Goal: Task Accomplishment & Management: Use online tool/utility

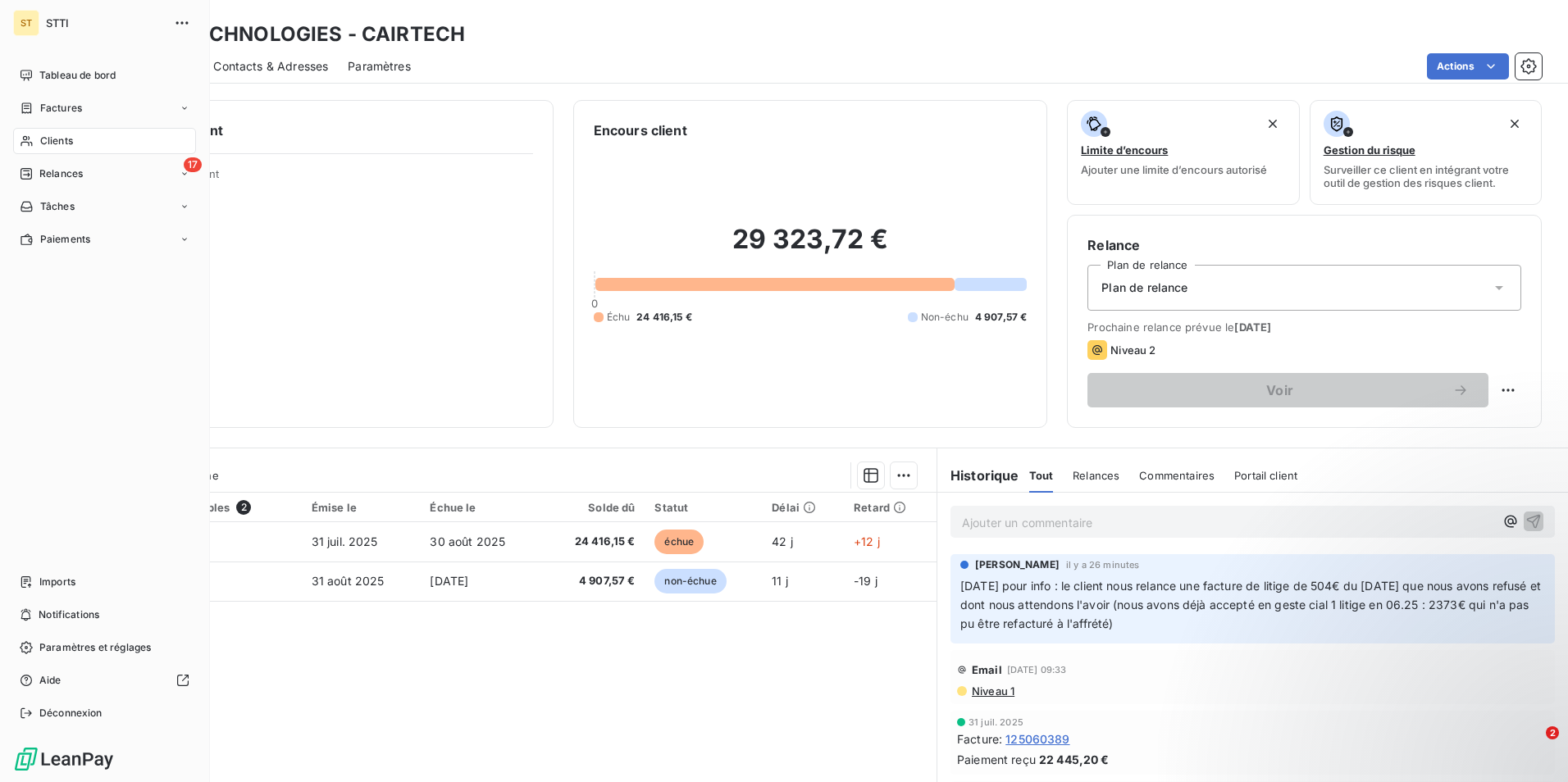
click at [53, 139] on span "Clients" at bounding box center [56, 140] width 33 height 14
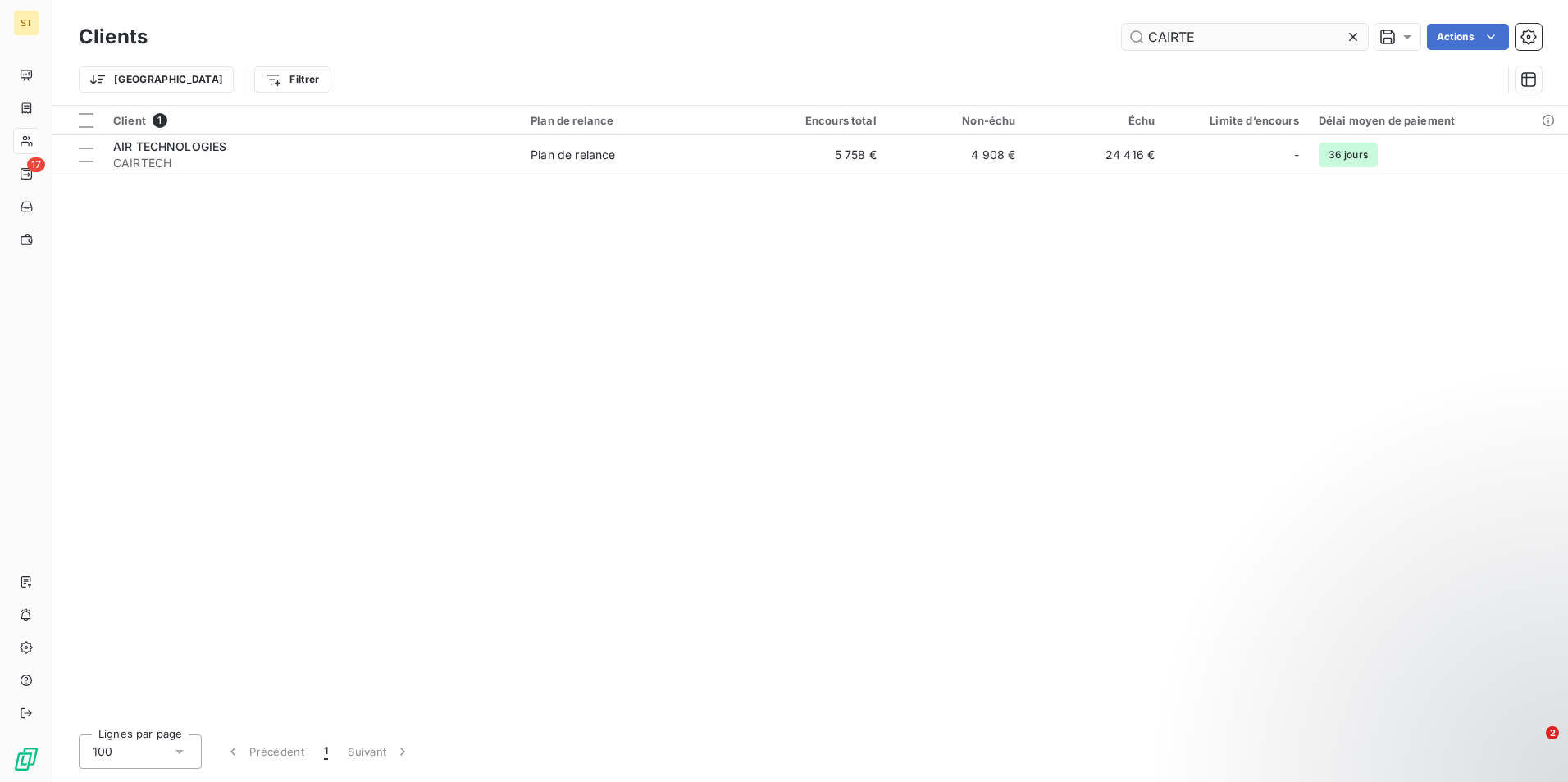
click at [1252, 28] on input "CAIRTE" at bounding box center [1244, 37] width 246 height 26
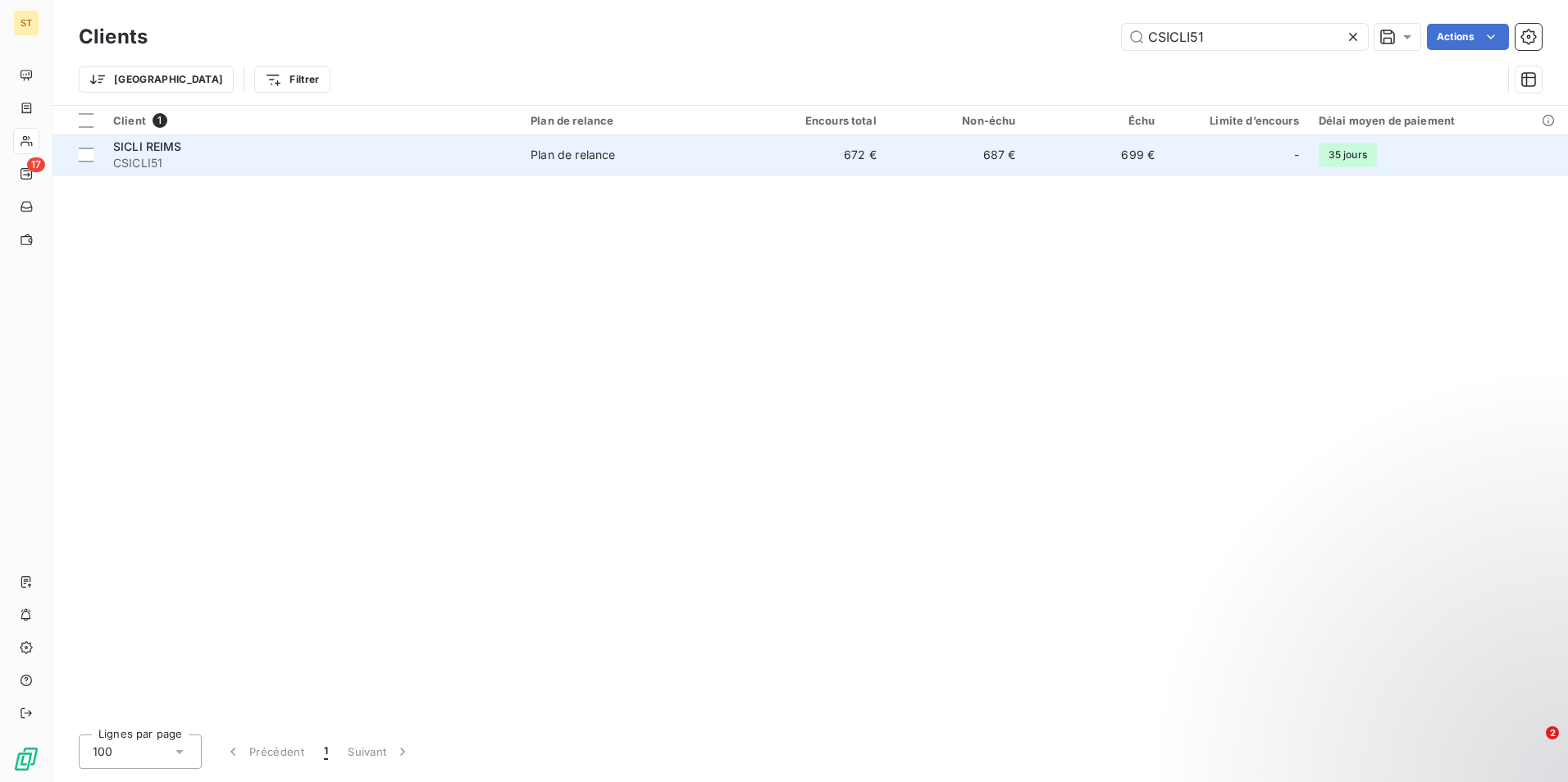
type input "CSICLI51"
click at [537, 149] on div "Plan de relance" at bounding box center [572, 155] width 84 height 16
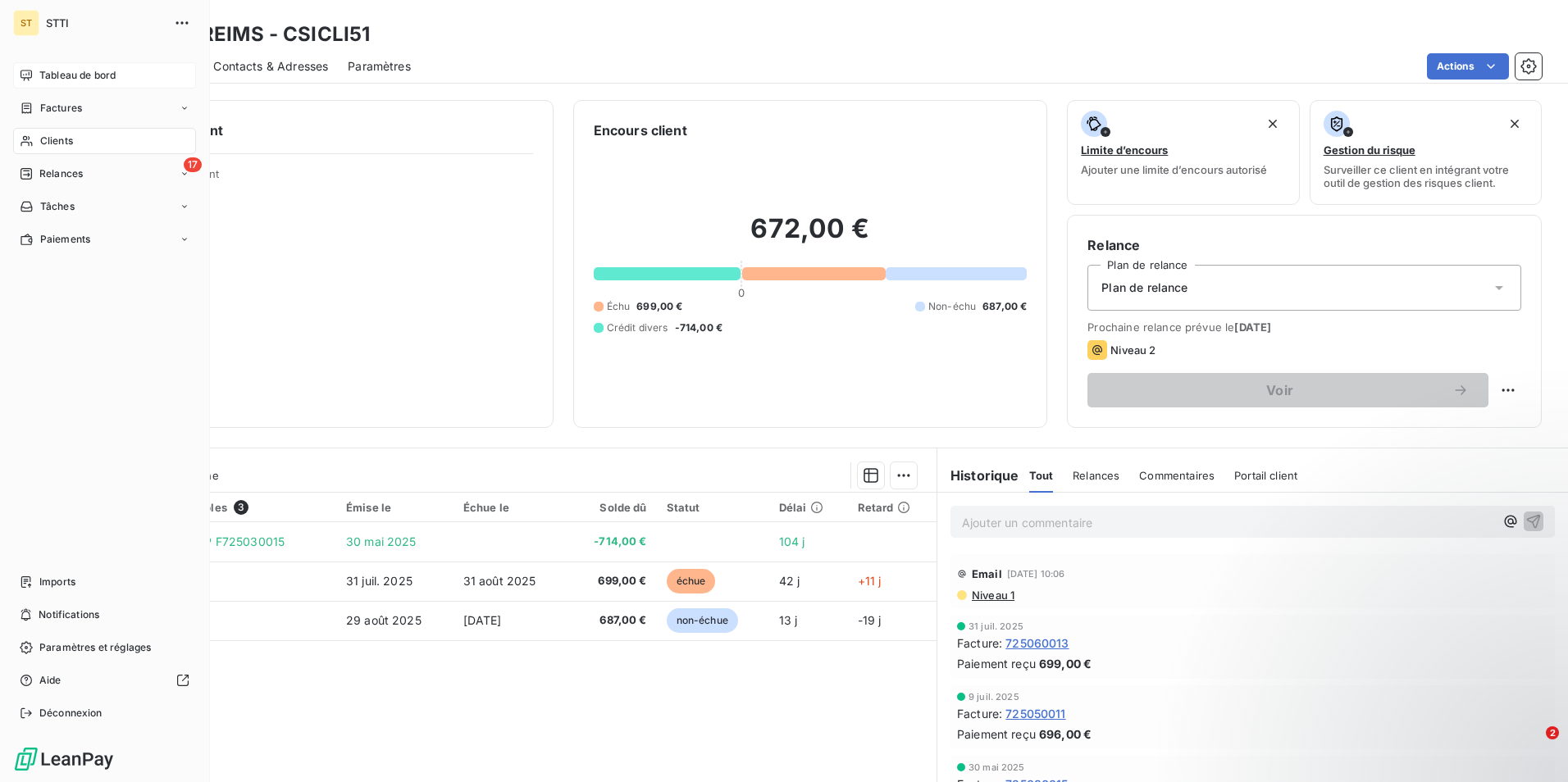
click at [69, 70] on span "Tableau de bord" at bounding box center [77, 75] width 77 height 14
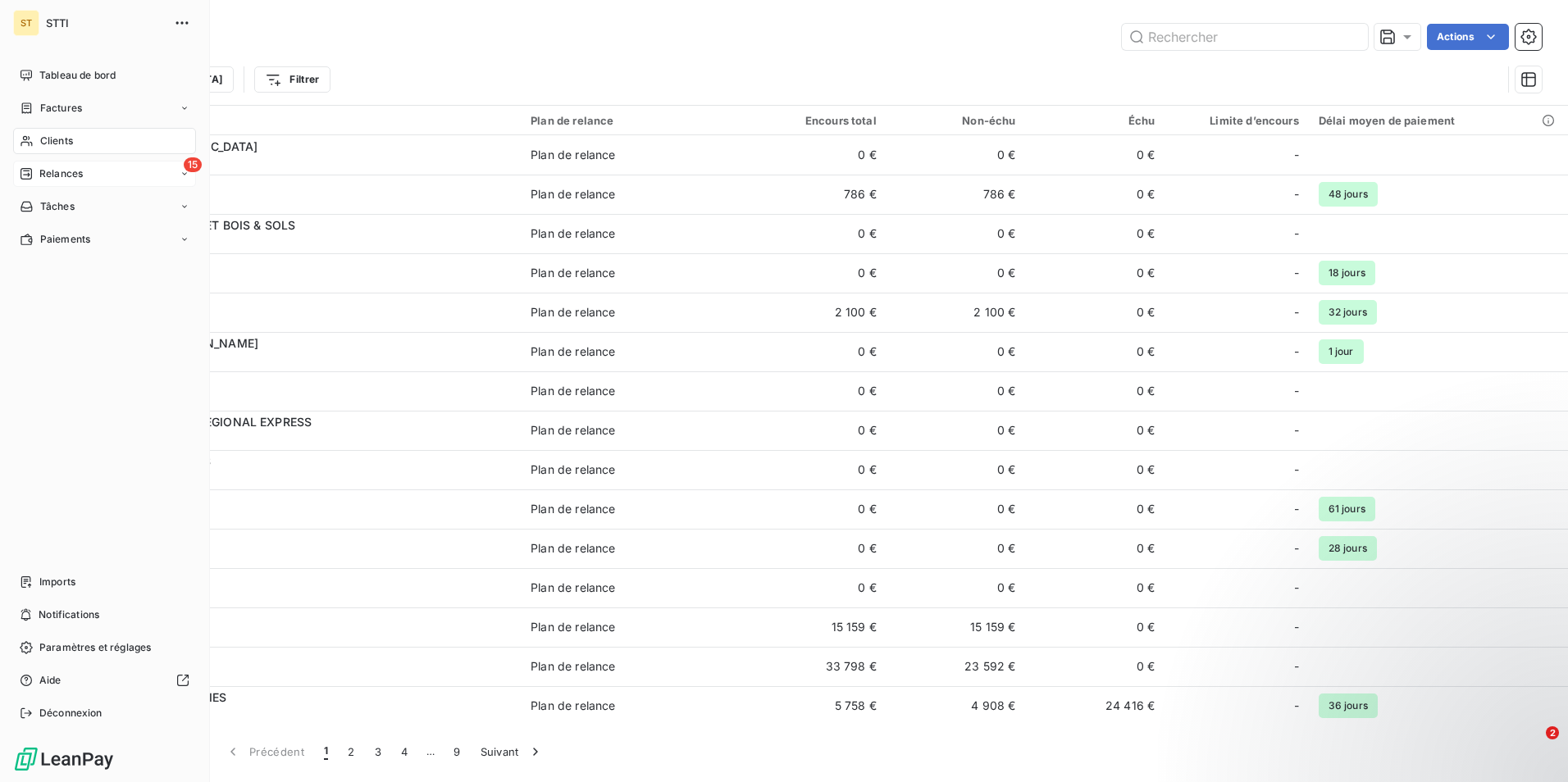
click at [64, 173] on span "Relances" at bounding box center [60, 173] width 43 height 14
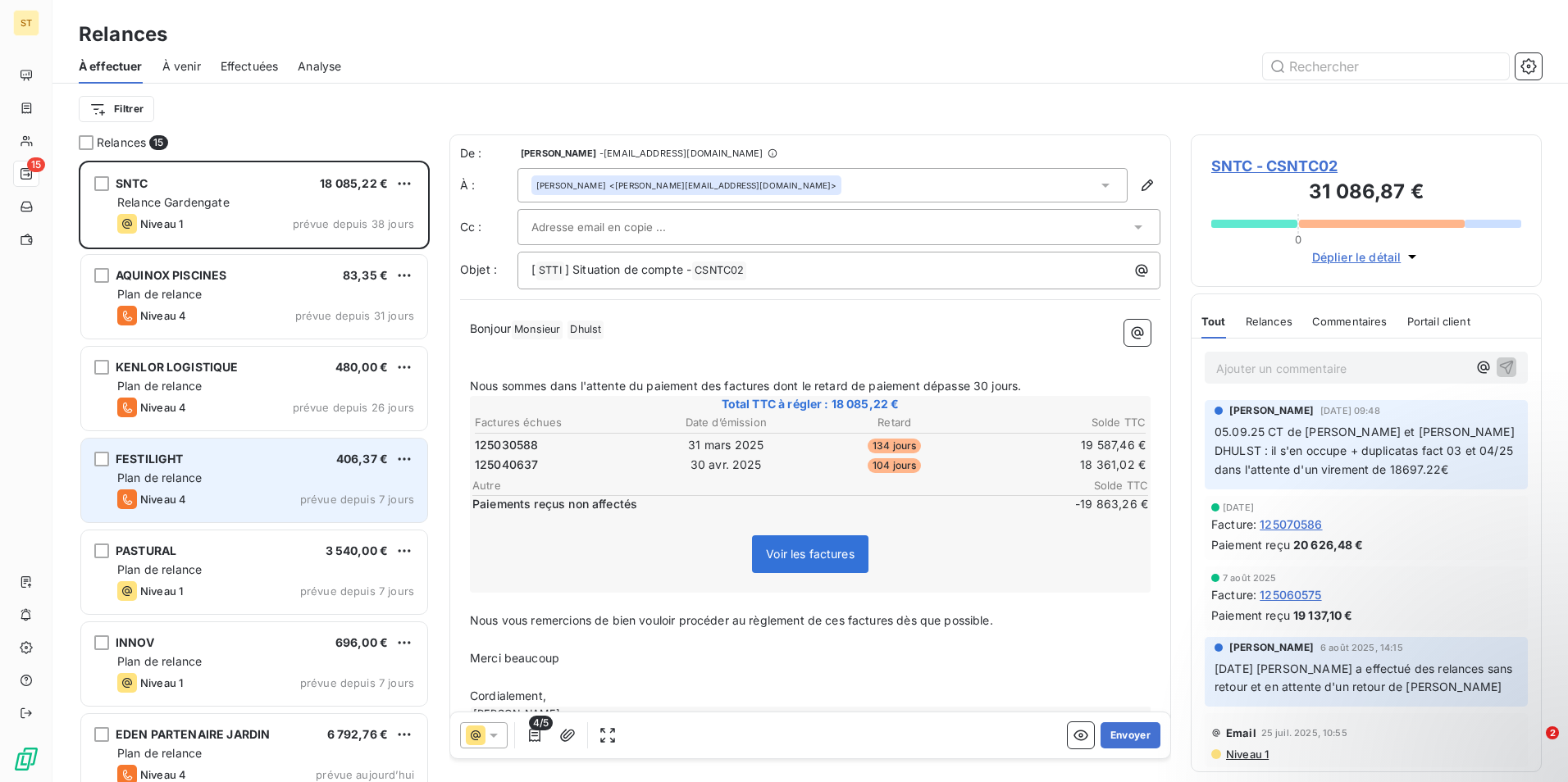
click at [234, 489] on div "FESTILIGHT 406,37 € Plan de relance Niveau 4 prévue depuis 7 jours" at bounding box center [253, 480] width 346 height 83
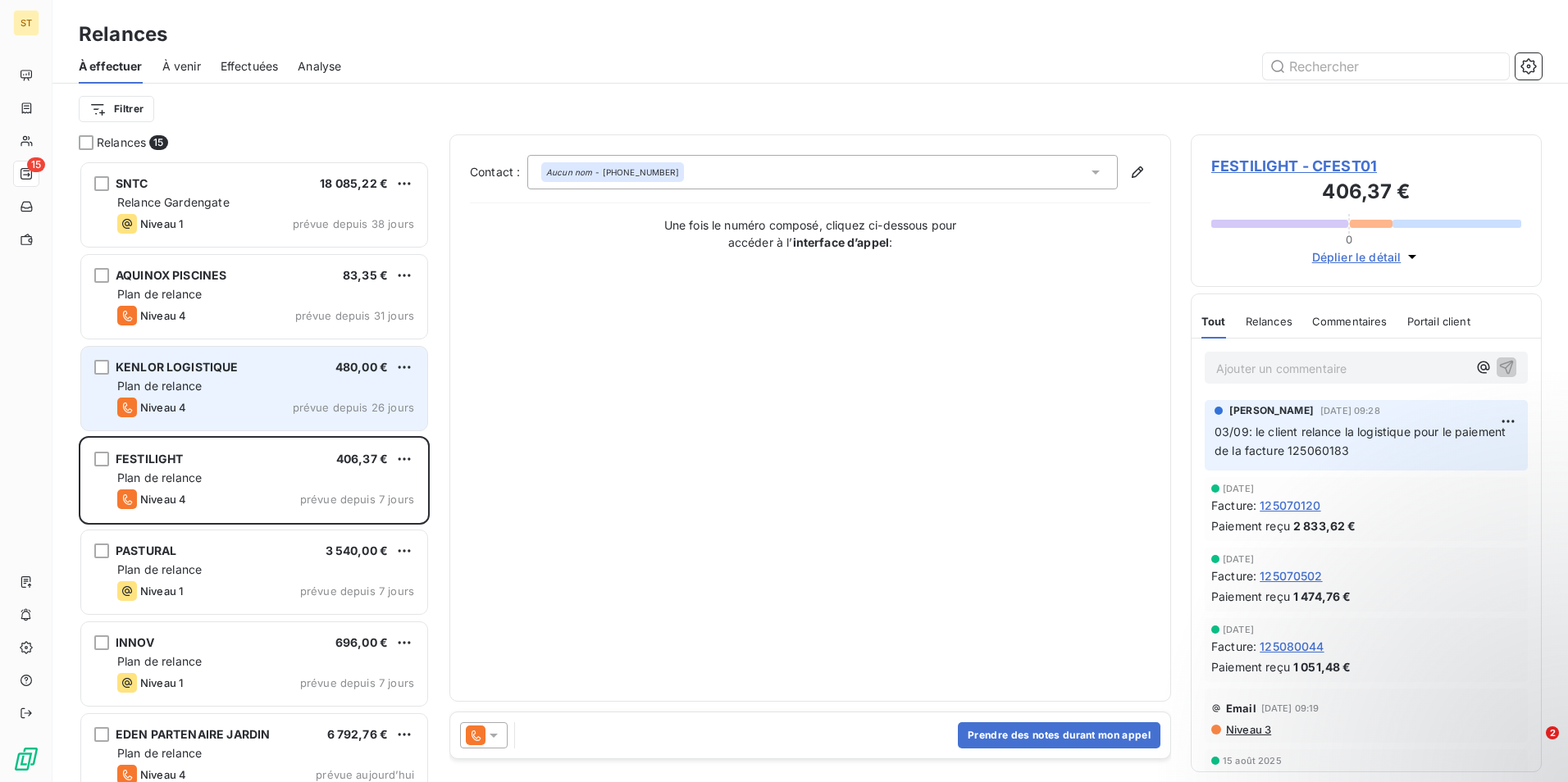
click at [232, 401] on div "Niveau 4 prévue depuis 26 jours" at bounding box center [265, 407] width 297 height 20
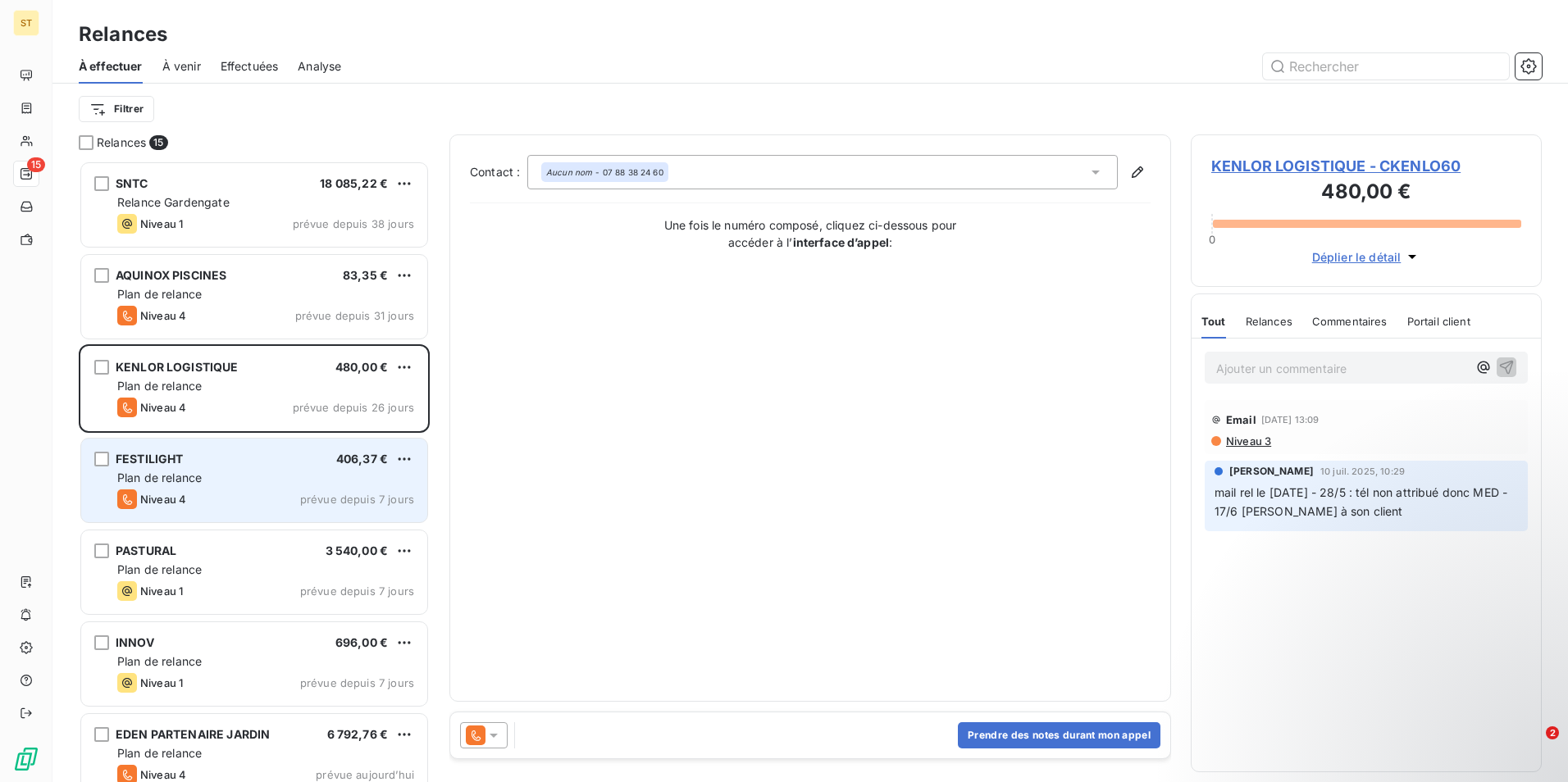
click at [260, 473] on div "Plan de relance" at bounding box center [265, 478] width 297 height 16
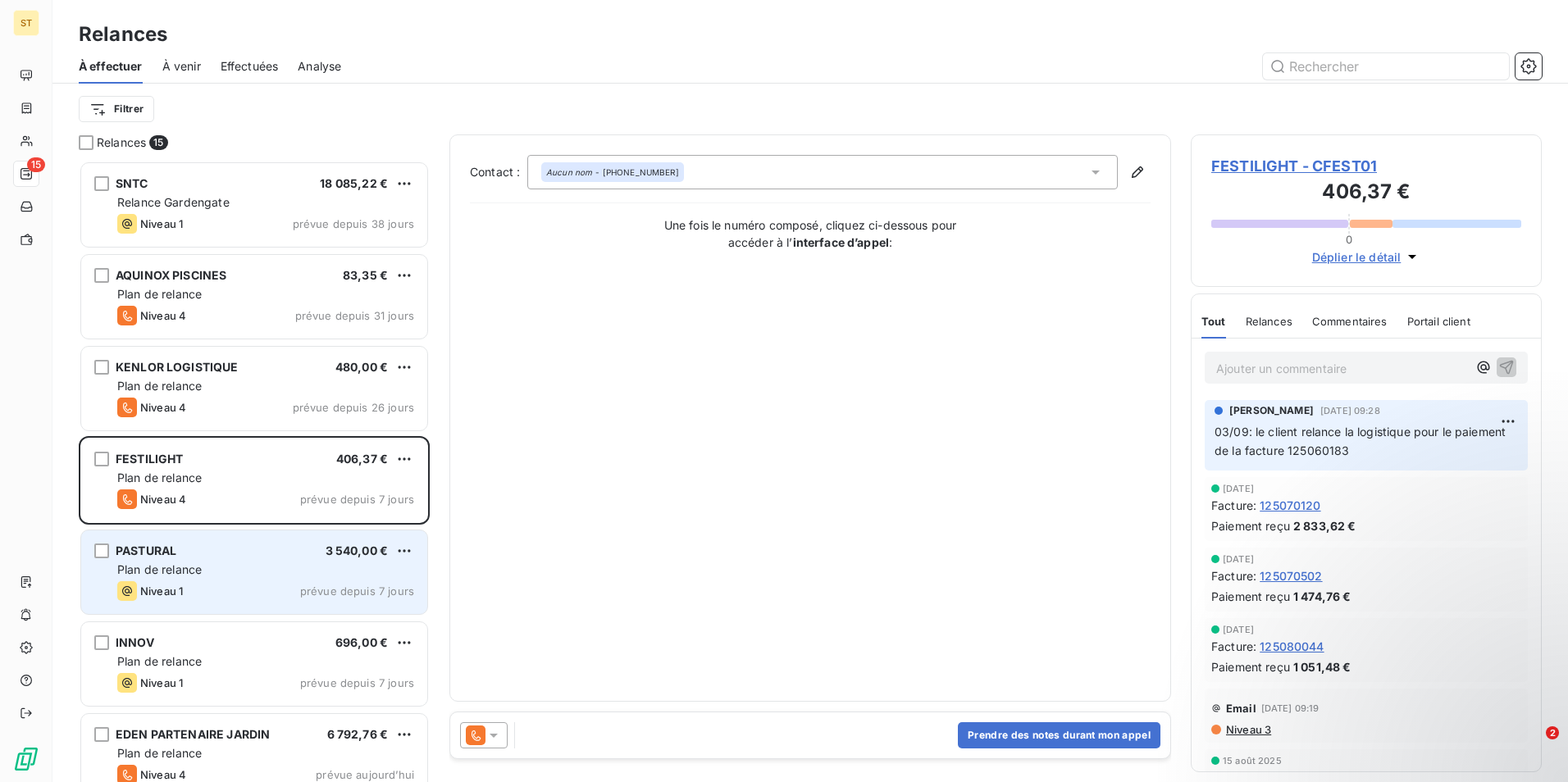
click at [233, 575] on div "Plan de relance" at bounding box center [265, 570] width 297 height 16
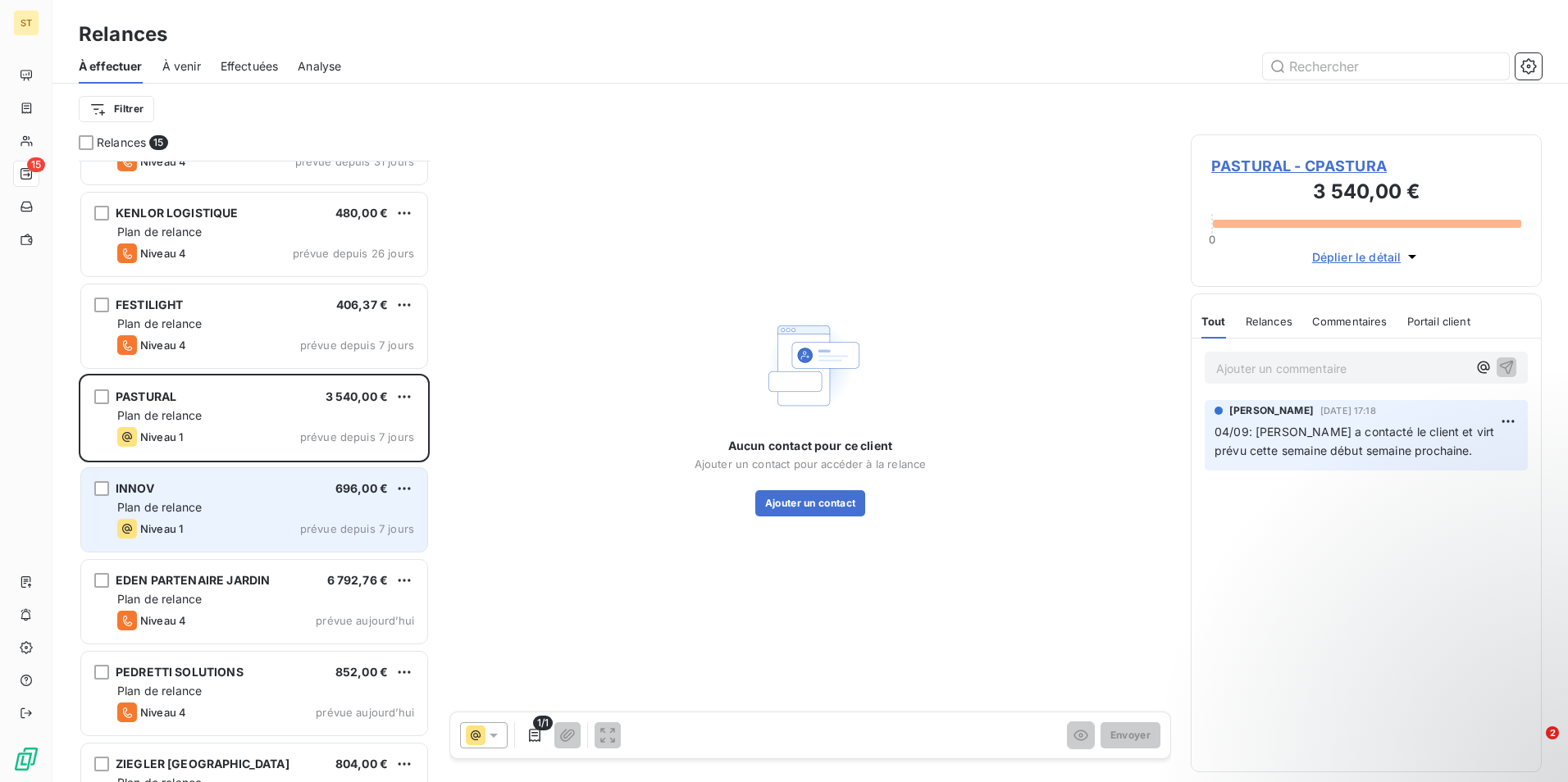
scroll to position [246, 0]
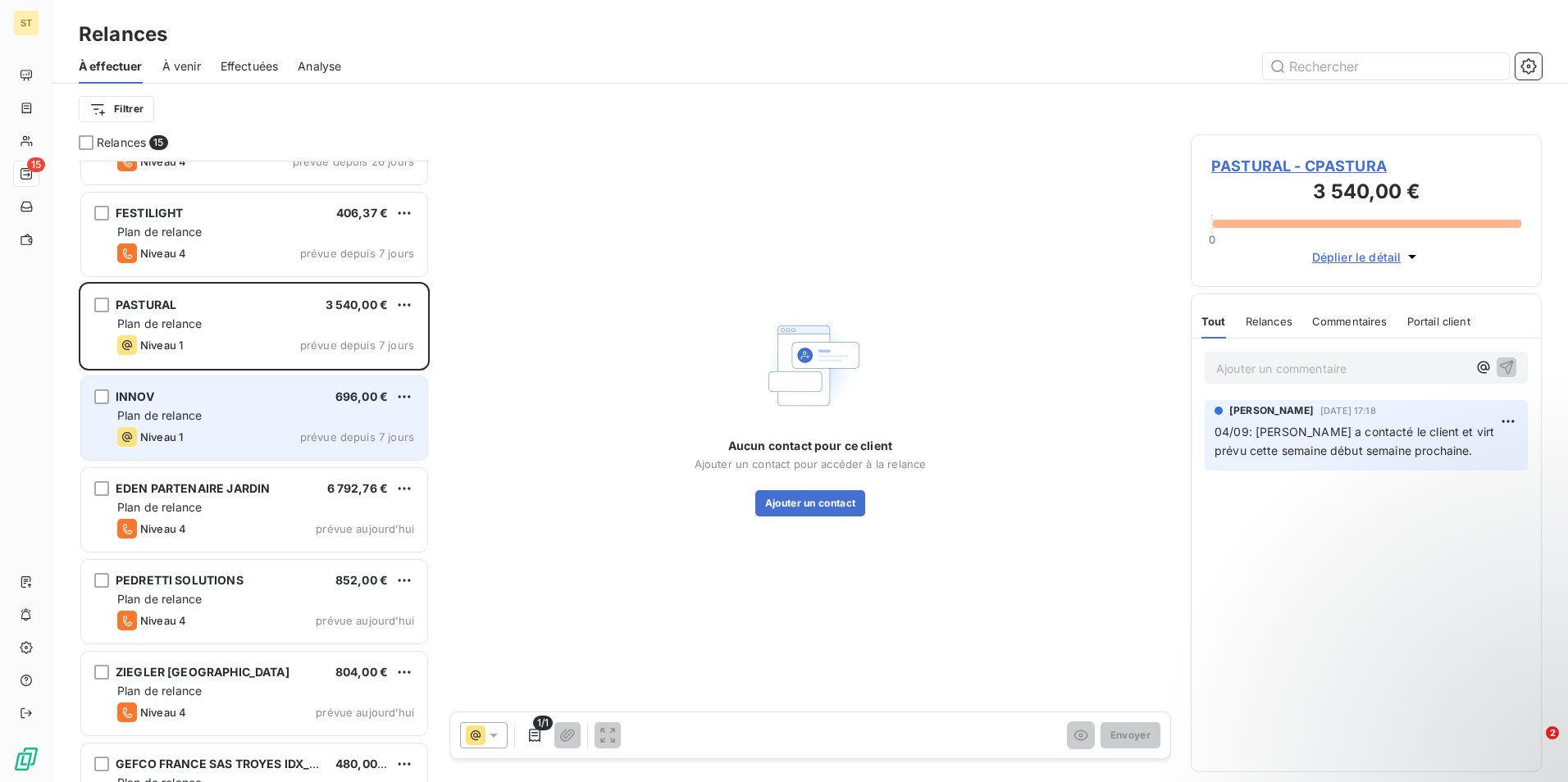
click at [227, 425] on div "INNOV 696,00 € Plan de relance Niveau 1 prévue depuis 7 jours" at bounding box center [253, 418] width 346 height 83
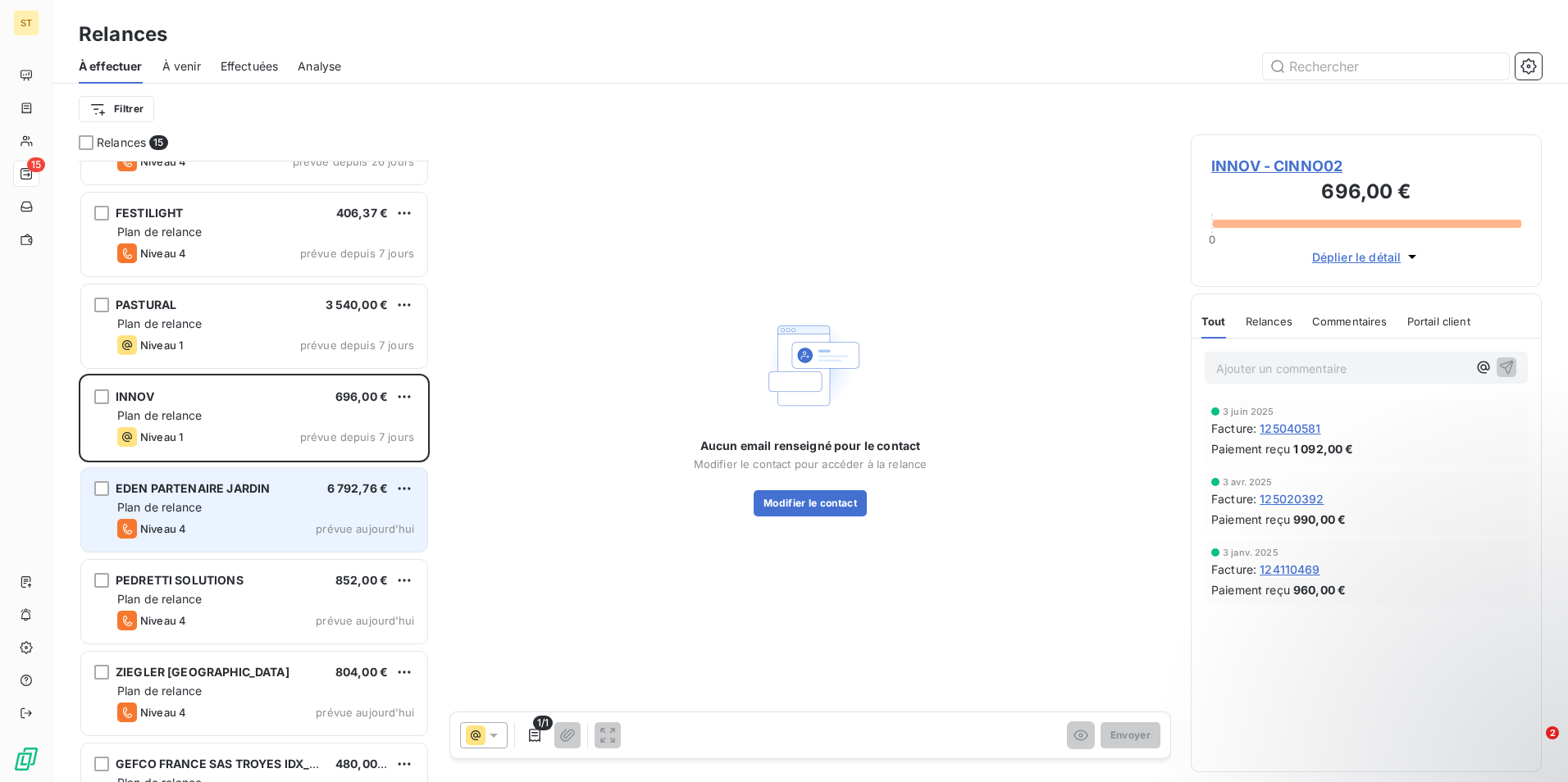
click at [238, 520] on div "Niveau 4 prévue aujourd’hui" at bounding box center [265, 529] width 297 height 20
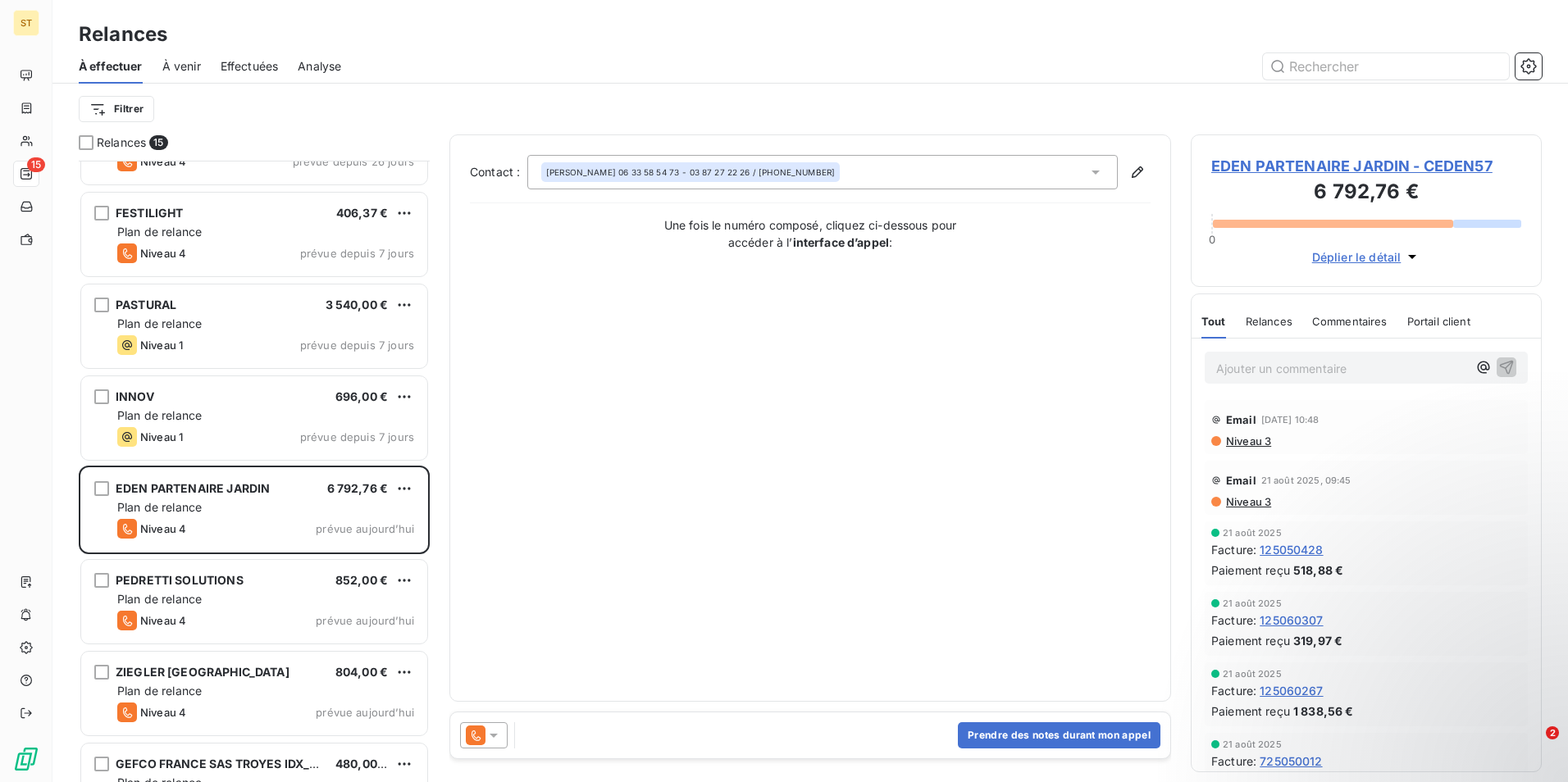
click at [1354, 255] on span "Déplier le détail" at bounding box center [1356, 257] width 89 height 17
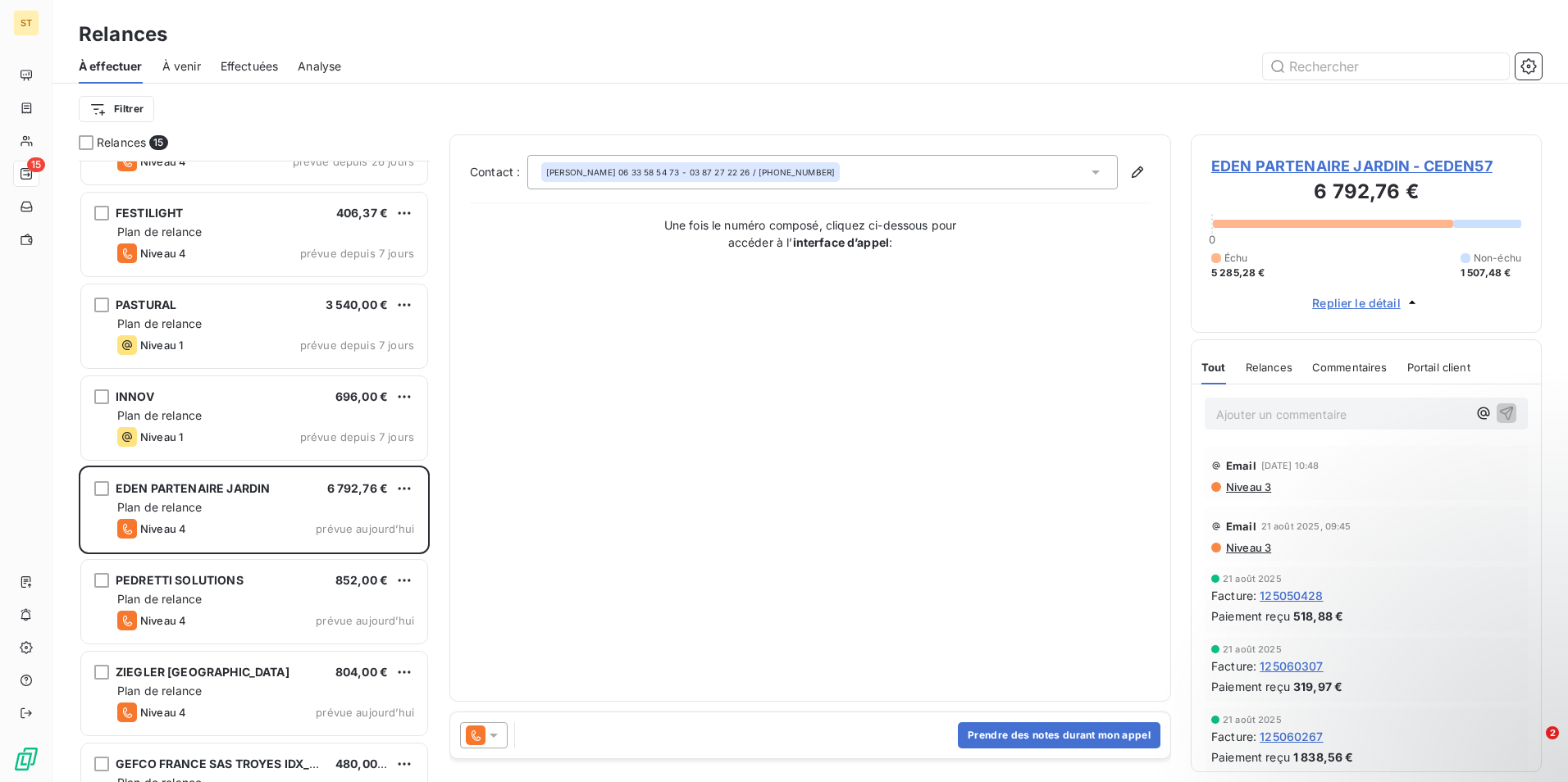
click at [1340, 308] on span "Replier le détail" at bounding box center [1356, 303] width 88 height 17
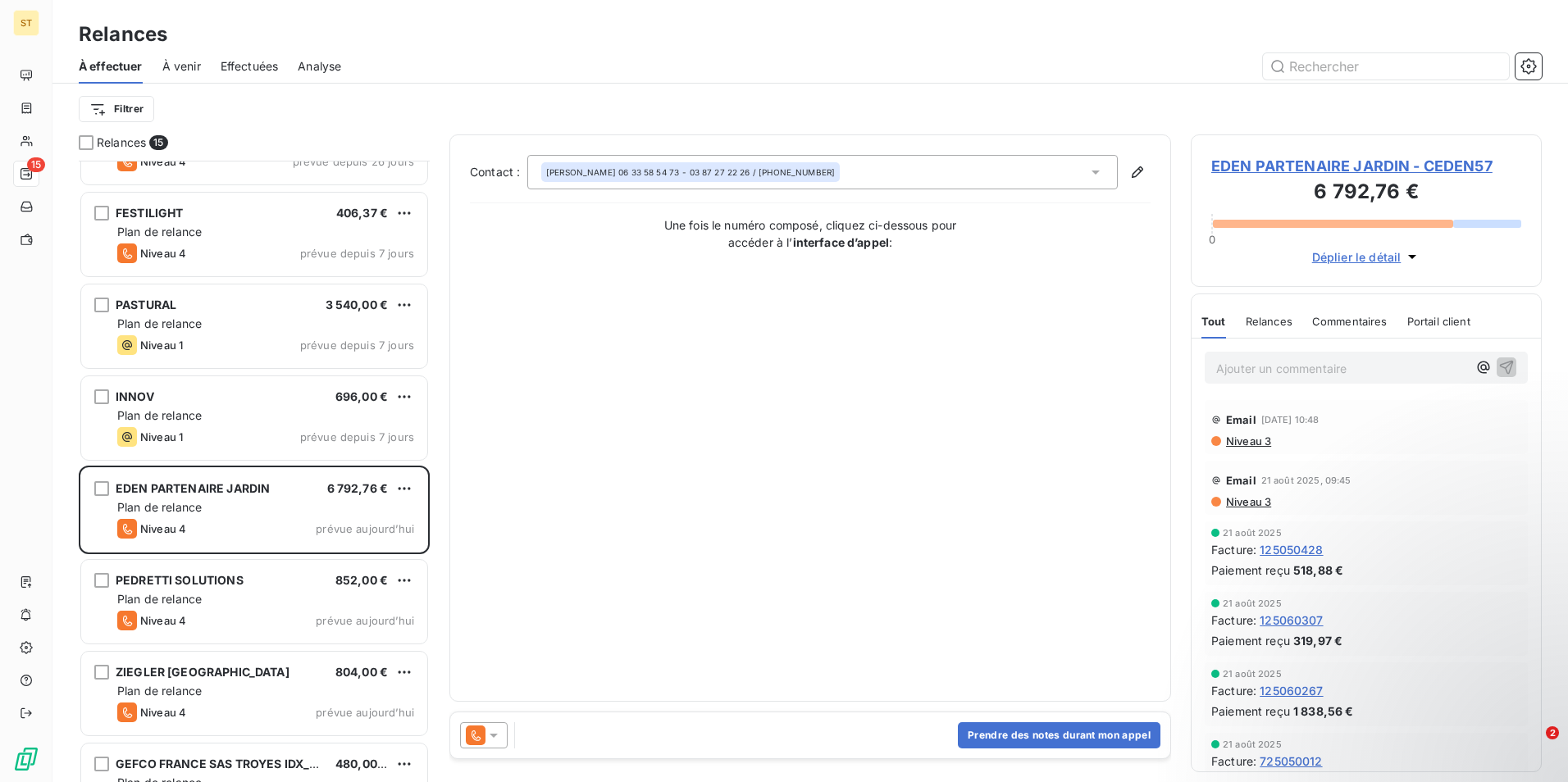
click at [1264, 170] on span "EDEN PARTENAIRE JARDIN - CEDEN57" at bounding box center [1366, 166] width 310 height 22
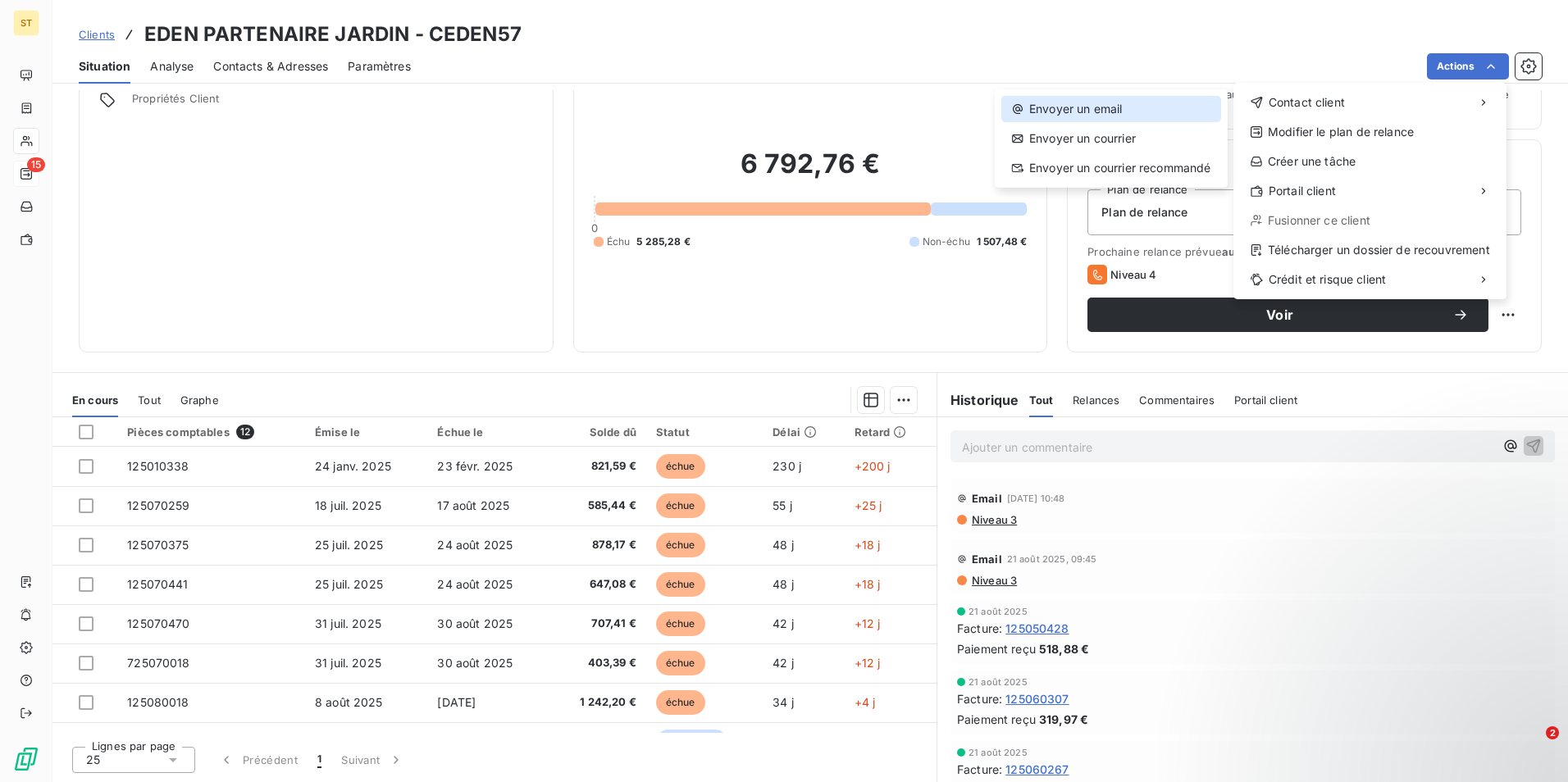
click at [1054, 111] on div "Envoyer un email" at bounding box center [1111, 109] width 219 height 26
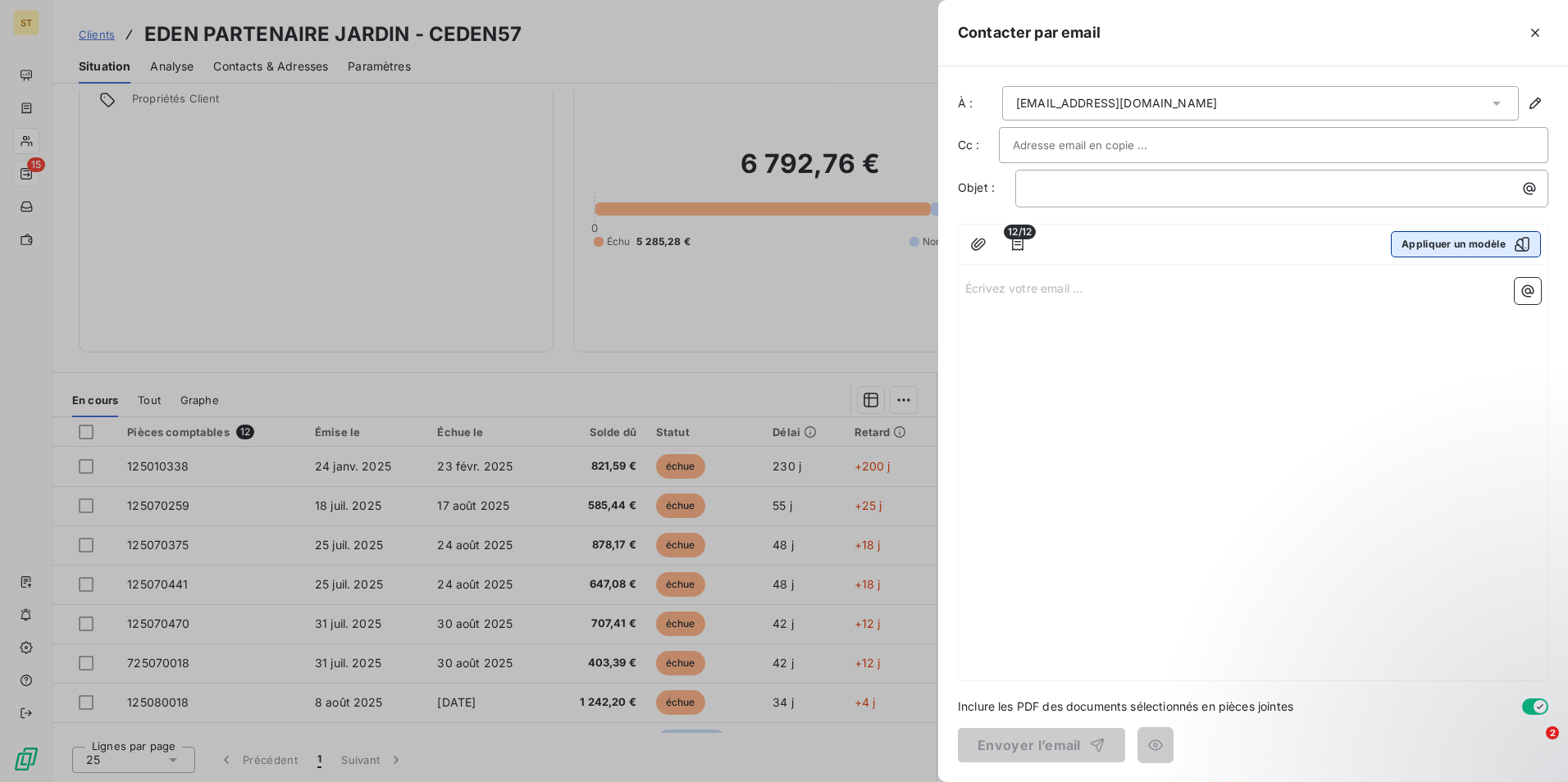
click at [1421, 243] on button "Appliquer un modèle" at bounding box center [1466, 244] width 151 height 26
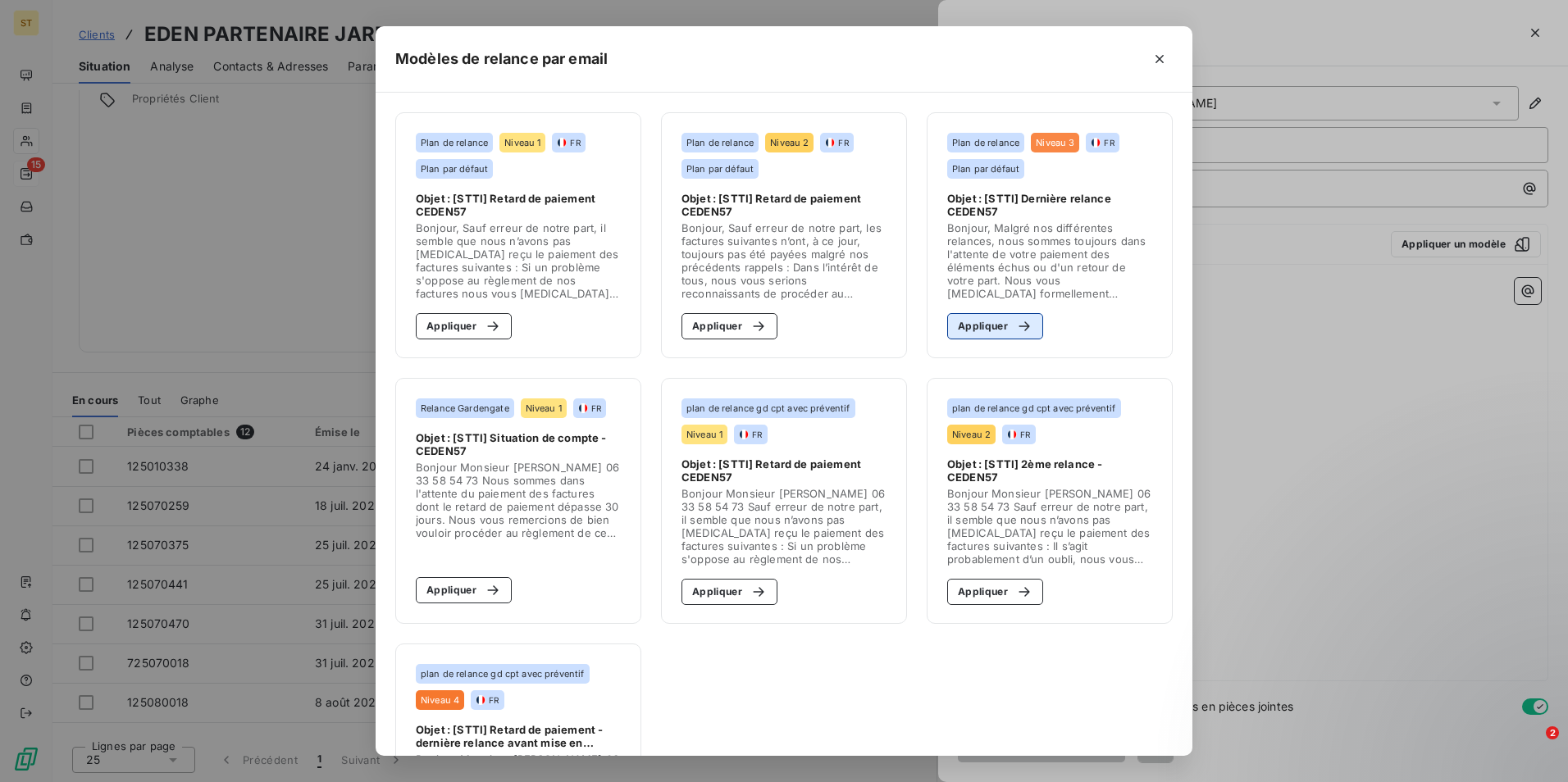
click at [995, 327] on button "Appliquer" at bounding box center [995, 326] width 96 height 26
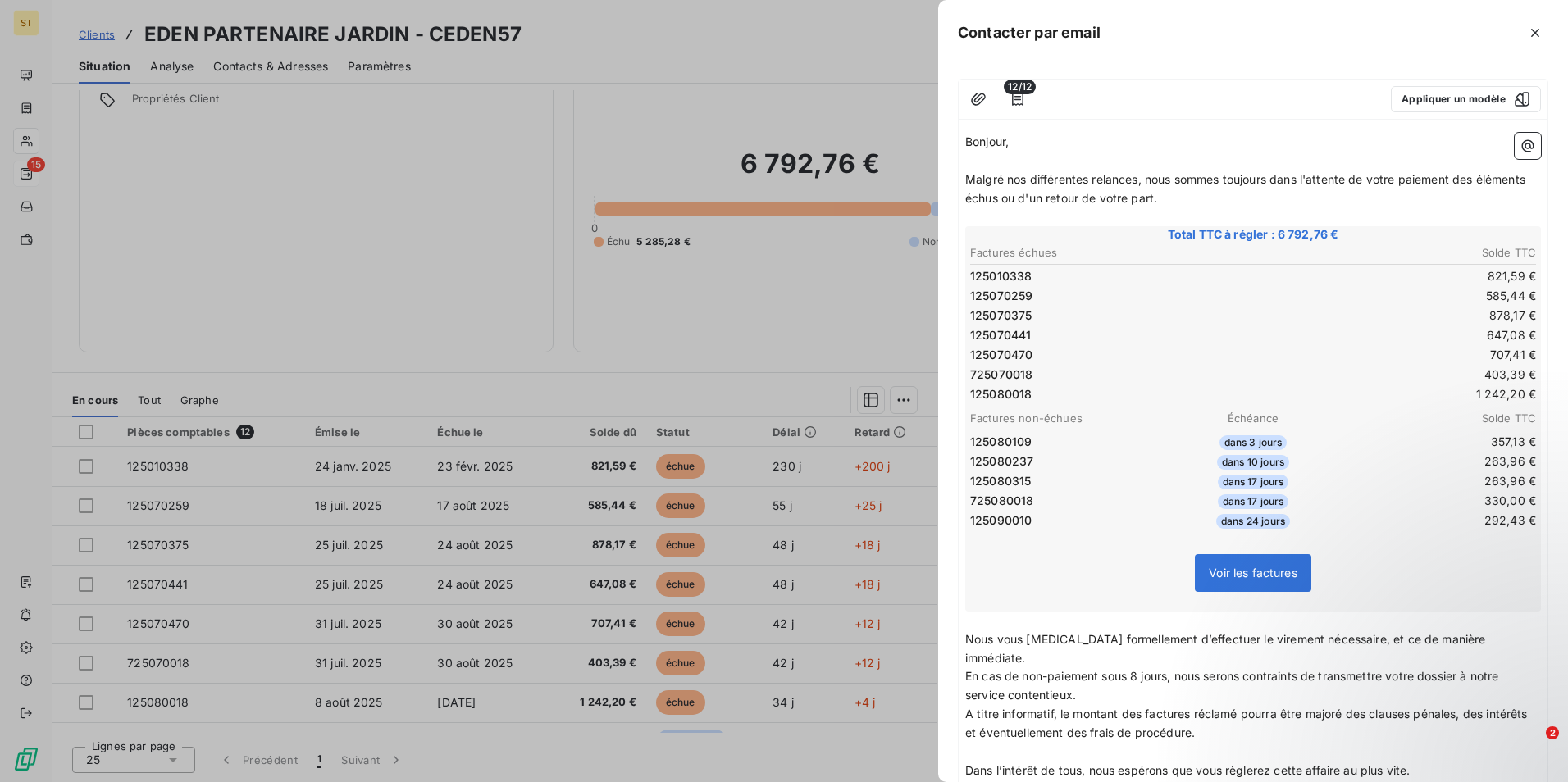
scroll to position [287, 0]
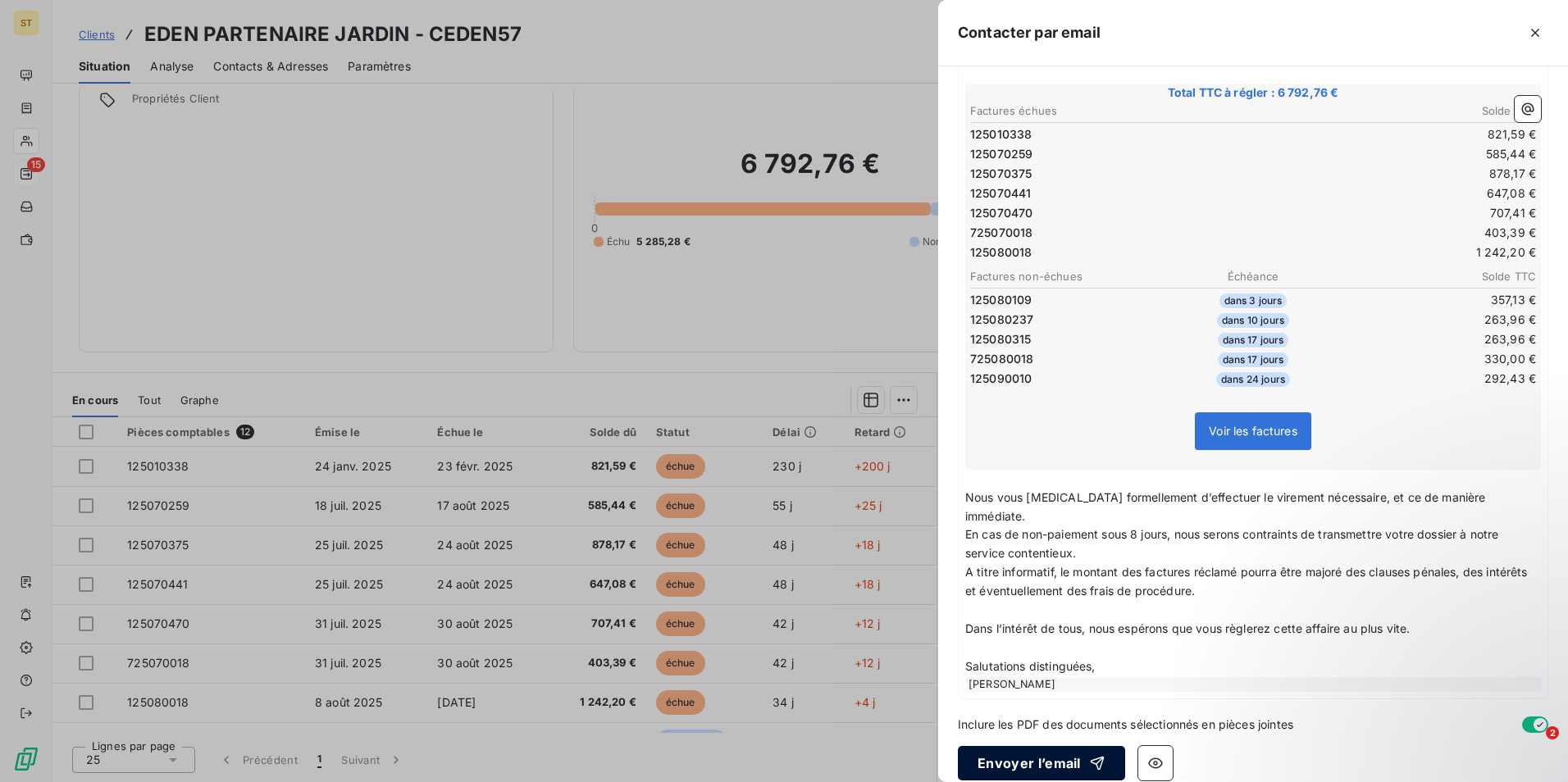
click at [1020, 746] on button "Envoyer l’email" at bounding box center [1042, 763] width 168 height 35
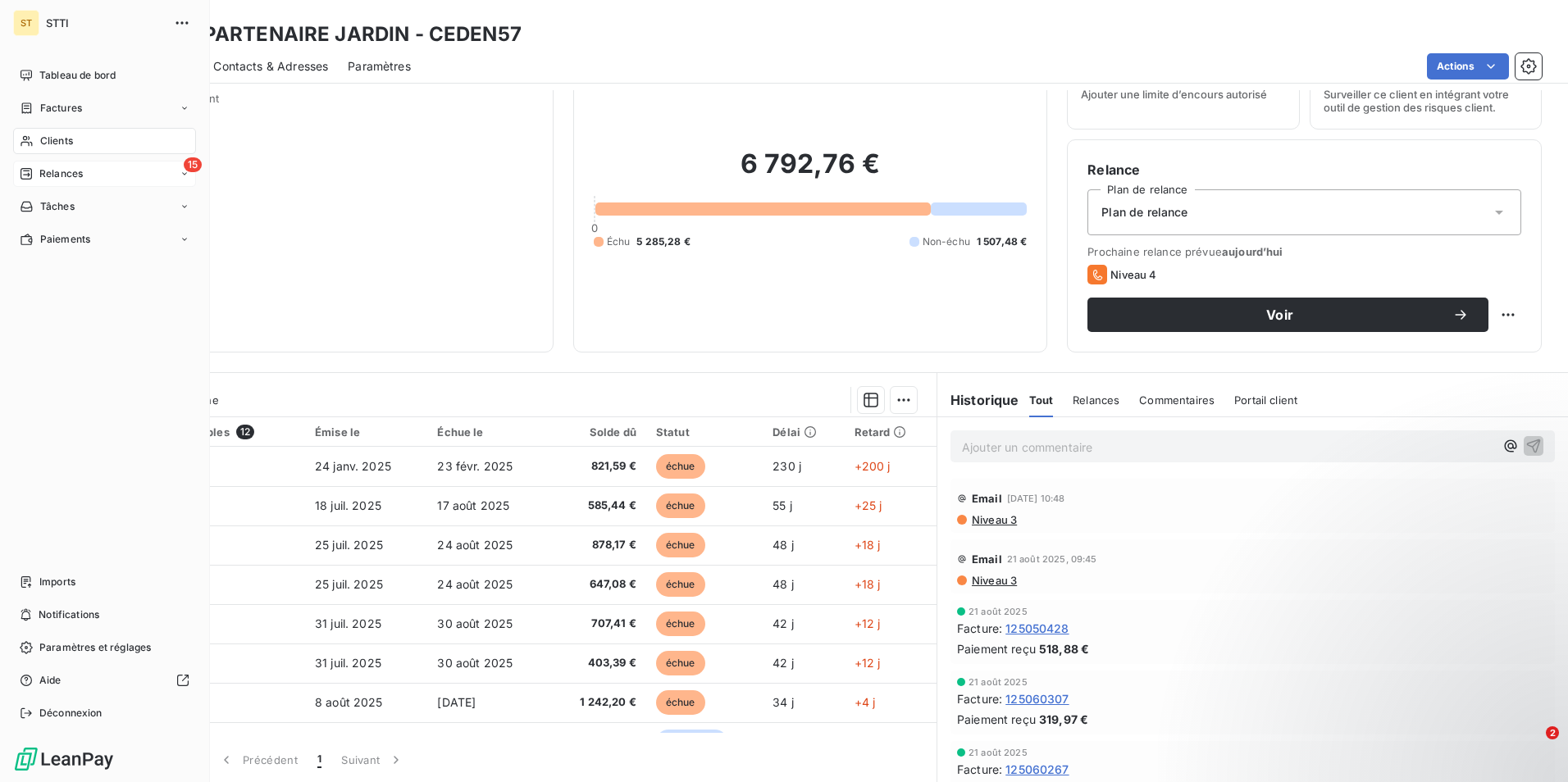
click at [35, 171] on div "Relances" at bounding box center [51, 173] width 63 height 14
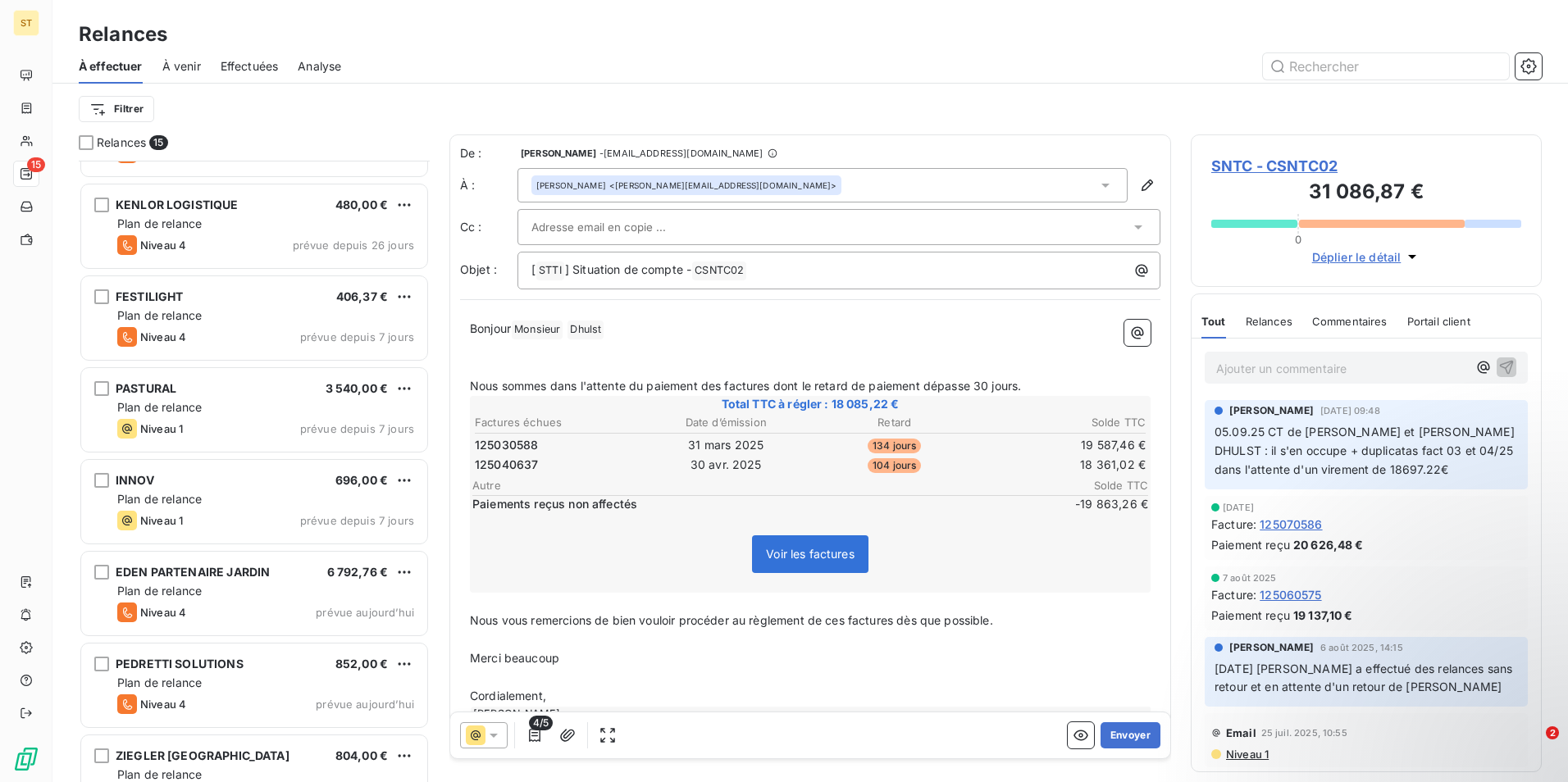
scroll to position [165, 0]
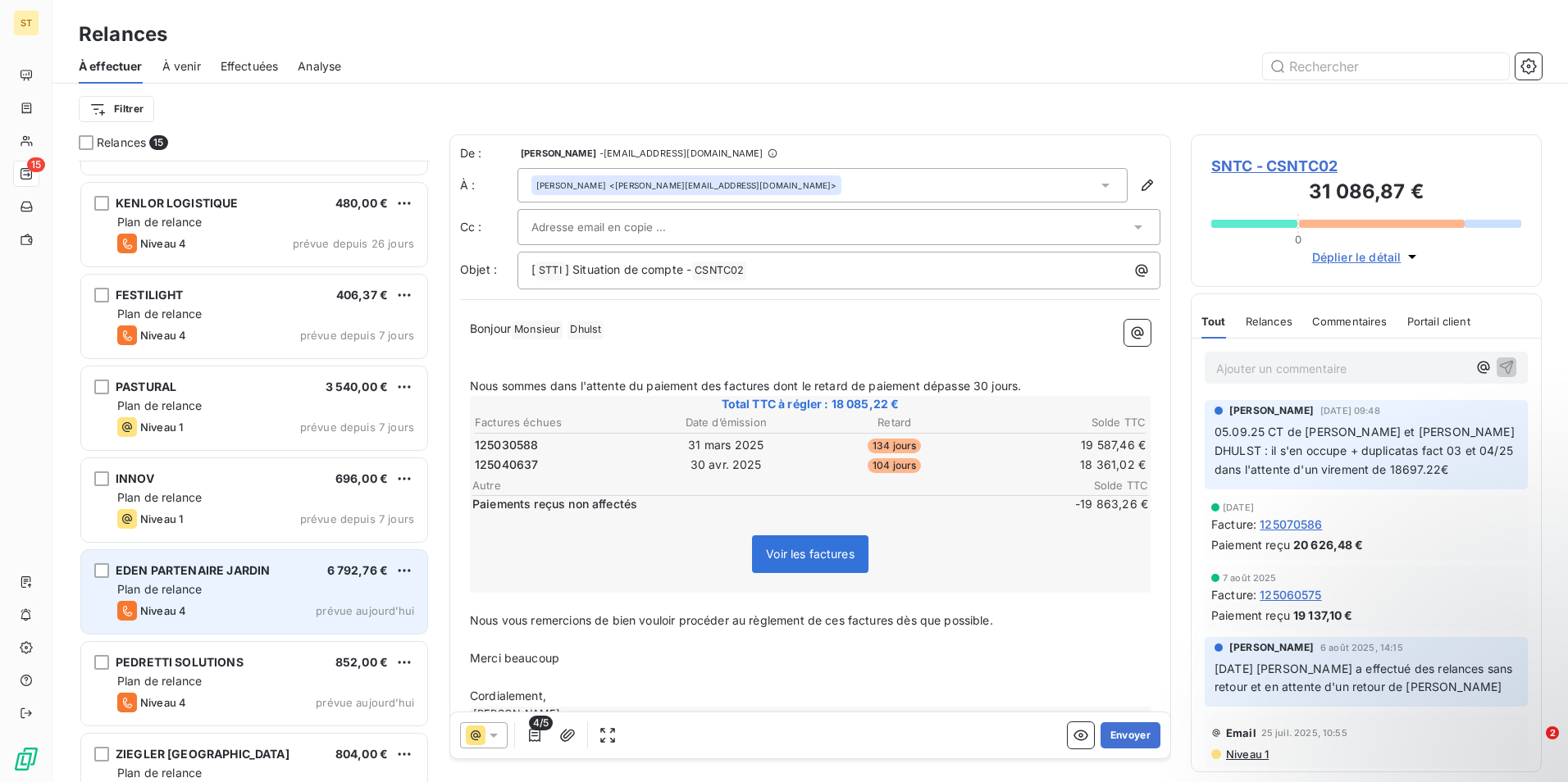
click at [179, 594] on span "Plan de relance" at bounding box center [159, 589] width 84 height 14
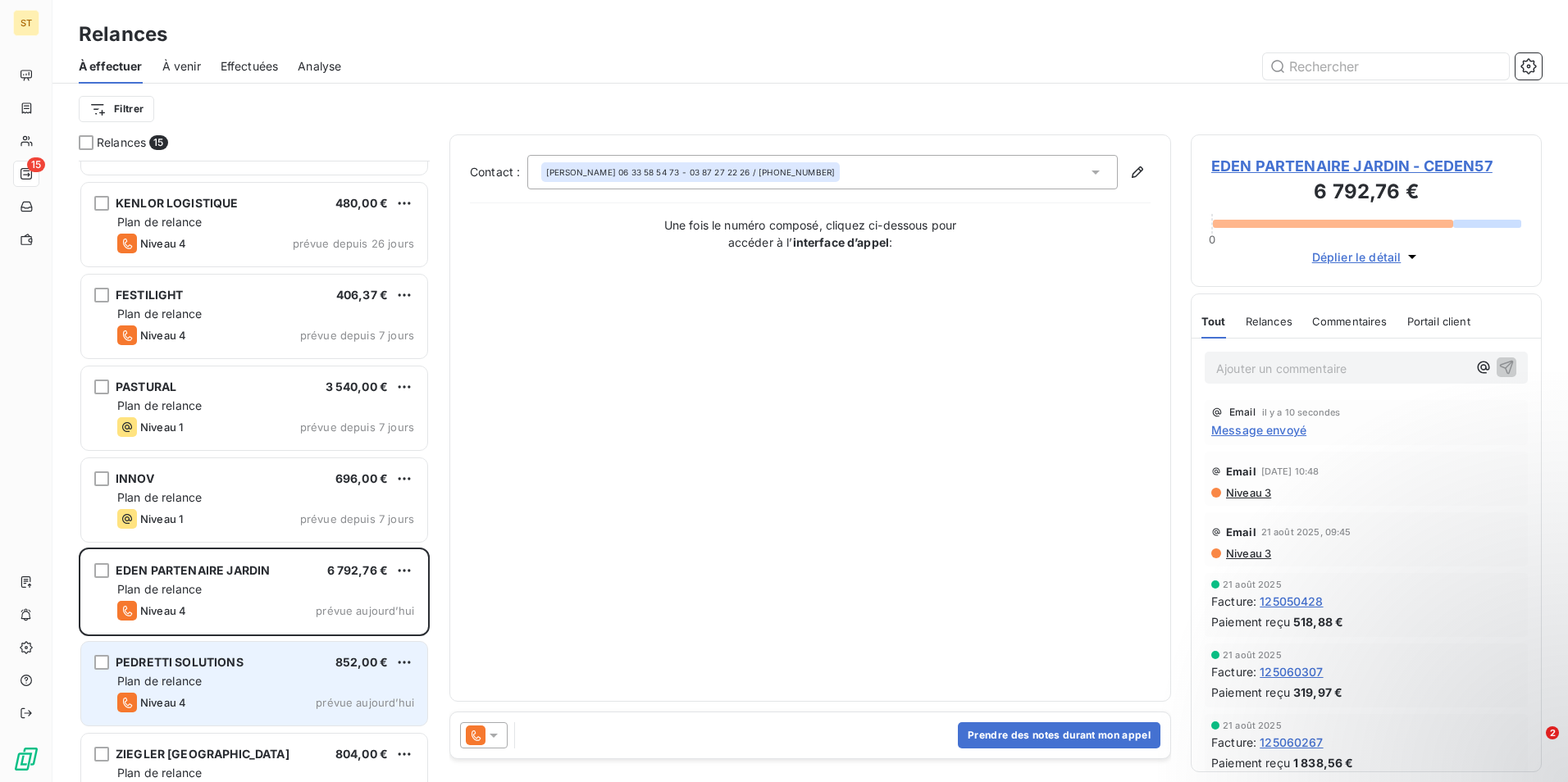
click at [222, 671] on div "PEDRETTI SOLUTIONS" at bounding box center [179, 662] width 128 height 16
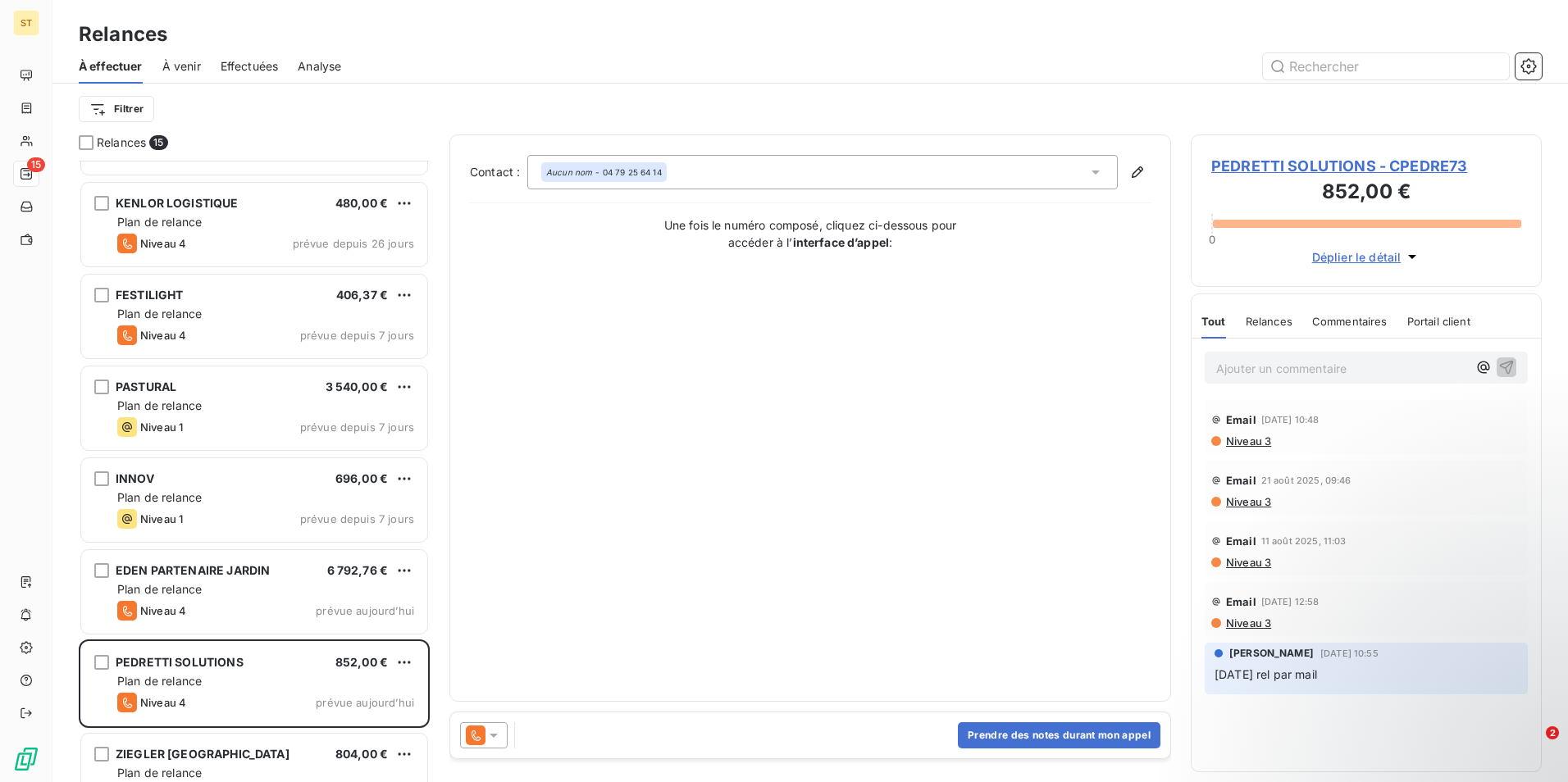
click at [1319, 166] on span "PEDRETTI SOLUTIONS - CPEDRE73" at bounding box center [1366, 166] width 310 height 22
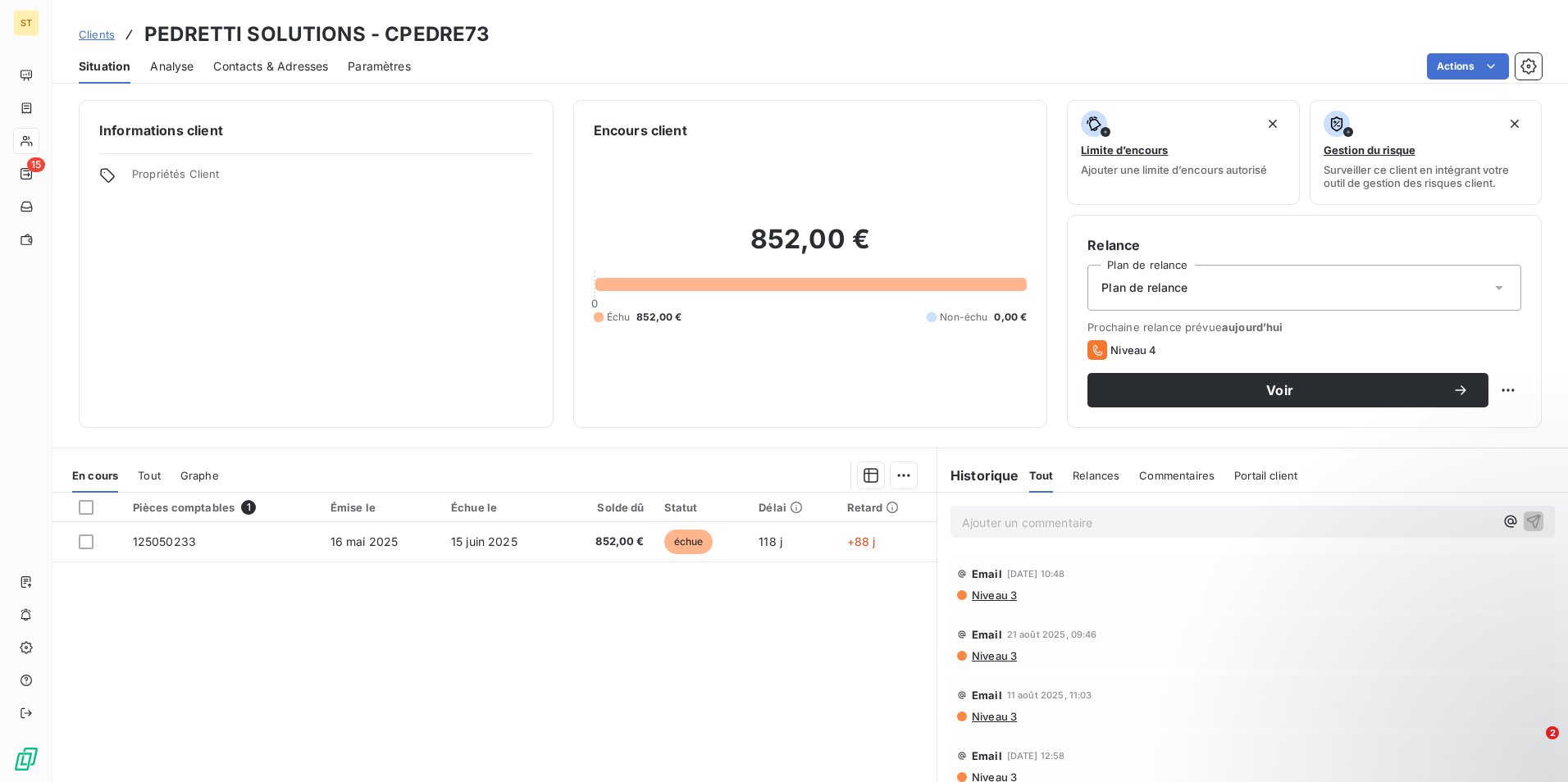
click at [253, 65] on span "Contacts & Adresses" at bounding box center [270, 65] width 115 height 16
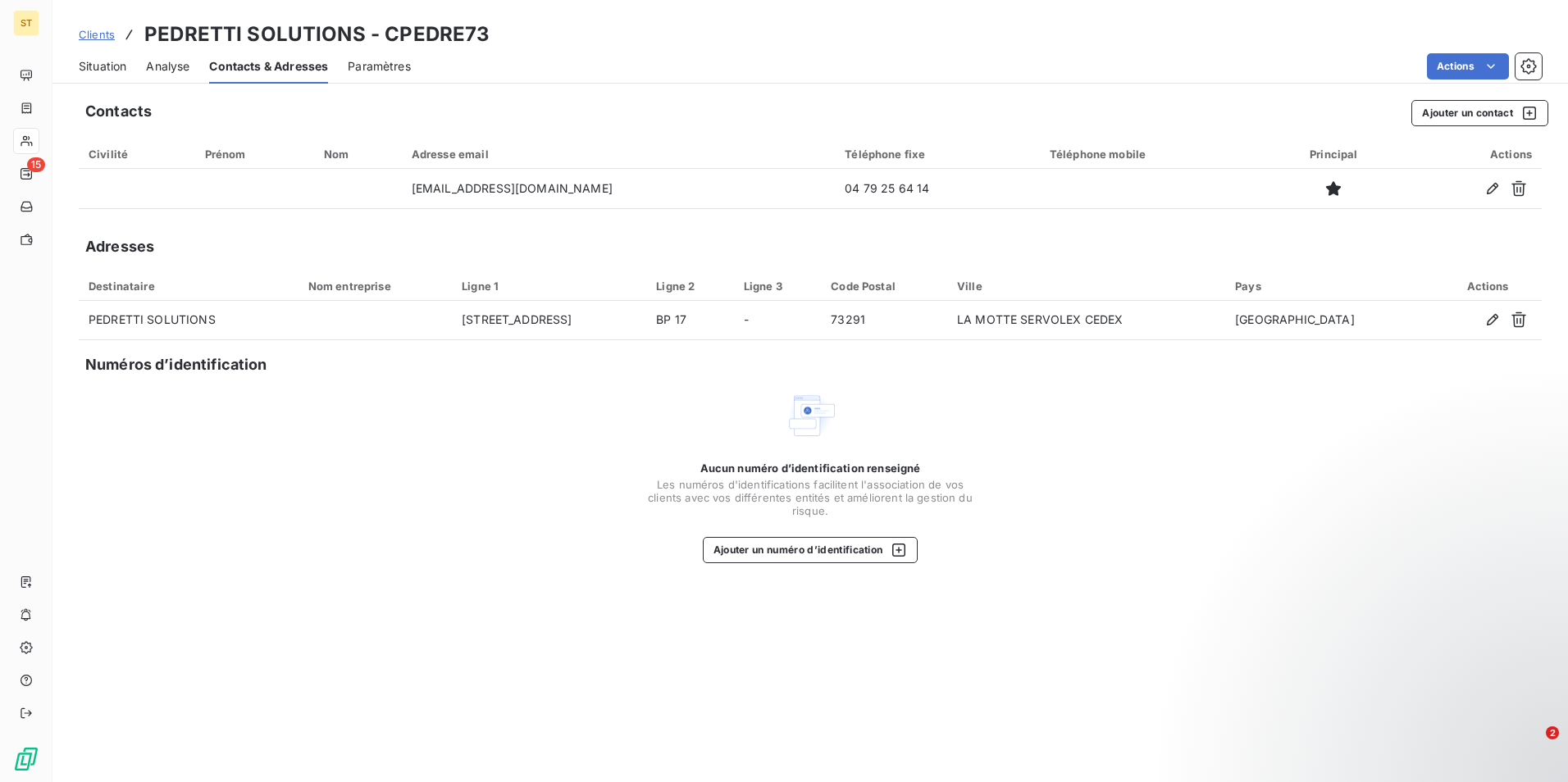
click at [105, 66] on span "Situation" at bounding box center [103, 65] width 48 height 16
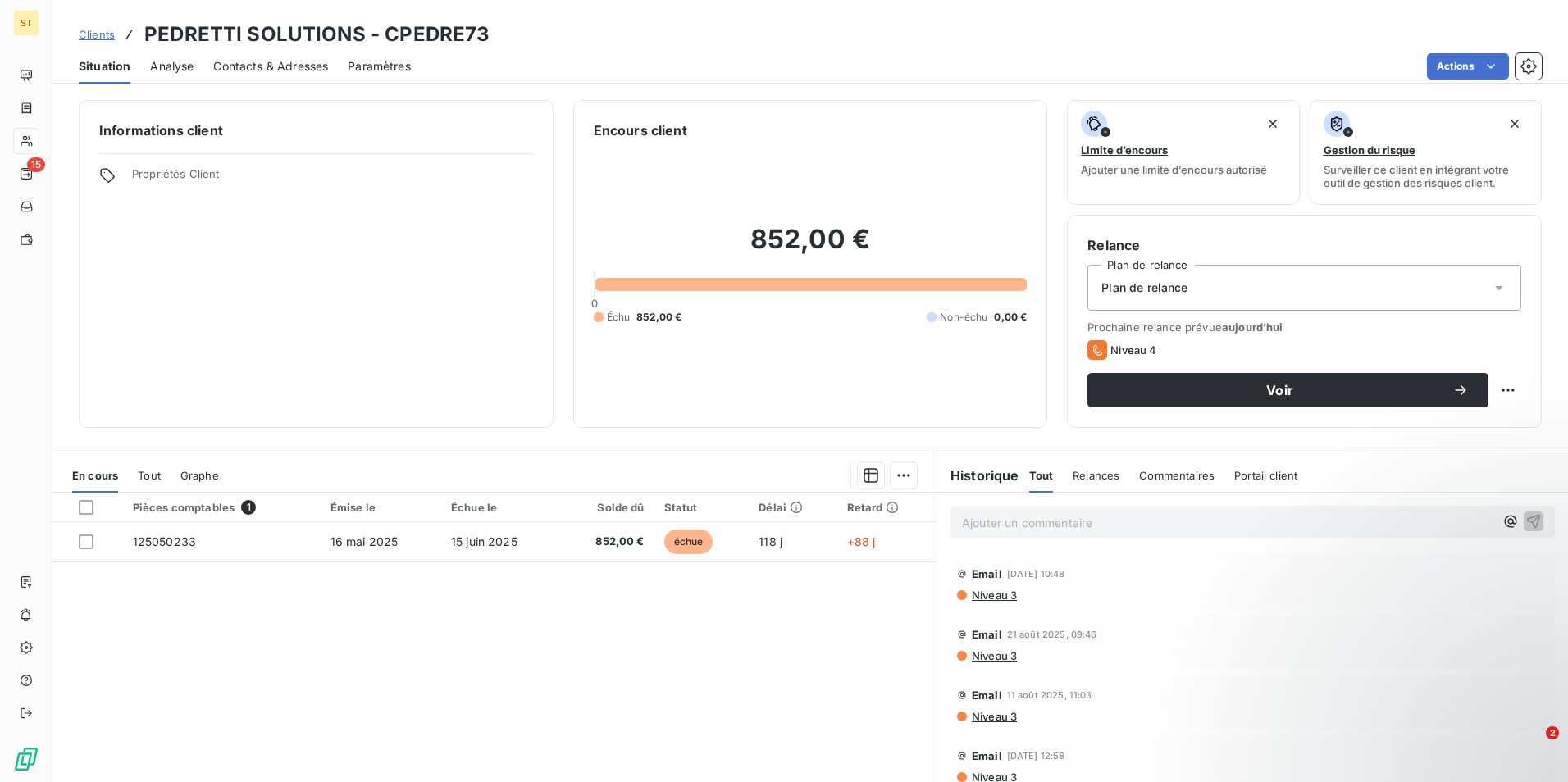
click at [997, 520] on p "Ajouter un commentaire ﻿" at bounding box center [1228, 523] width 532 height 20
click at [1525, 518] on icon "button" at bounding box center [1533, 520] width 16 height 16
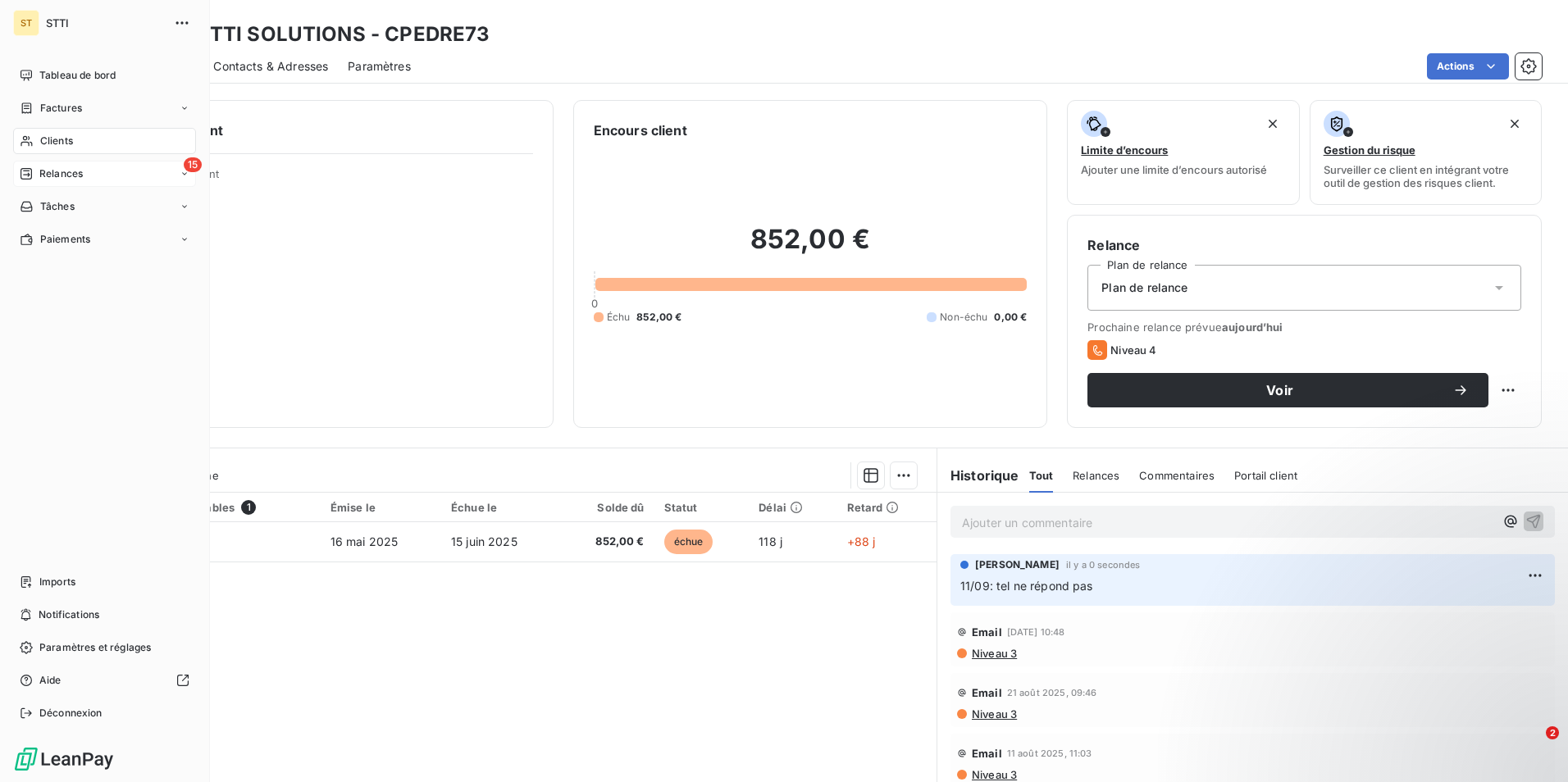
click at [86, 173] on div "15 Relances" at bounding box center [104, 173] width 183 height 26
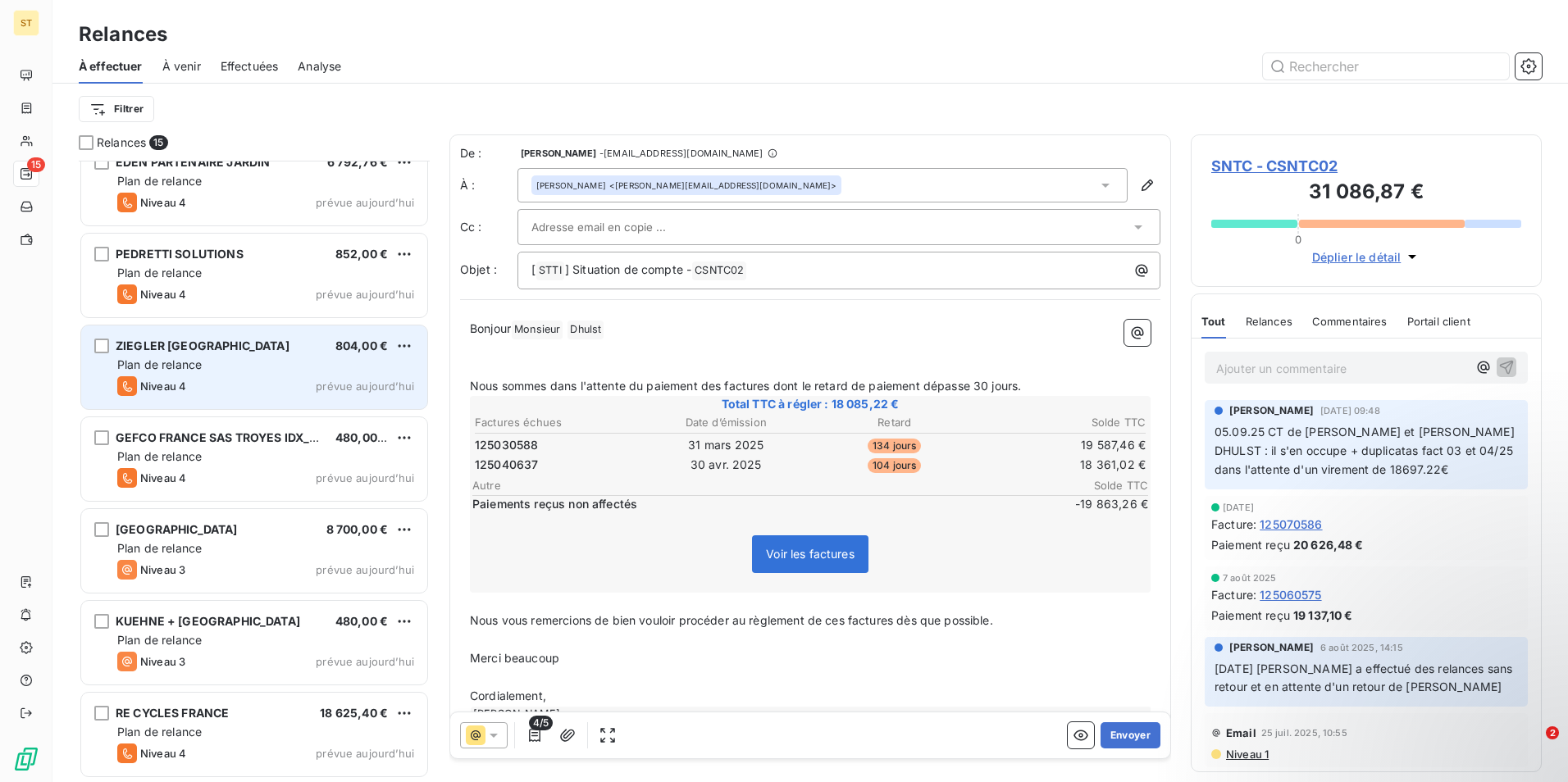
scroll to position [575, 0]
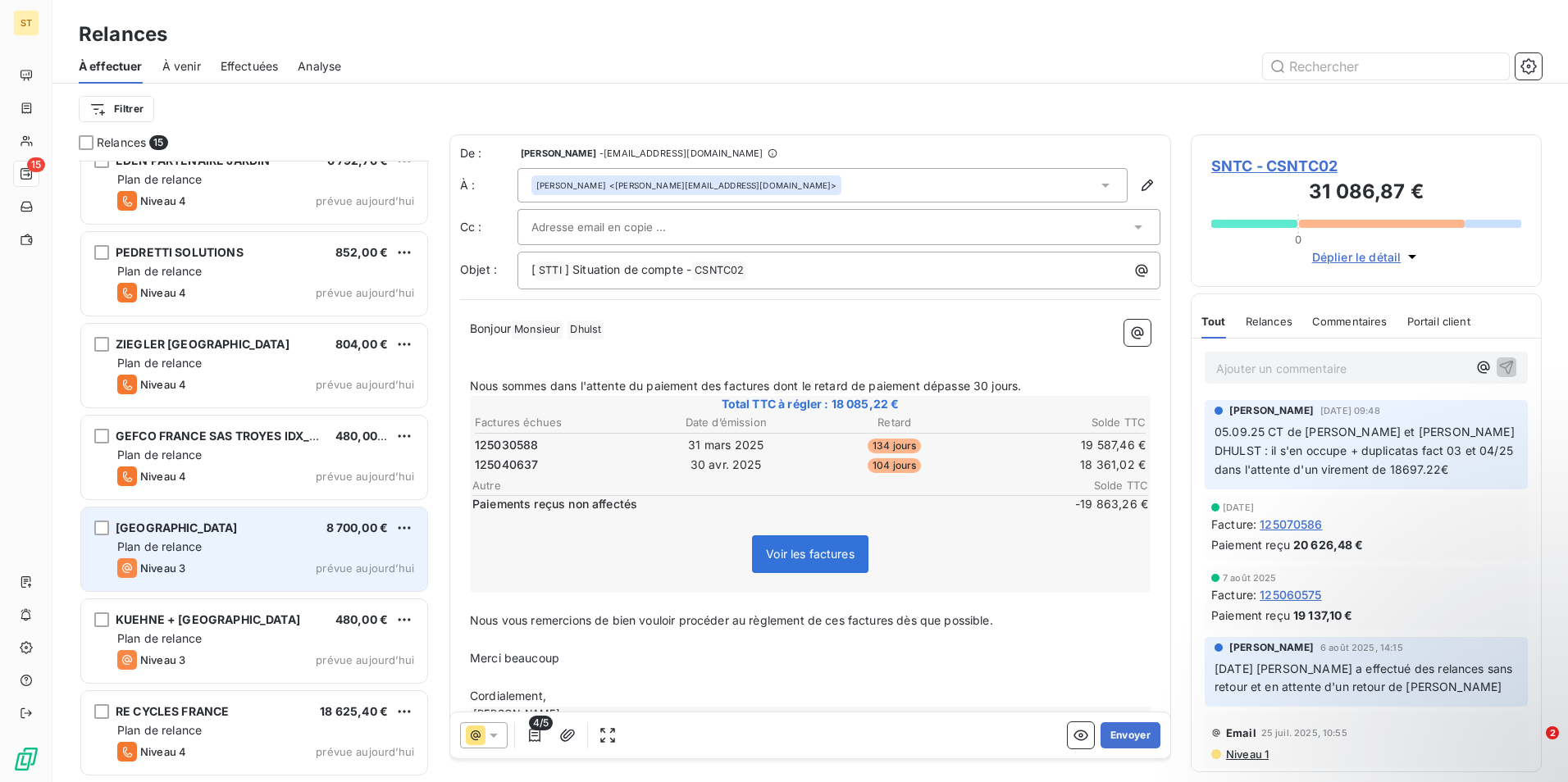
click at [190, 552] on span "Plan de relance" at bounding box center [159, 547] width 84 height 14
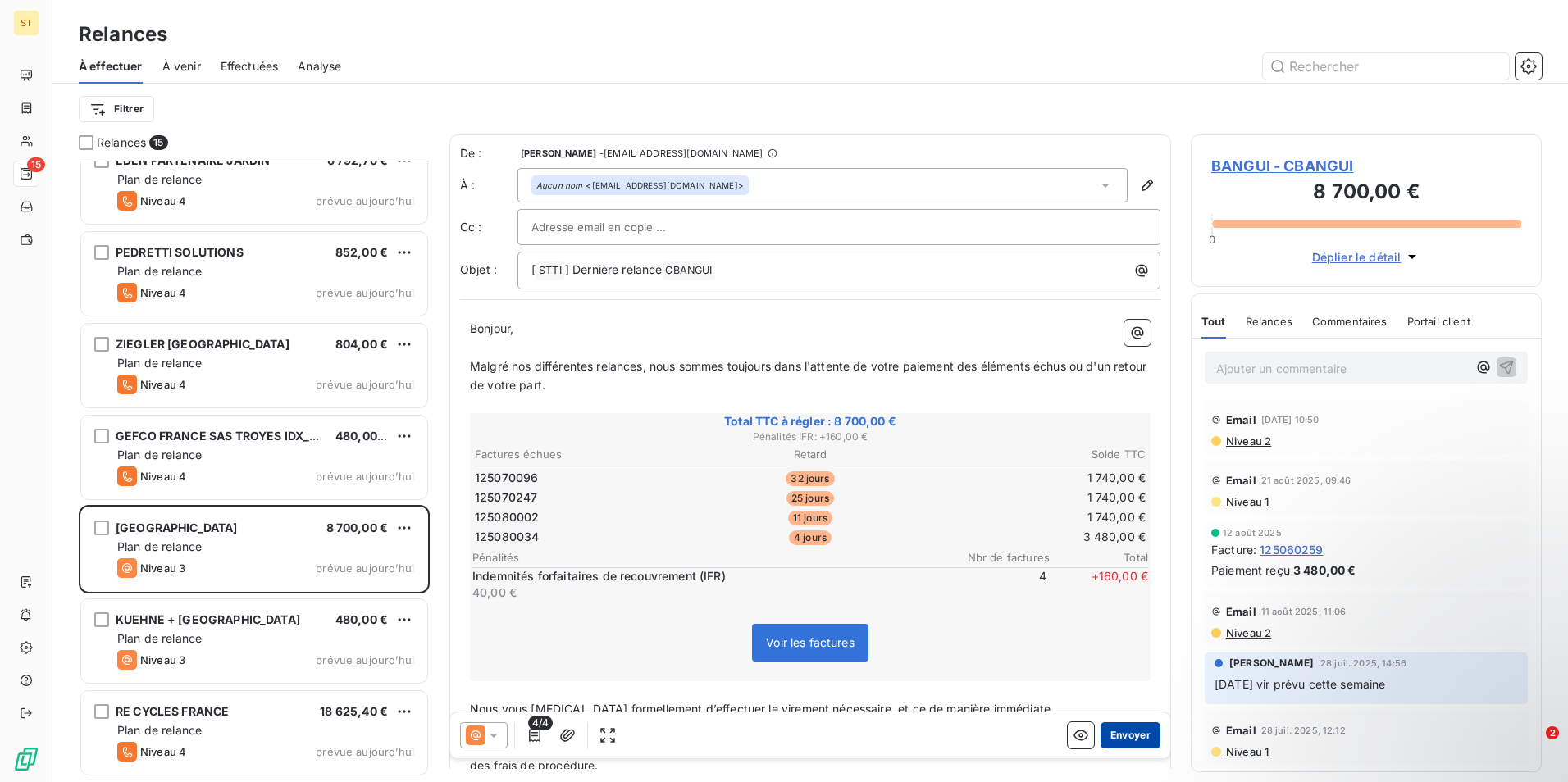
click at [1103, 738] on button "Envoyer" at bounding box center [1130, 735] width 60 height 26
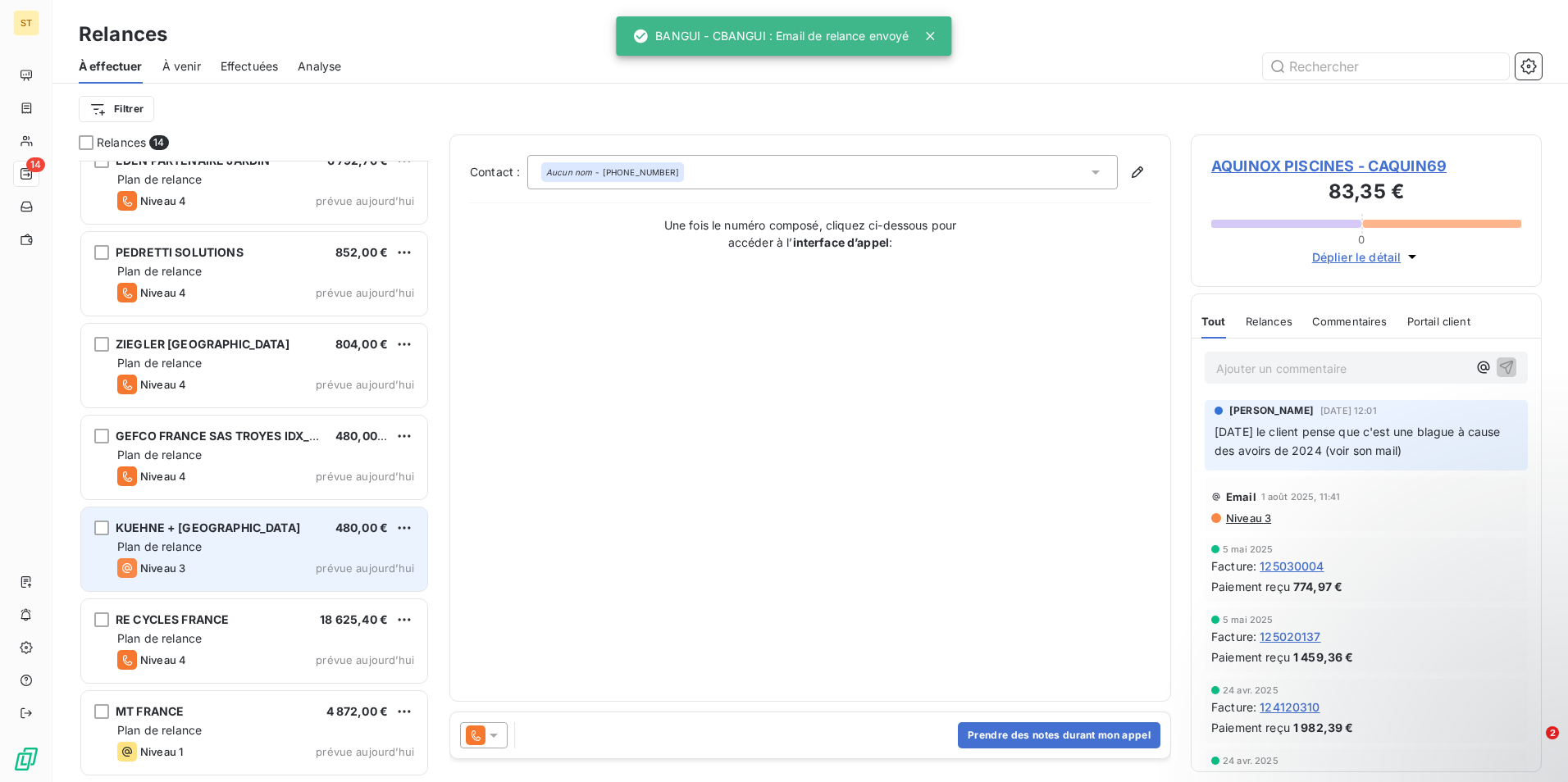
click at [159, 541] on span "Plan de relance" at bounding box center [159, 547] width 84 height 14
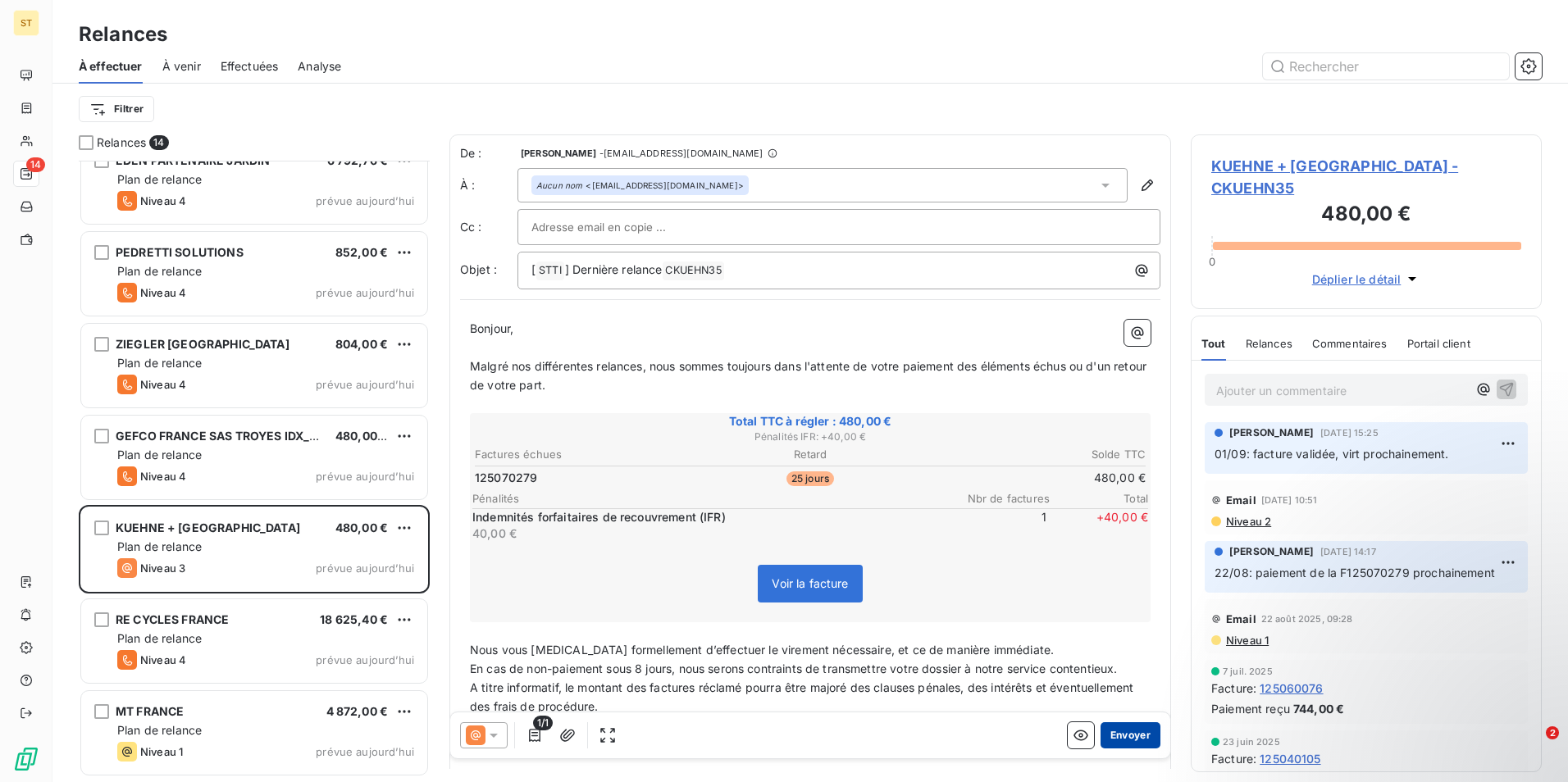
click at [1118, 735] on button "Envoyer" at bounding box center [1130, 735] width 60 height 26
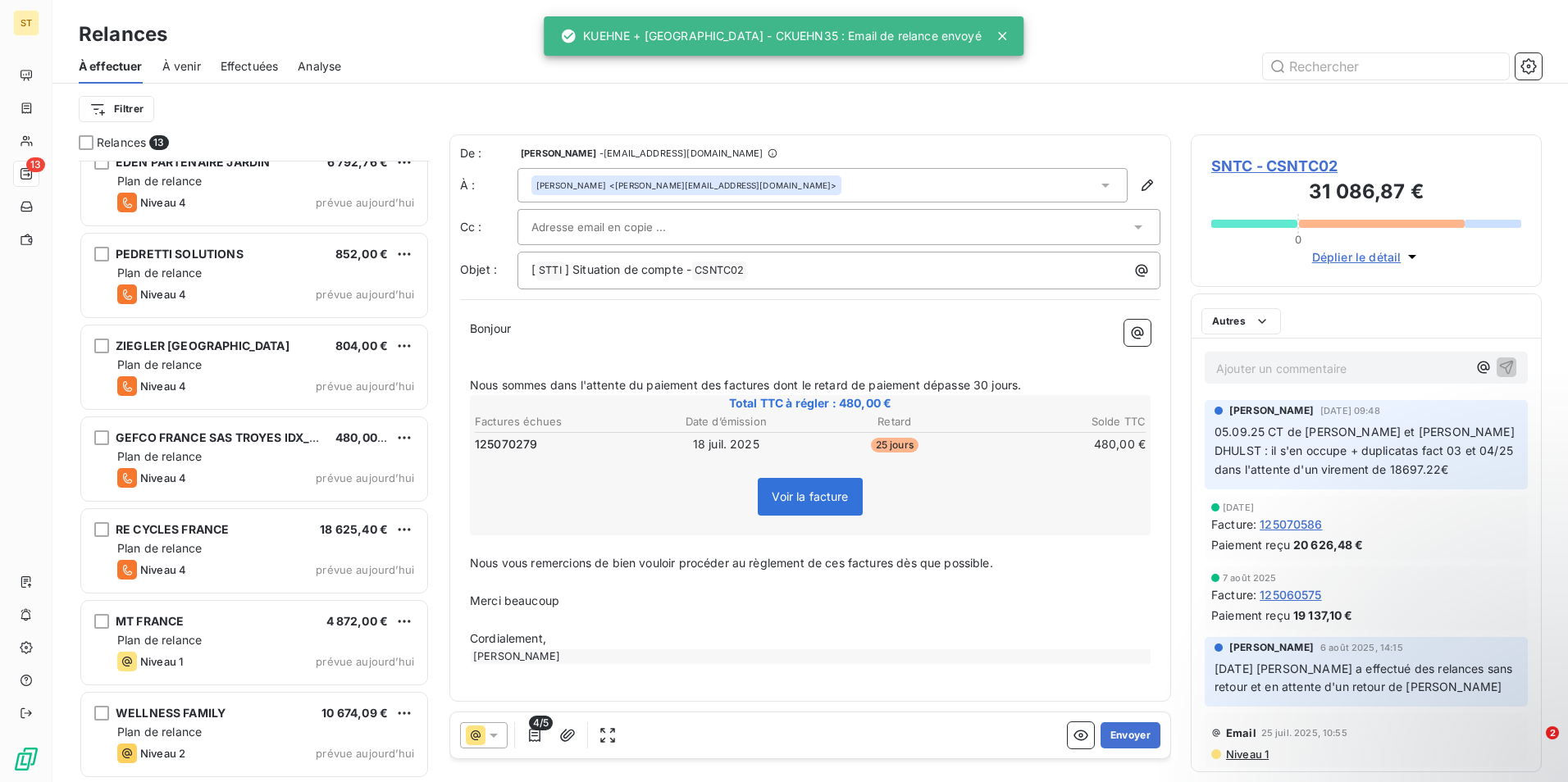
scroll to position [572, 0]
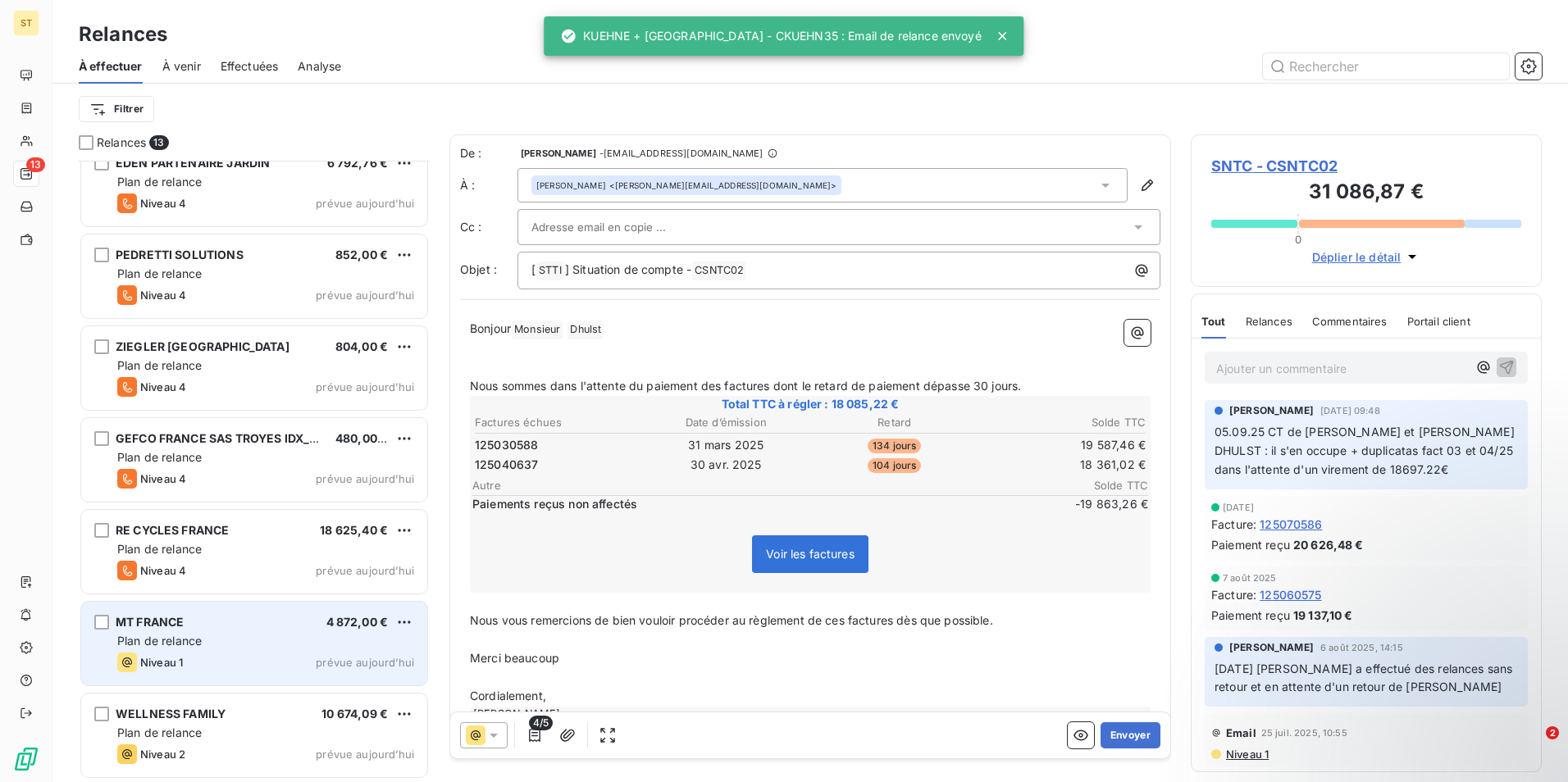
click at [178, 641] on span "Plan de relance" at bounding box center [159, 641] width 84 height 14
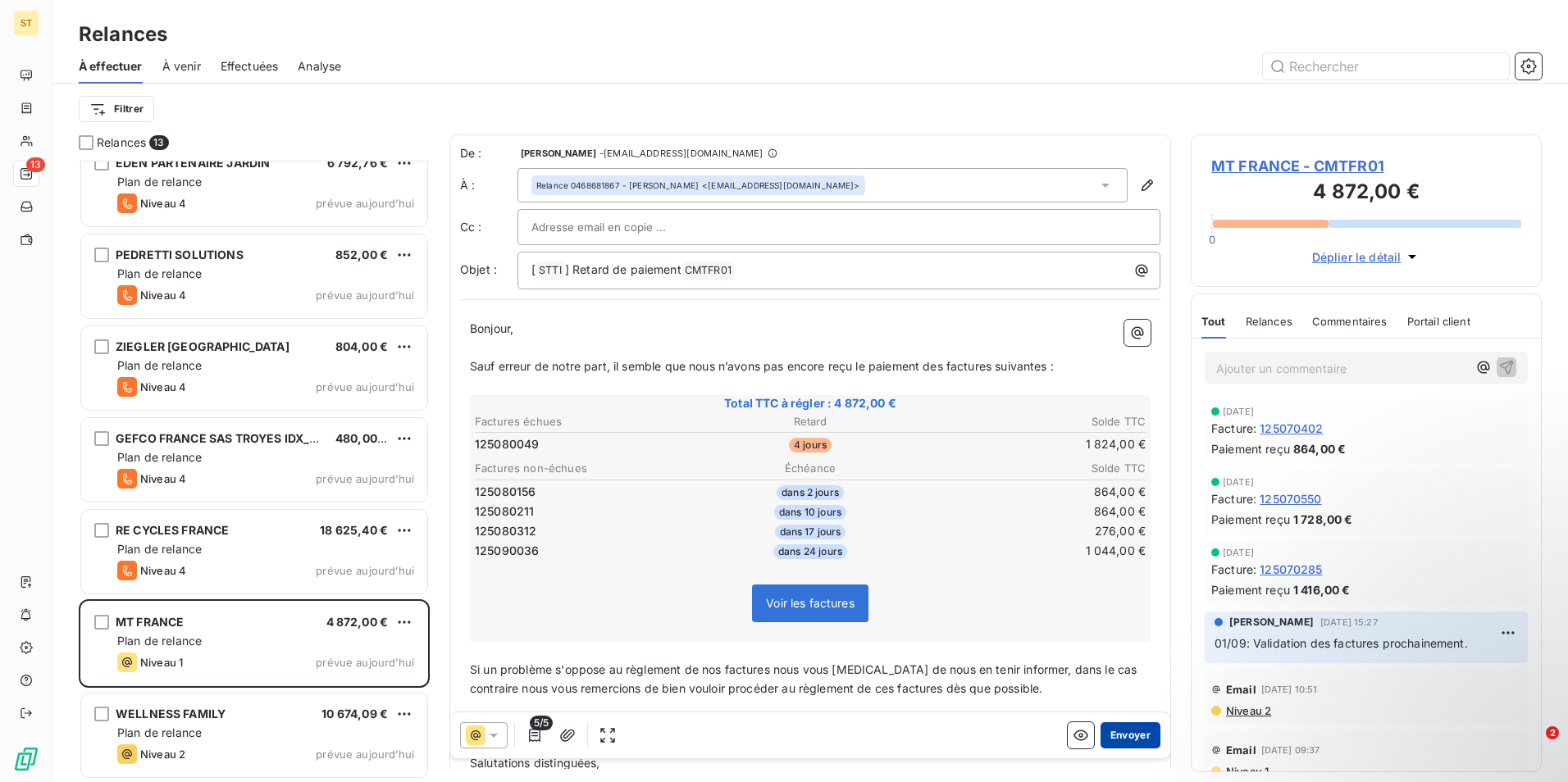
click at [1116, 733] on button "Envoyer" at bounding box center [1130, 735] width 60 height 26
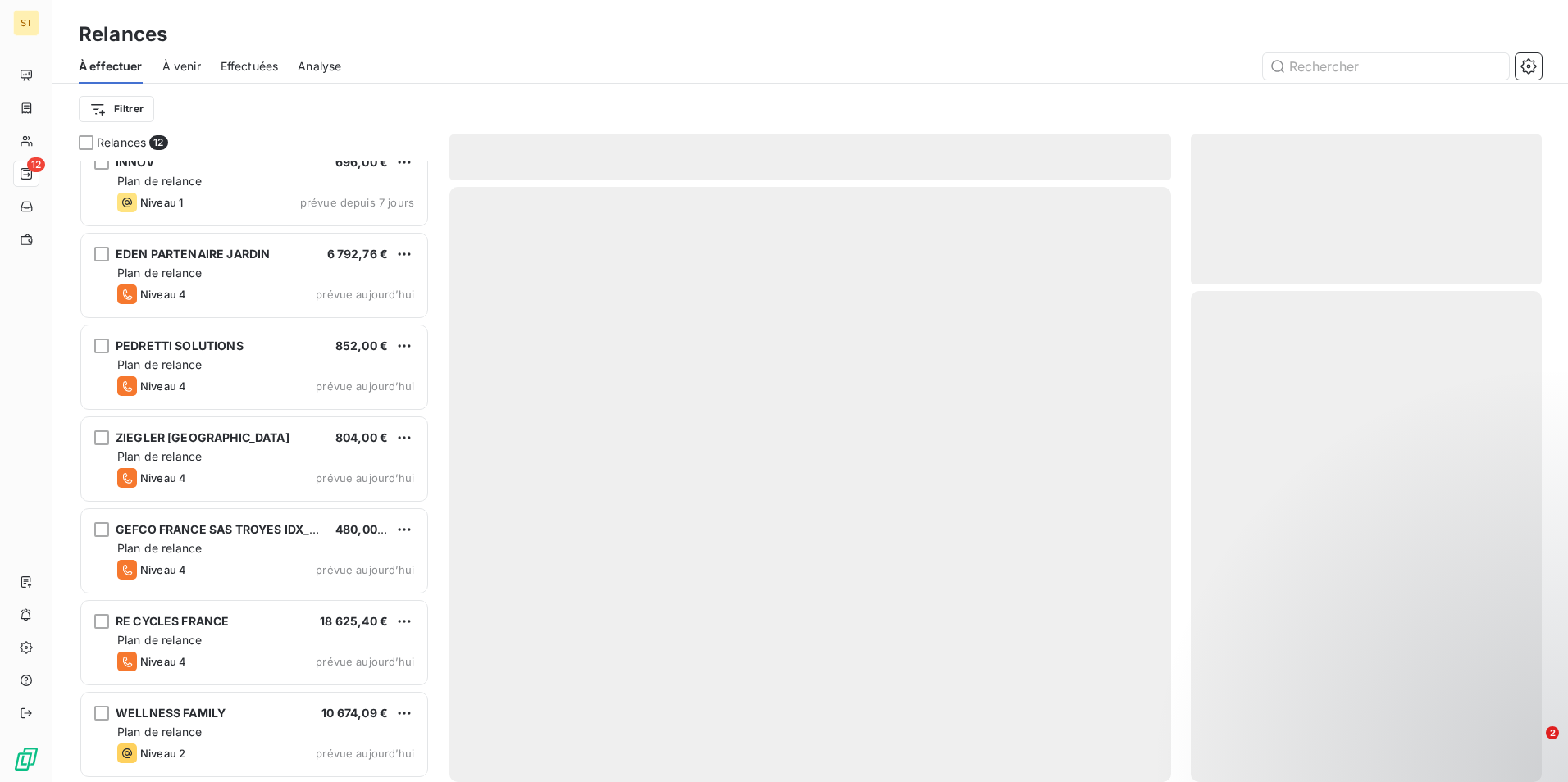
scroll to position [480, 0]
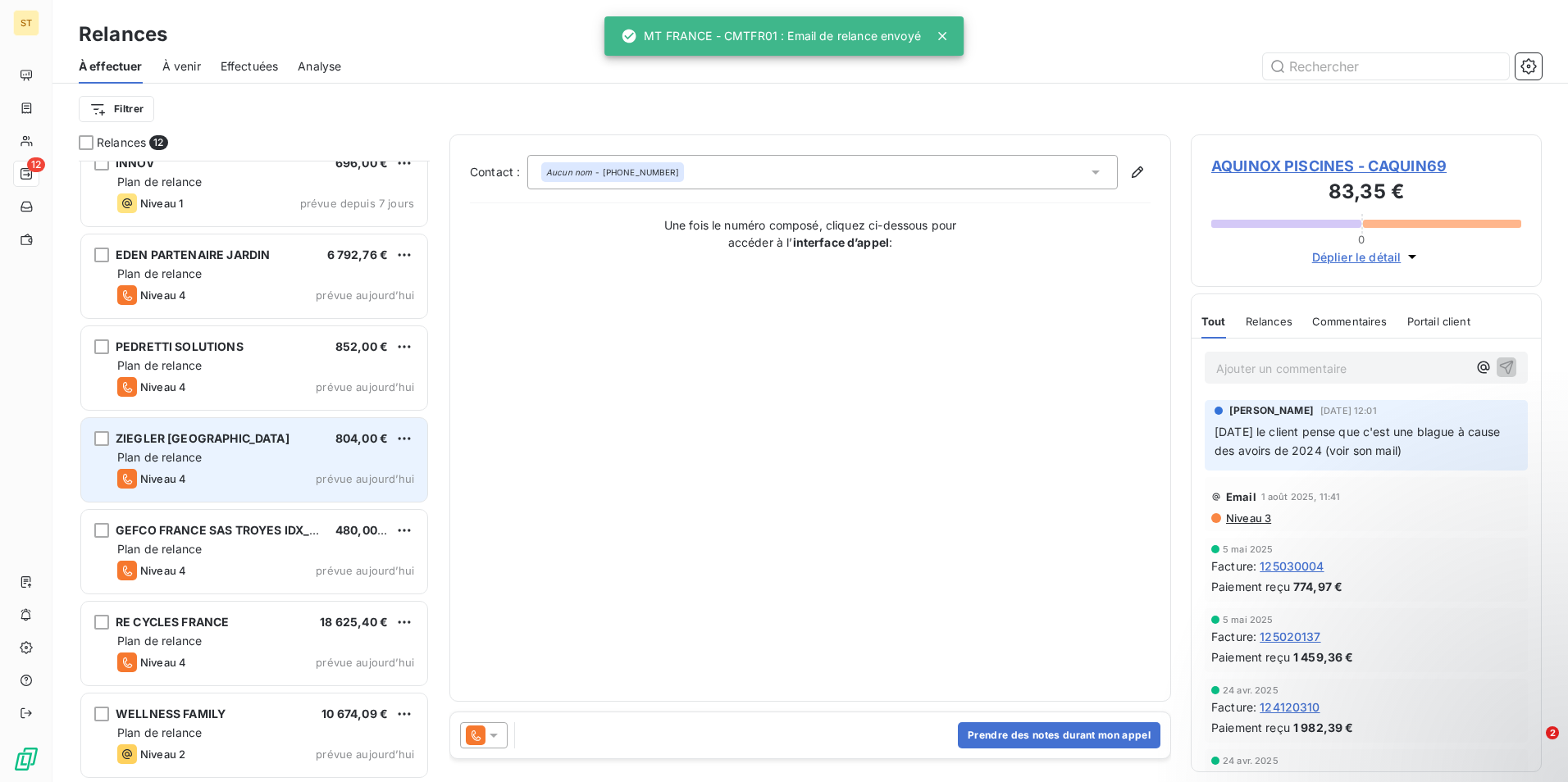
scroll to position [481, 0]
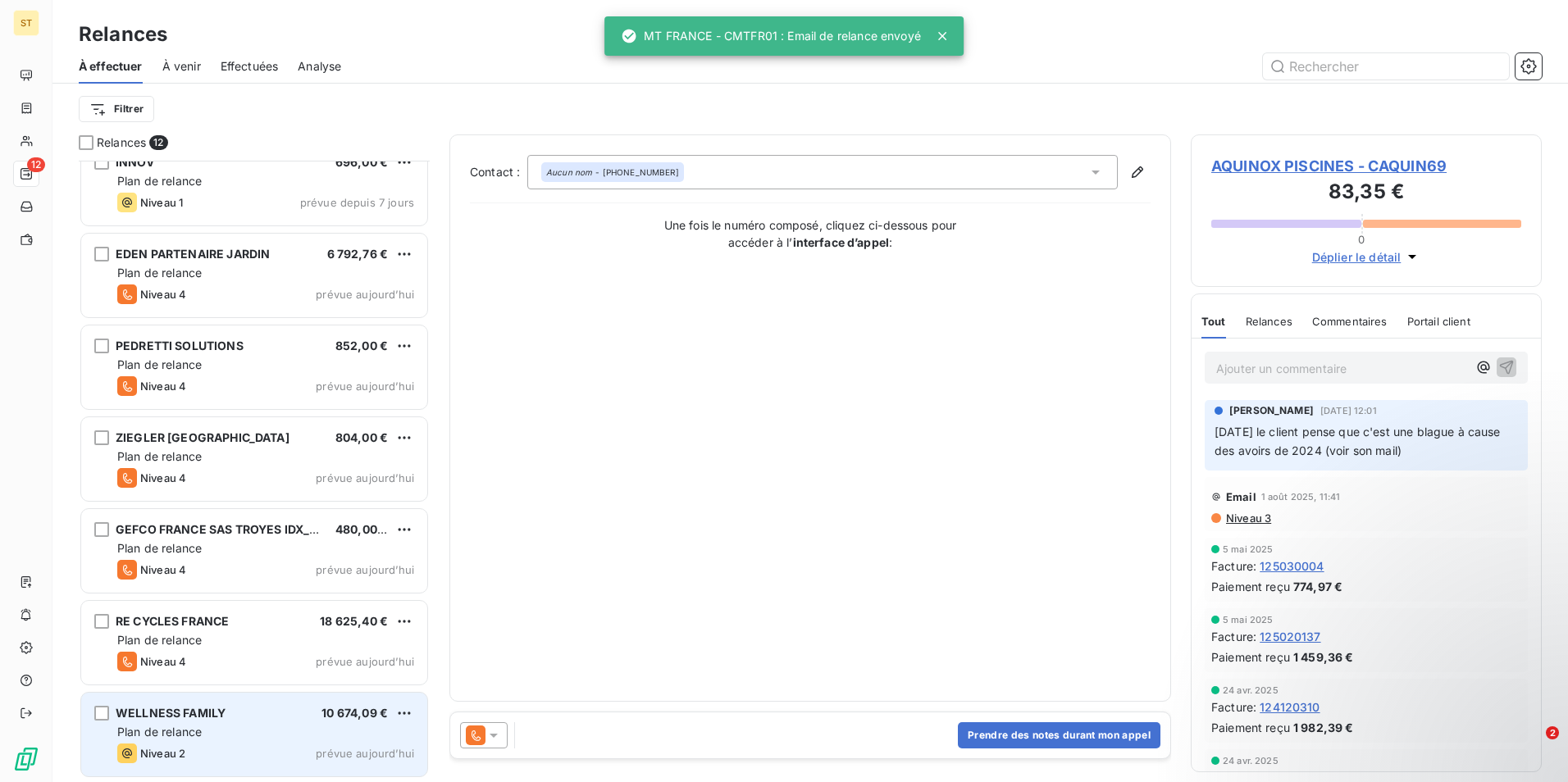
click at [207, 716] on span "WELLNESS FAMILY" at bounding box center [170, 712] width 110 height 14
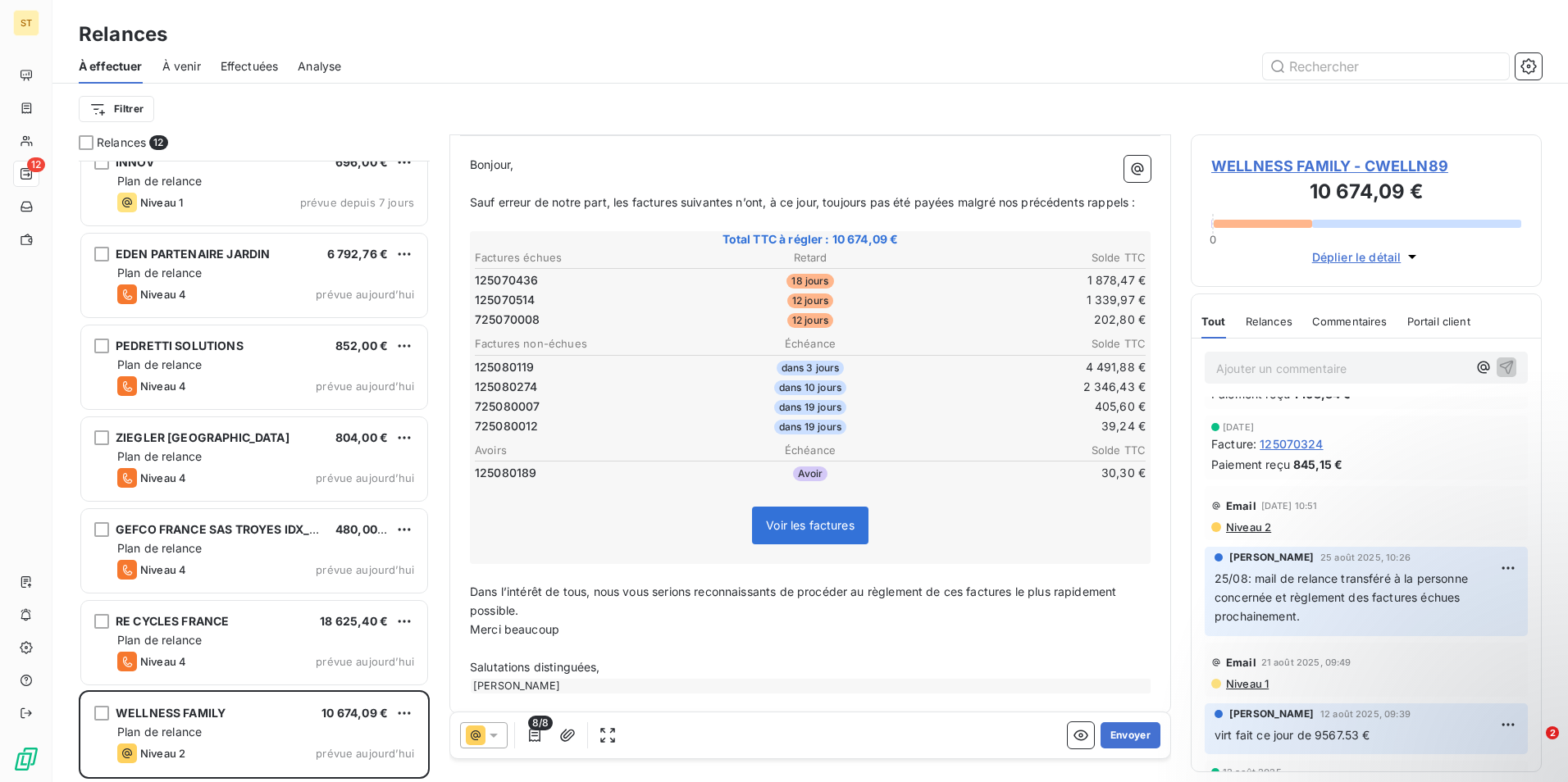
scroll to position [82, 0]
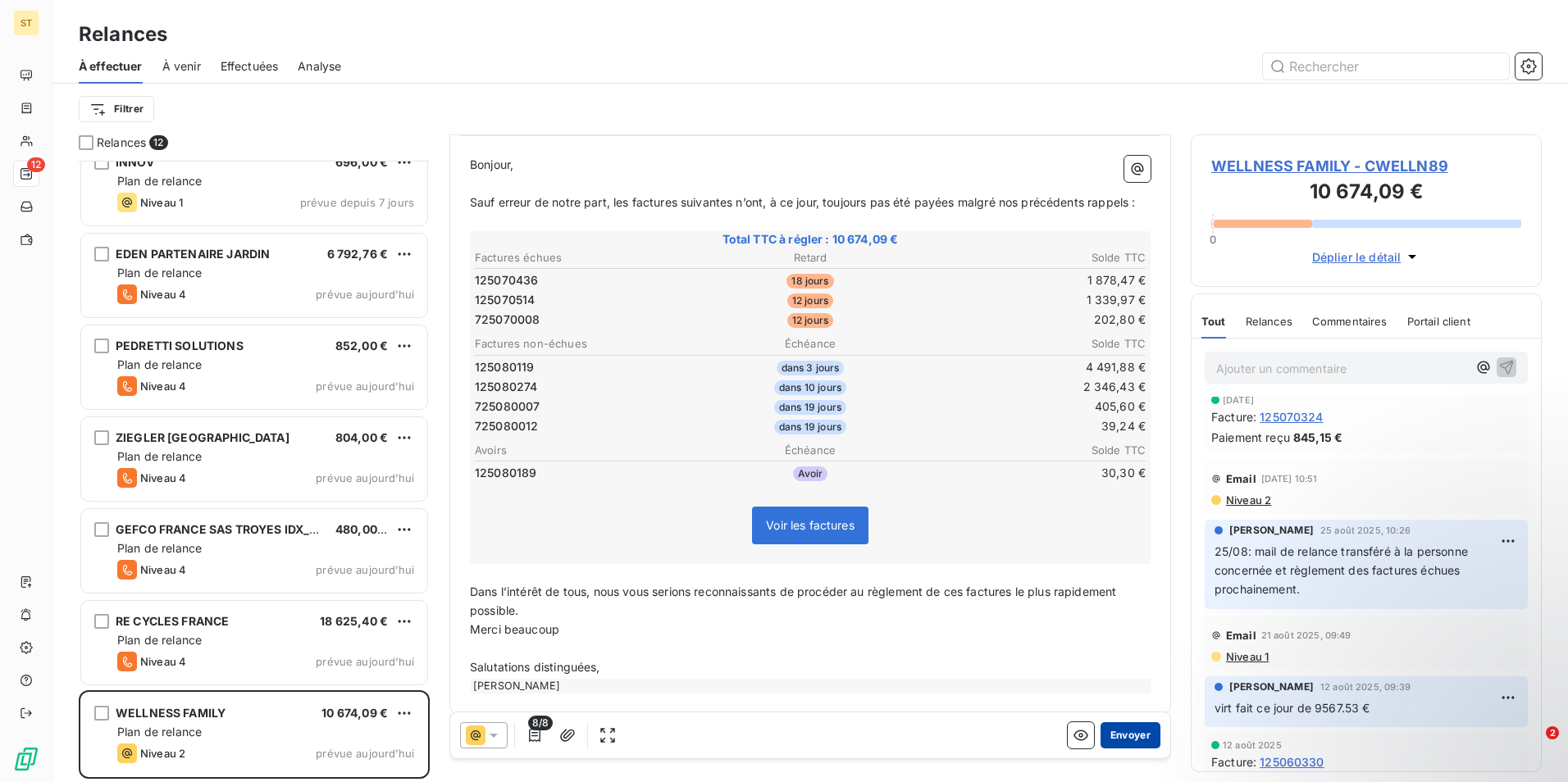
click at [1127, 733] on button "Envoyer" at bounding box center [1130, 735] width 60 height 26
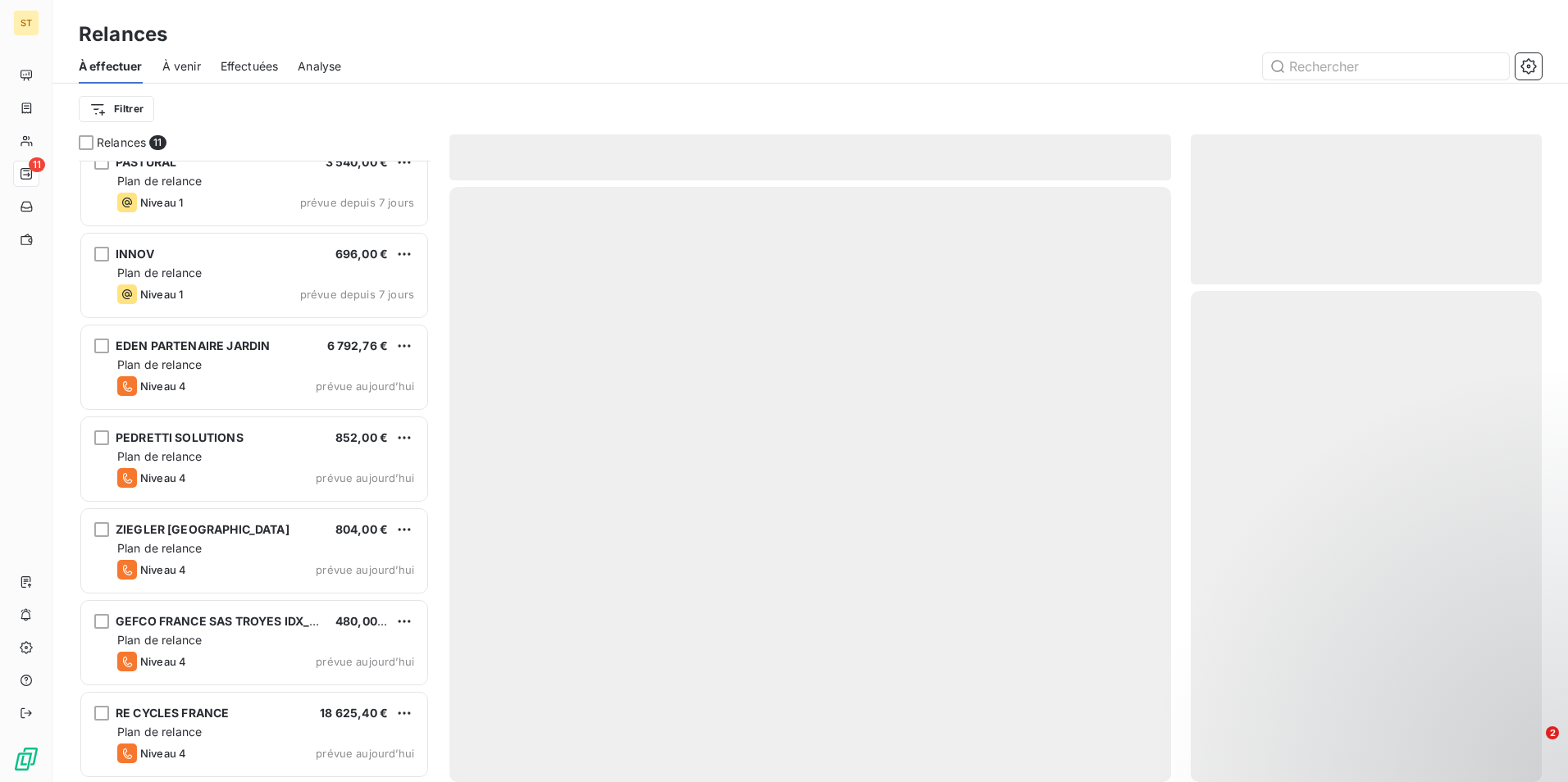
scroll to position [388, 0]
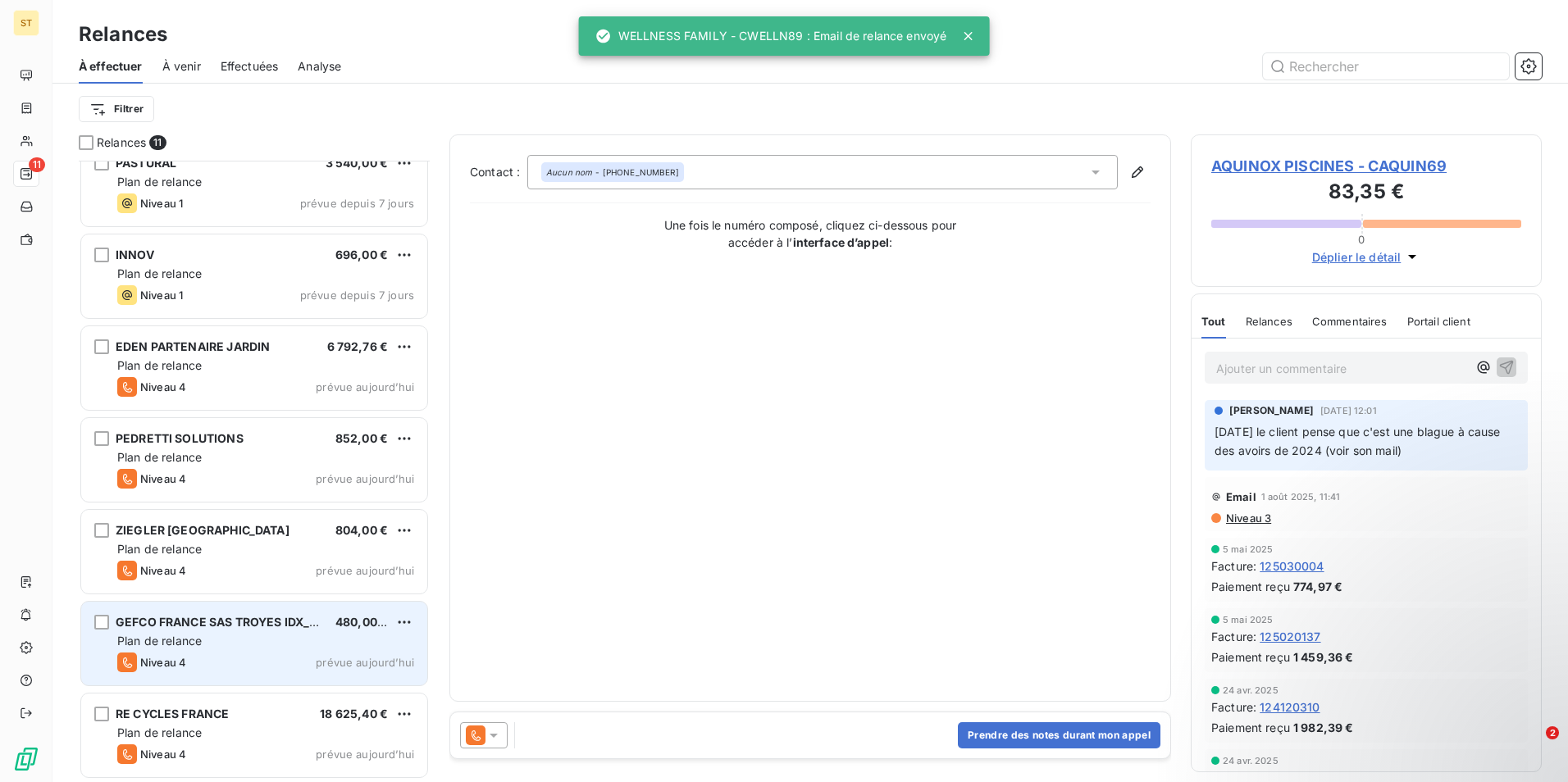
click at [168, 642] on span "Plan de relance" at bounding box center [159, 641] width 84 height 14
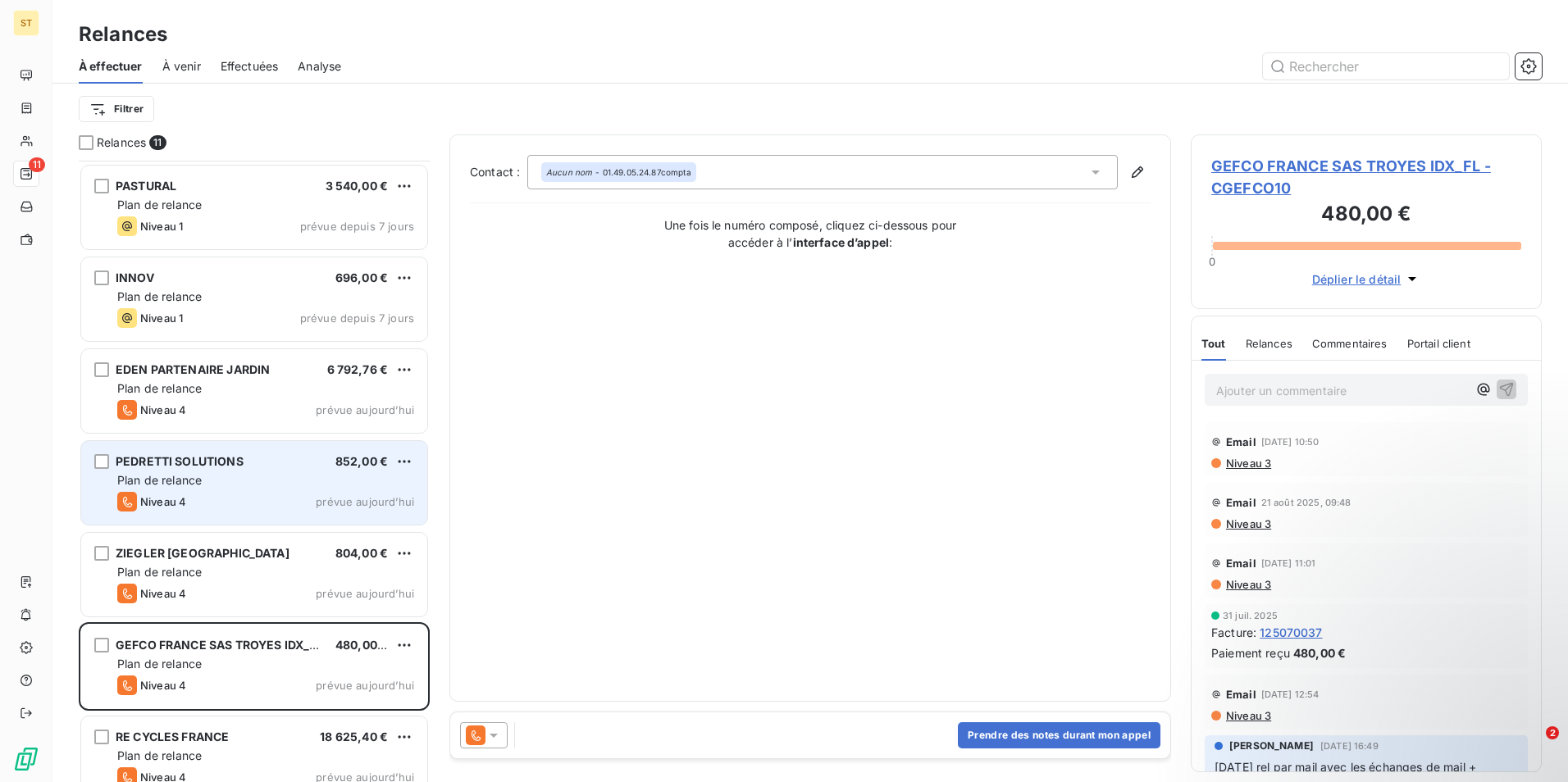
scroll to position [389, 0]
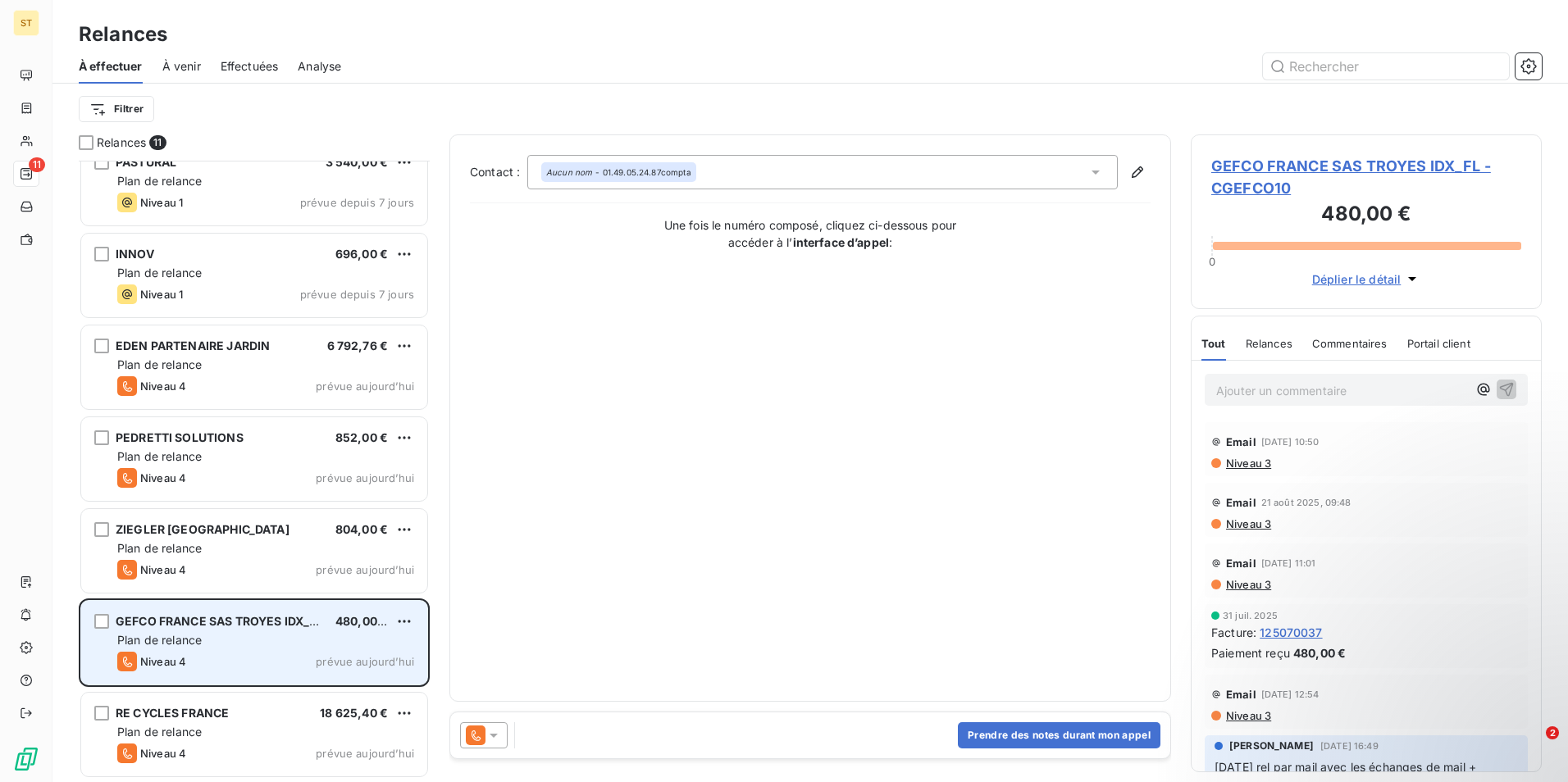
click at [223, 626] on span "GEFCO FRANCE SAS TROYES IDX_FL" at bounding box center [219, 620] width 207 height 14
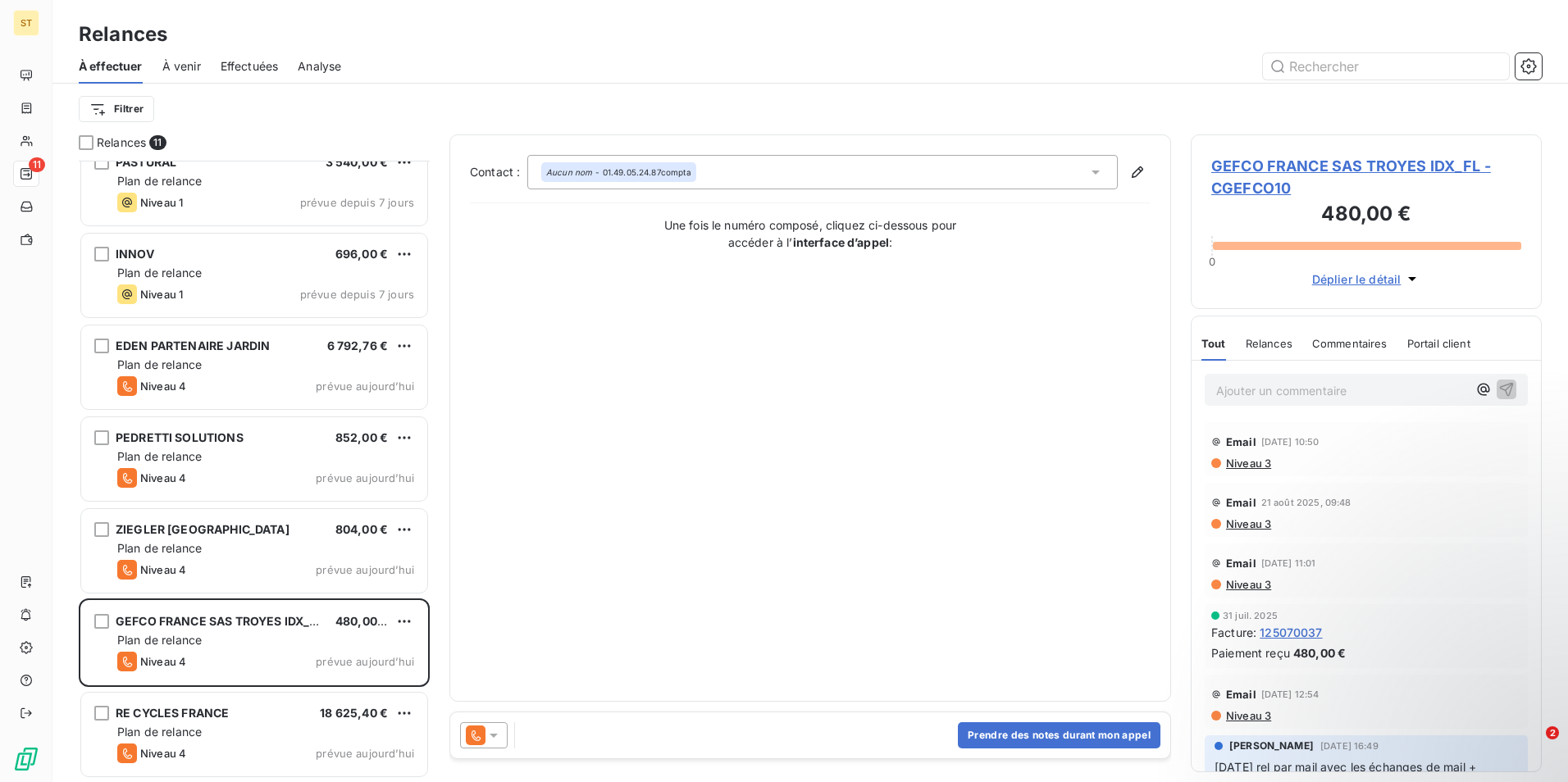
click at [1273, 165] on span "GEFCO FRANCE SAS TROYES IDX_FL - CGEFCO10" at bounding box center [1366, 177] width 310 height 44
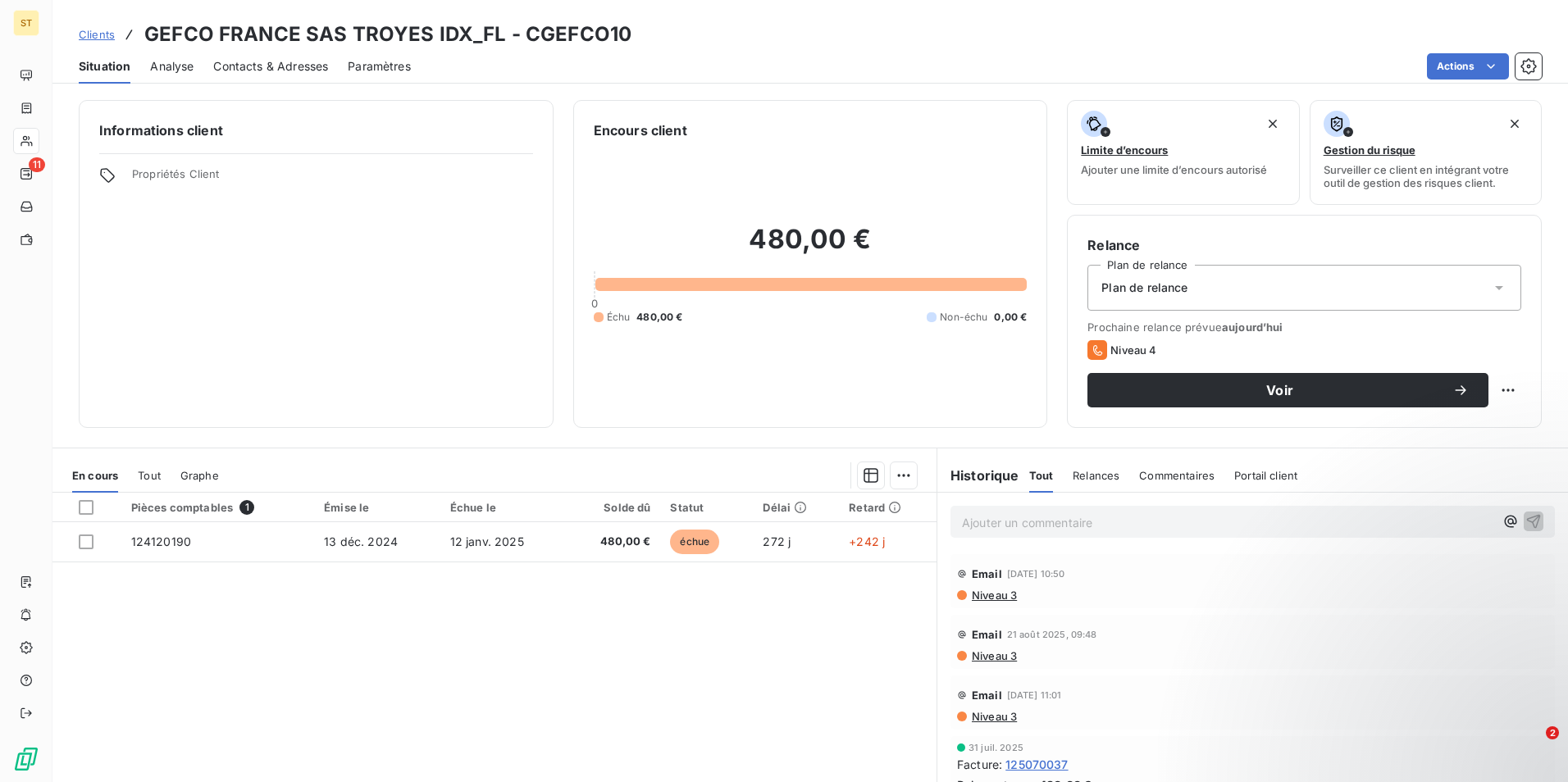
click at [112, 63] on span "Situation" at bounding box center [105, 65] width 52 height 16
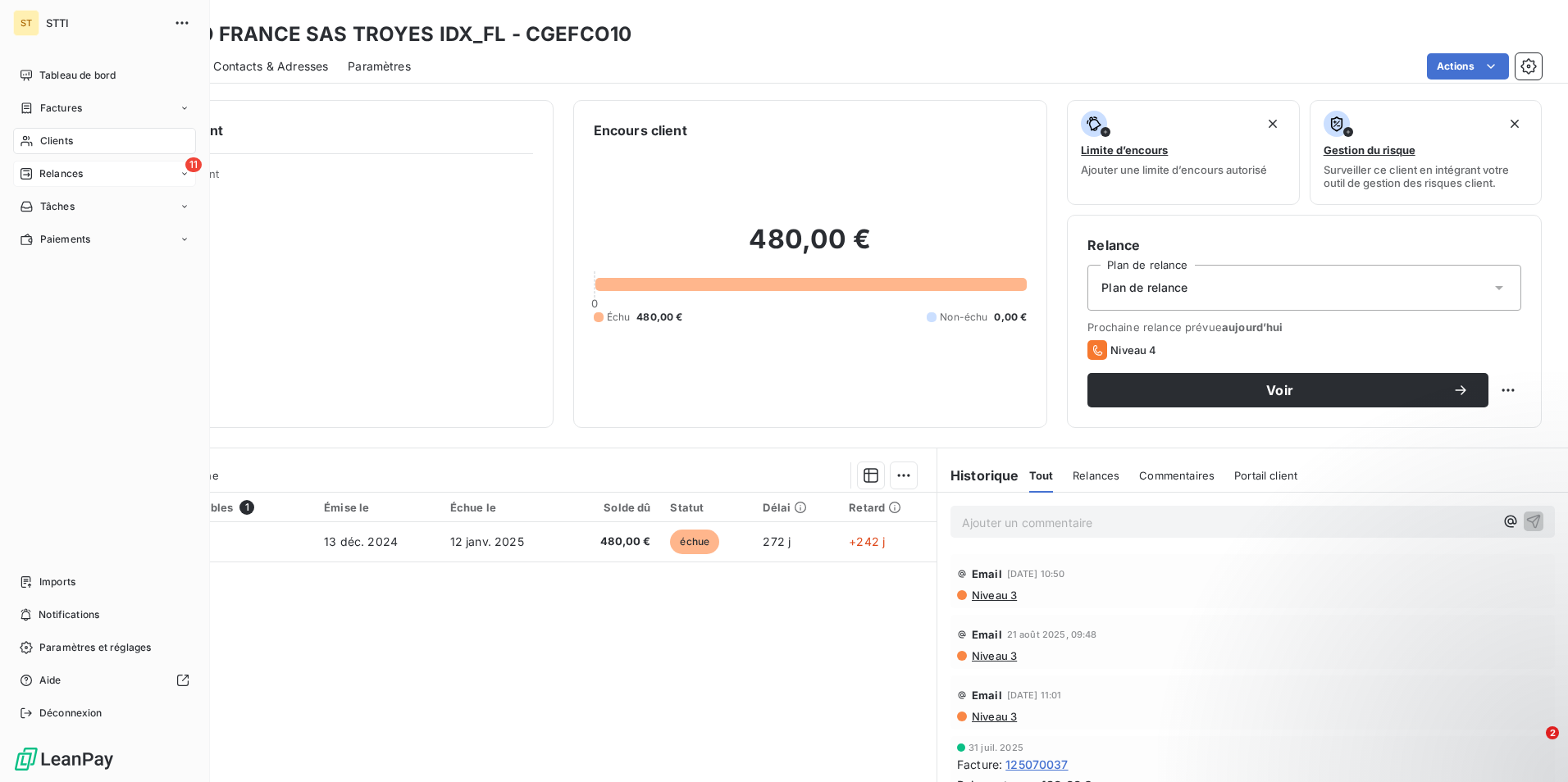
click at [68, 177] on span "Relances" at bounding box center [60, 173] width 43 height 14
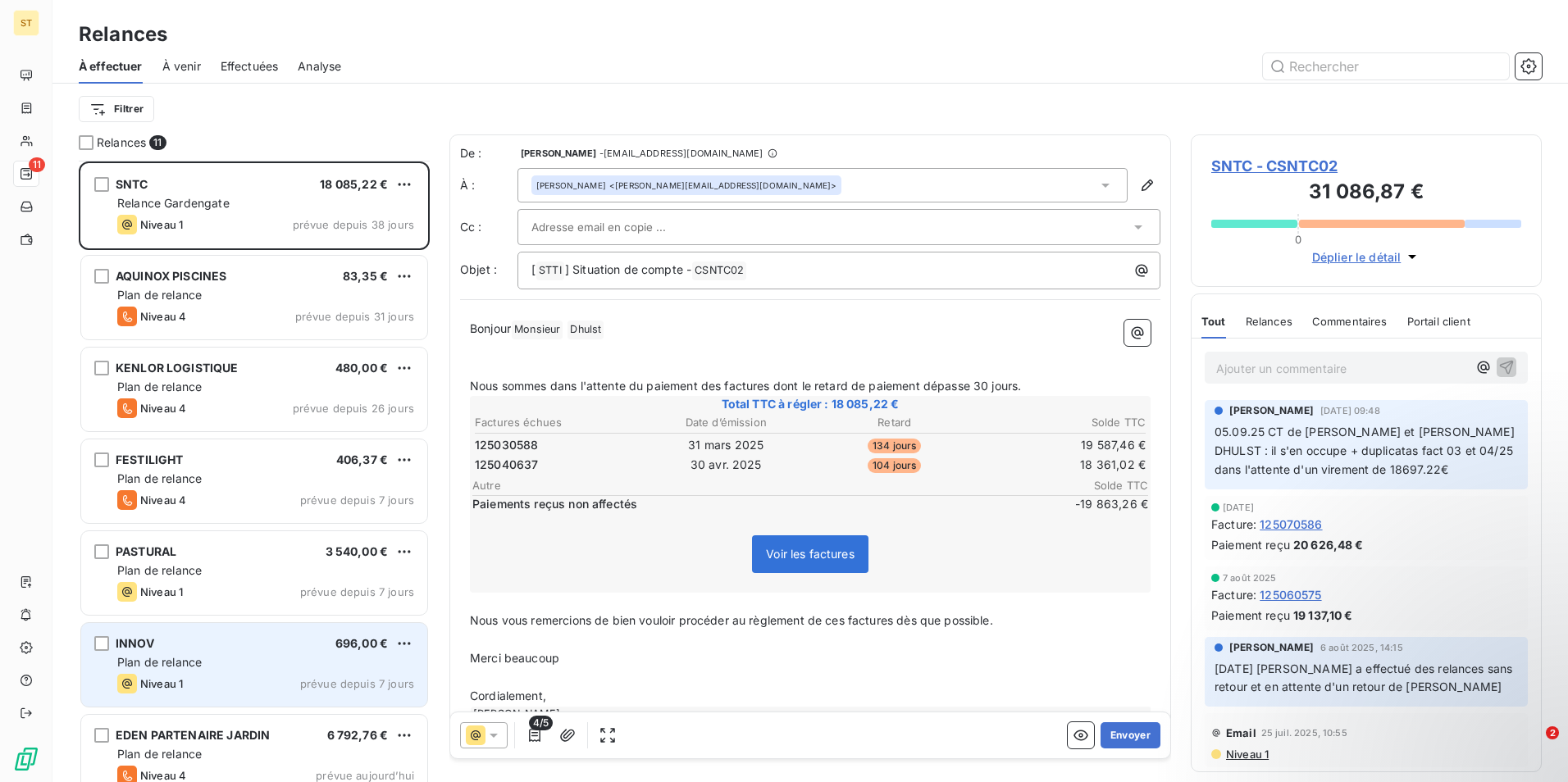
scroll to position [389, 0]
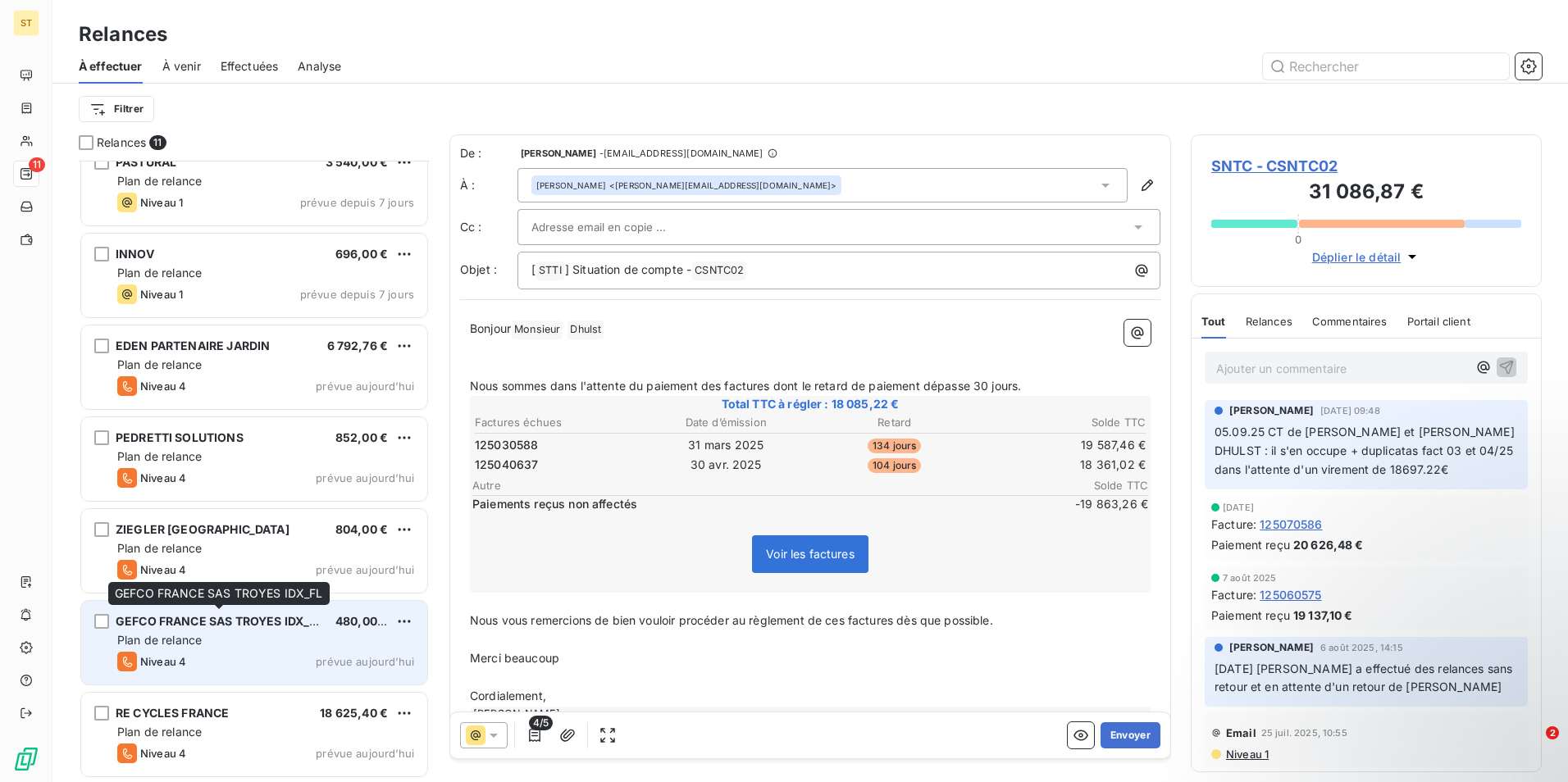
click at [218, 617] on span "GEFCO FRANCE SAS TROYES IDX_FL" at bounding box center [219, 620] width 207 height 14
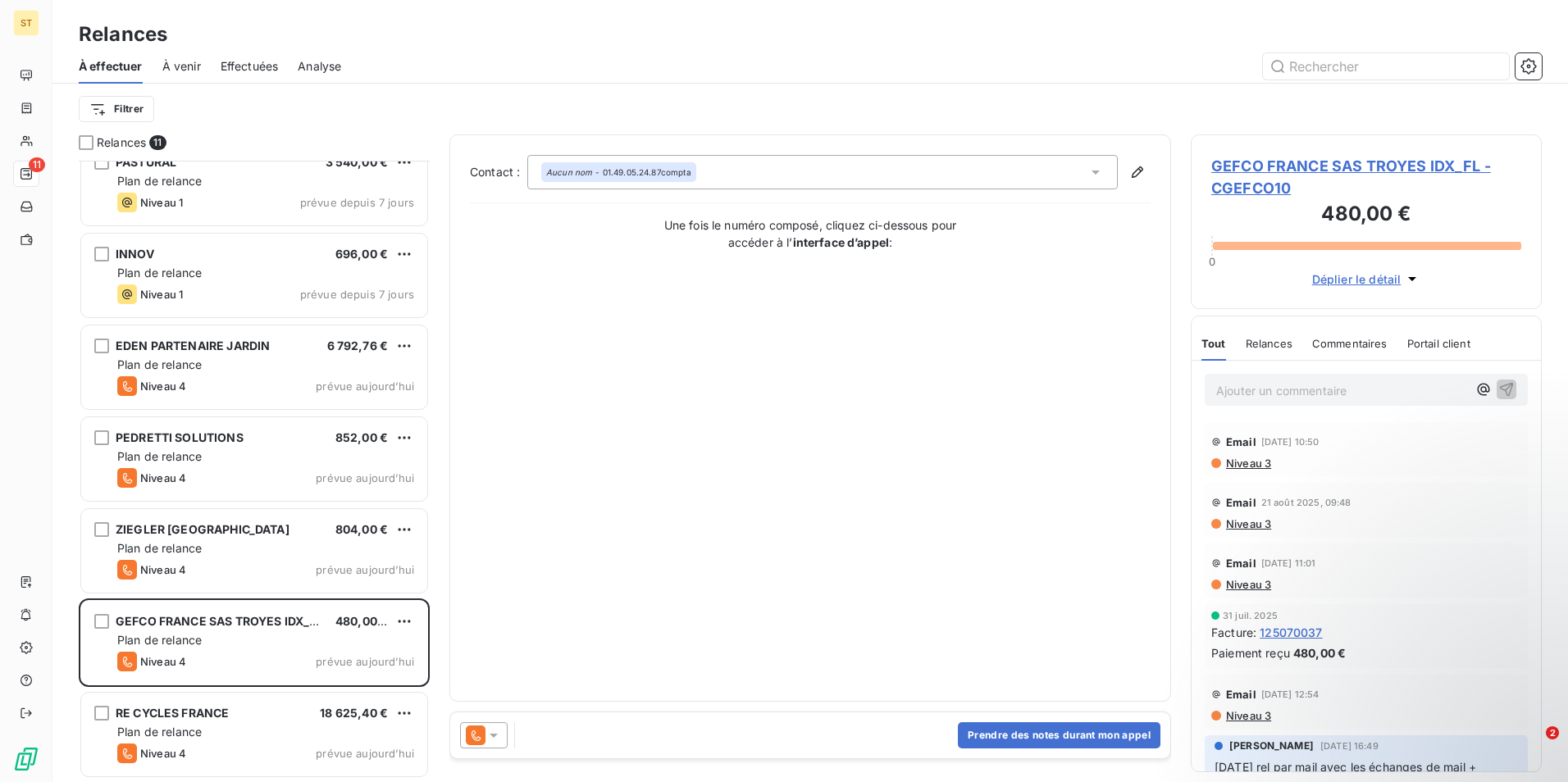
click at [1247, 384] on p "Ajouter un commentaire ﻿" at bounding box center [1341, 391] width 251 height 20
click at [1500, 388] on icon "button" at bounding box center [1506, 388] width 16 height 16
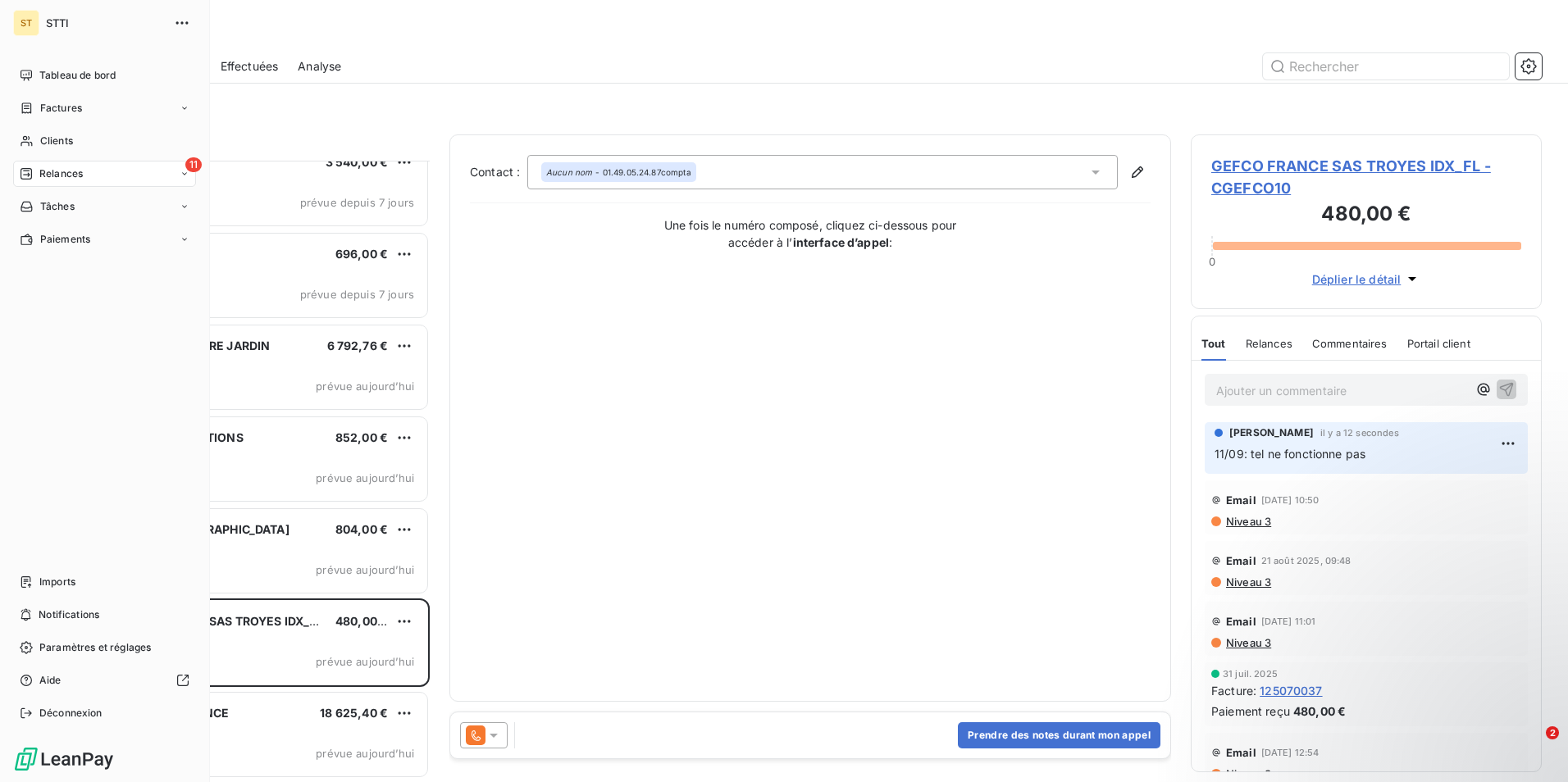
click at [39, 172] on span "Relances" at bounding box center [60, 173] width 43 height 14
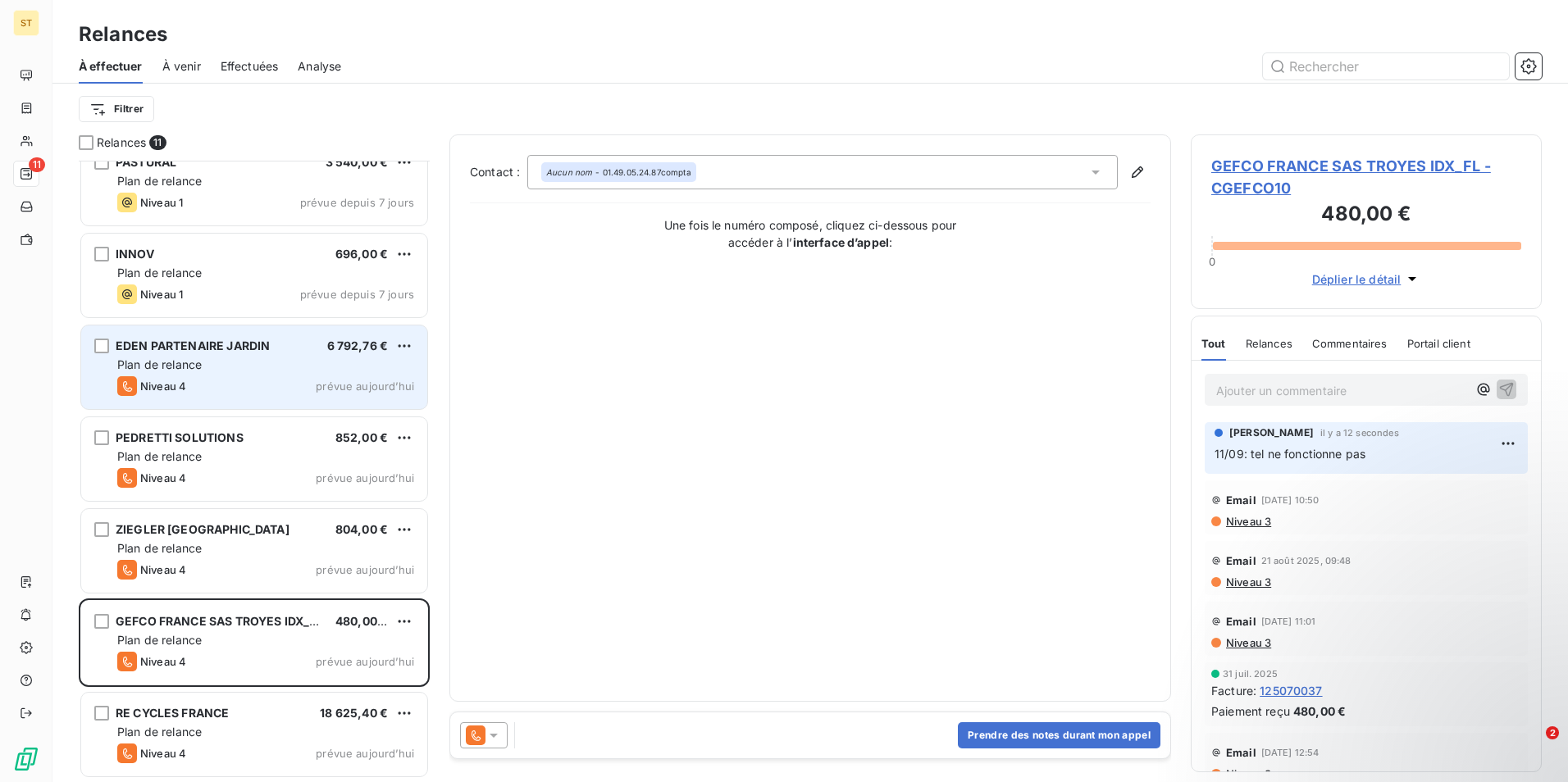
click at [319, 354] on div "EDEN PARTENAIRE JARDIN 6 792,76 € Plan de relance Niveau 4 prévue [DATE]" at bounding box center [253, 367] width 346 height 83
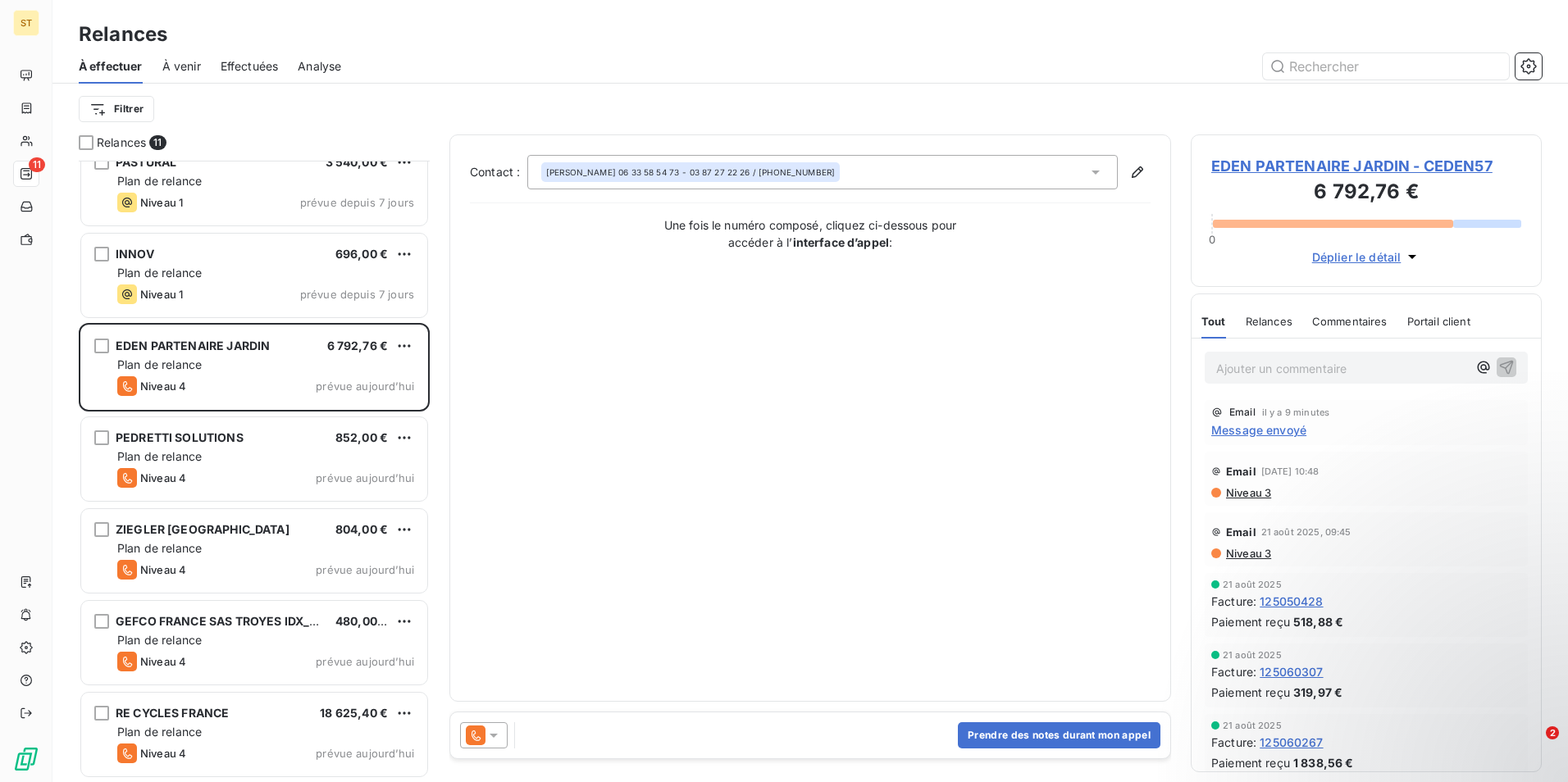
click at [1320, 167] on span "EDEN PARTENAIRE JARDIN - CEDEN57" at bounding box center [1366, 166] width 310 height 22
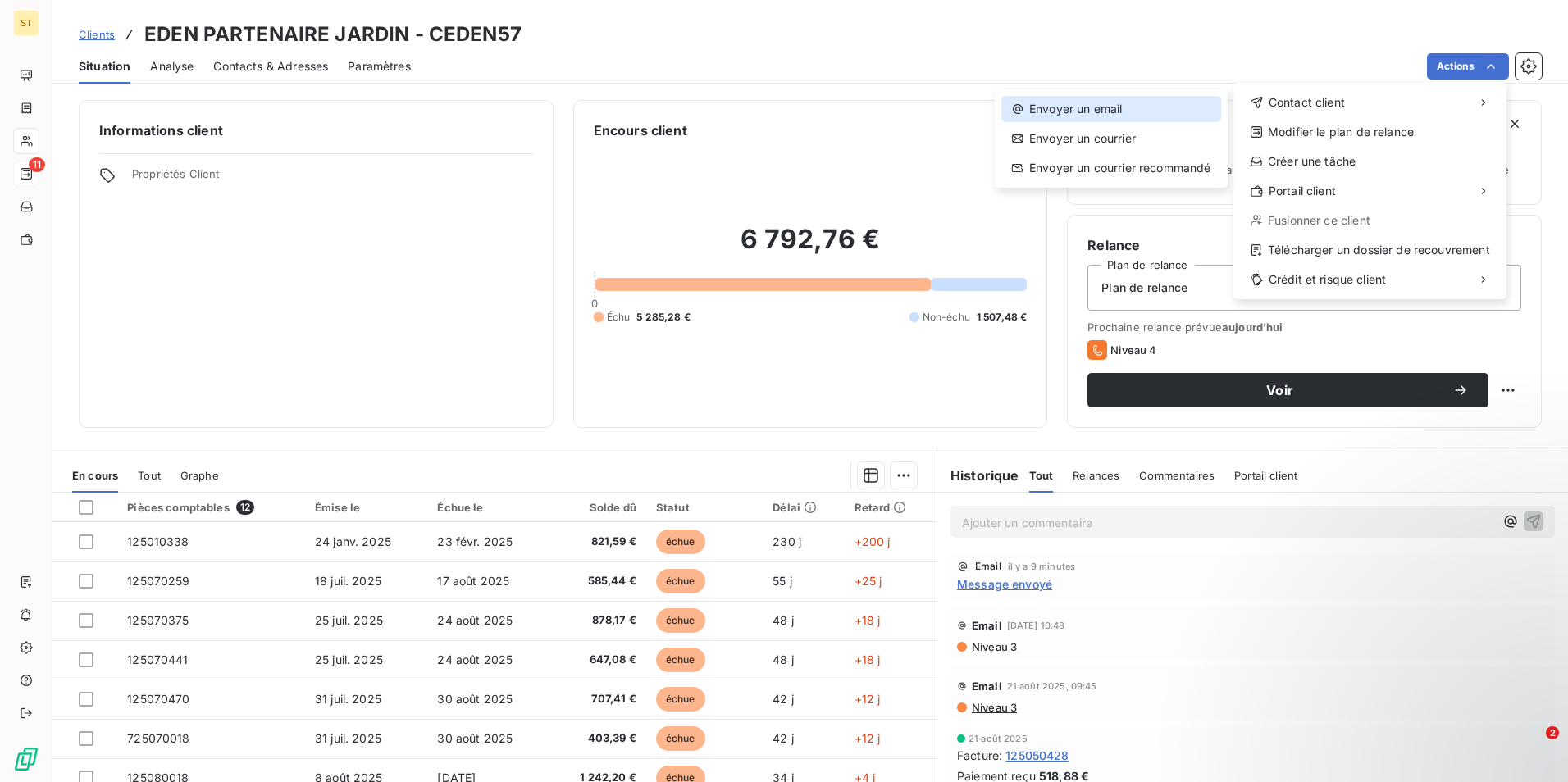
click at [1096, 113] on div "Envoyer un email" at bounding box center [1111, 109] width 219 height 26
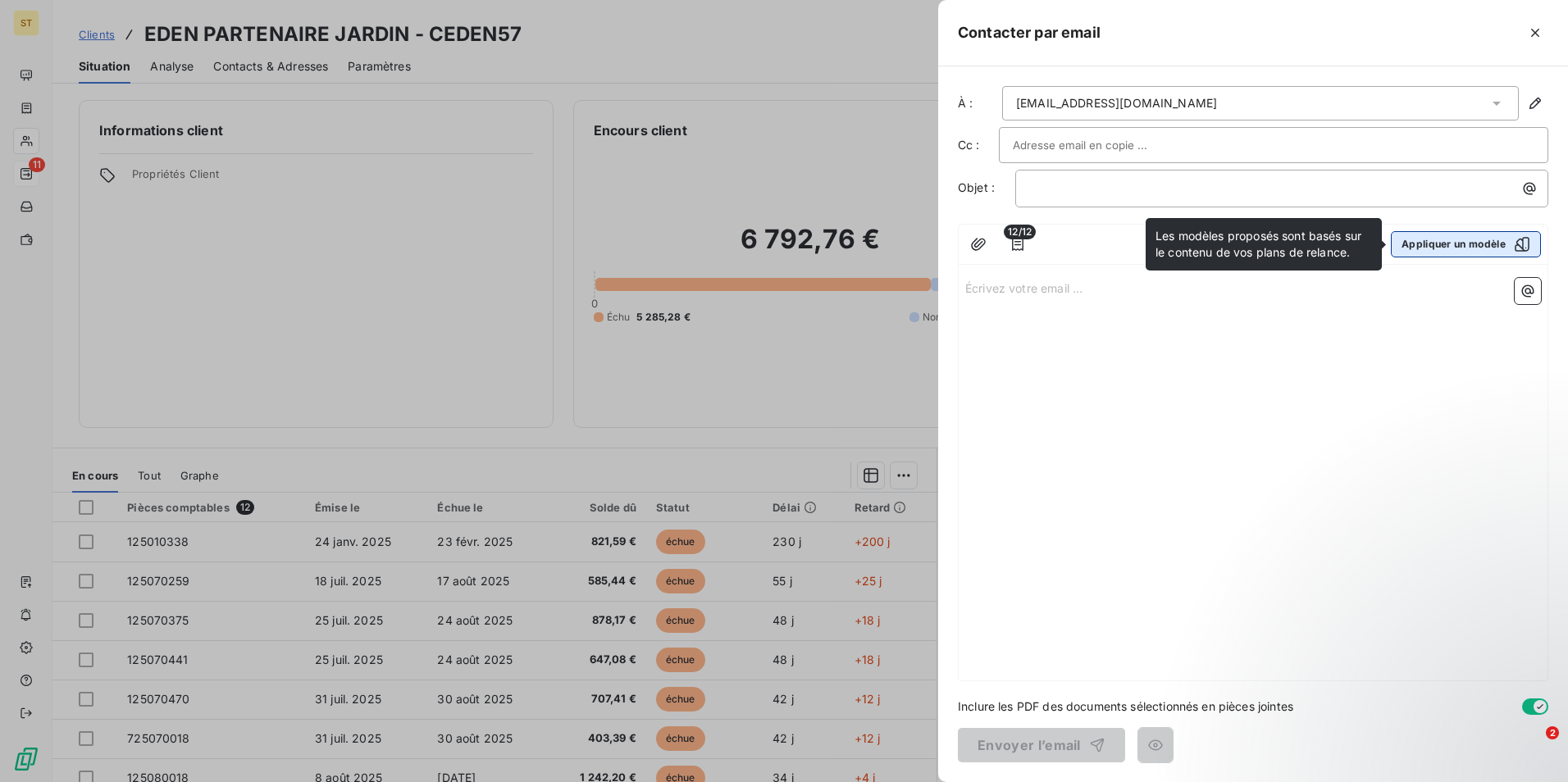
click at [1428, 242] on button "Appliquer un modèle" at bounding box center [1466, 244] width 151 height 26
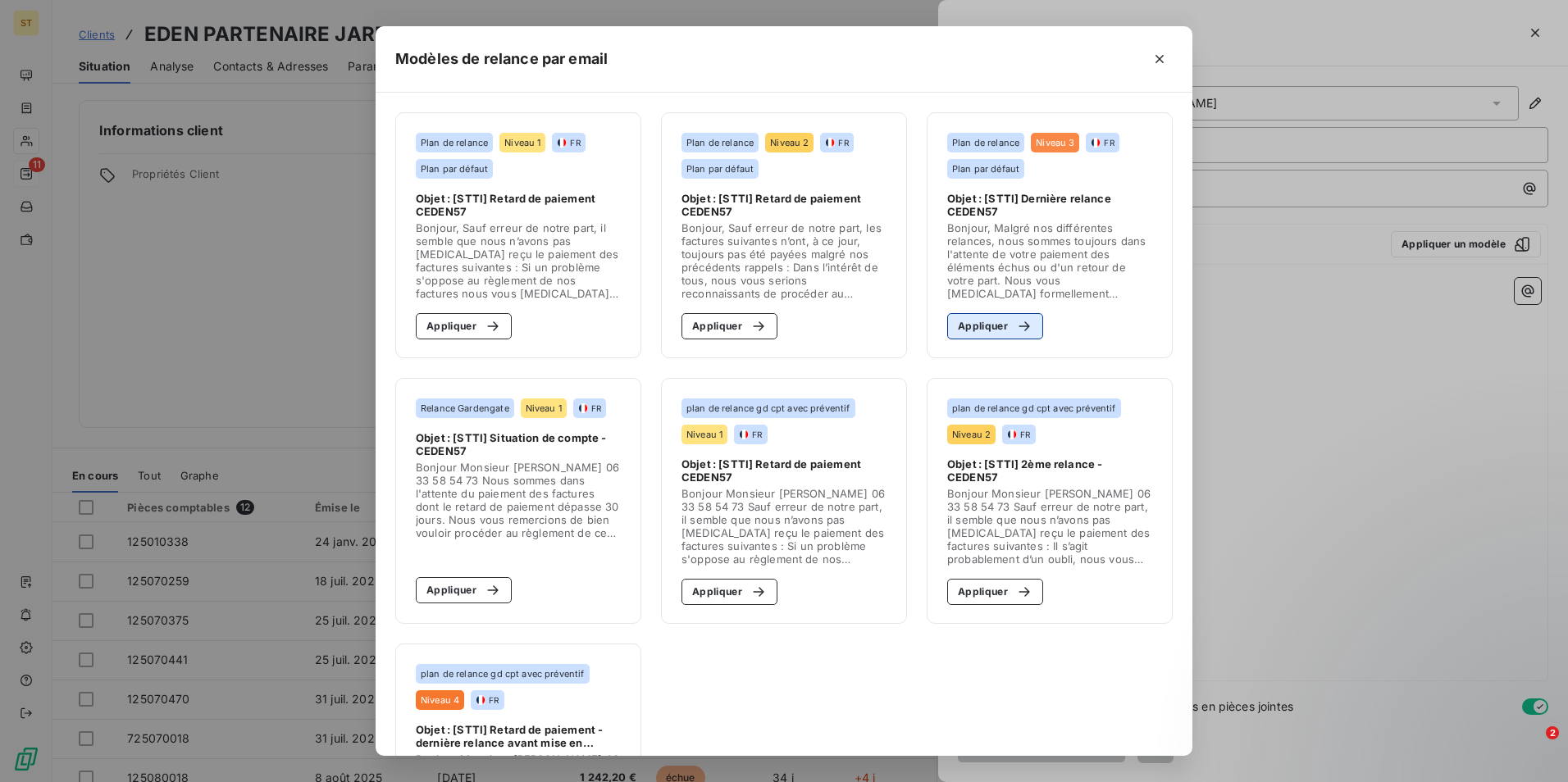
click at [996, 332] on button "Appliquer" at bounding box center [995, 326] width 96 height 26
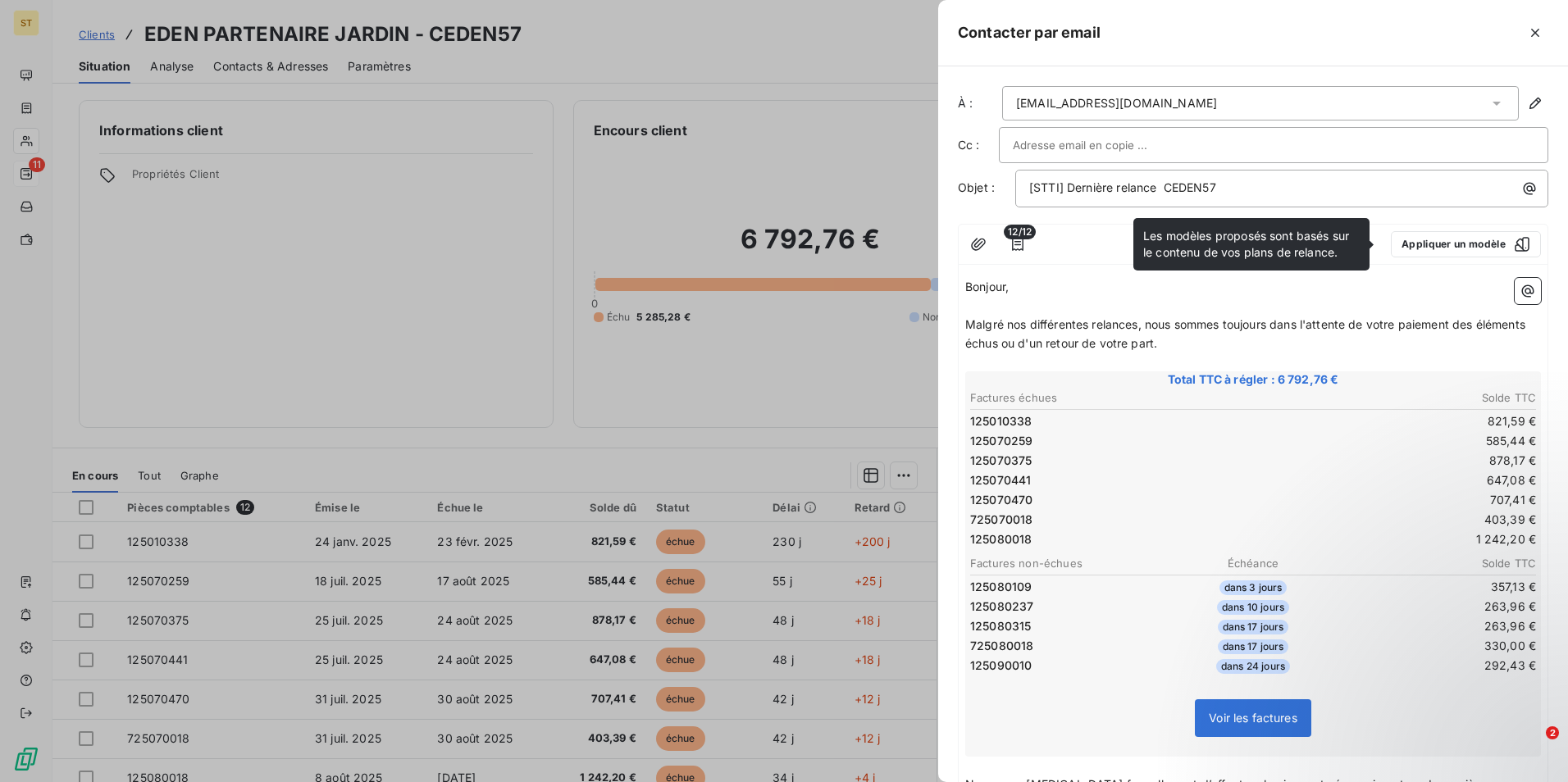
click at [719, 34] on div at bounding box center [784, 391] width 1568 height 782
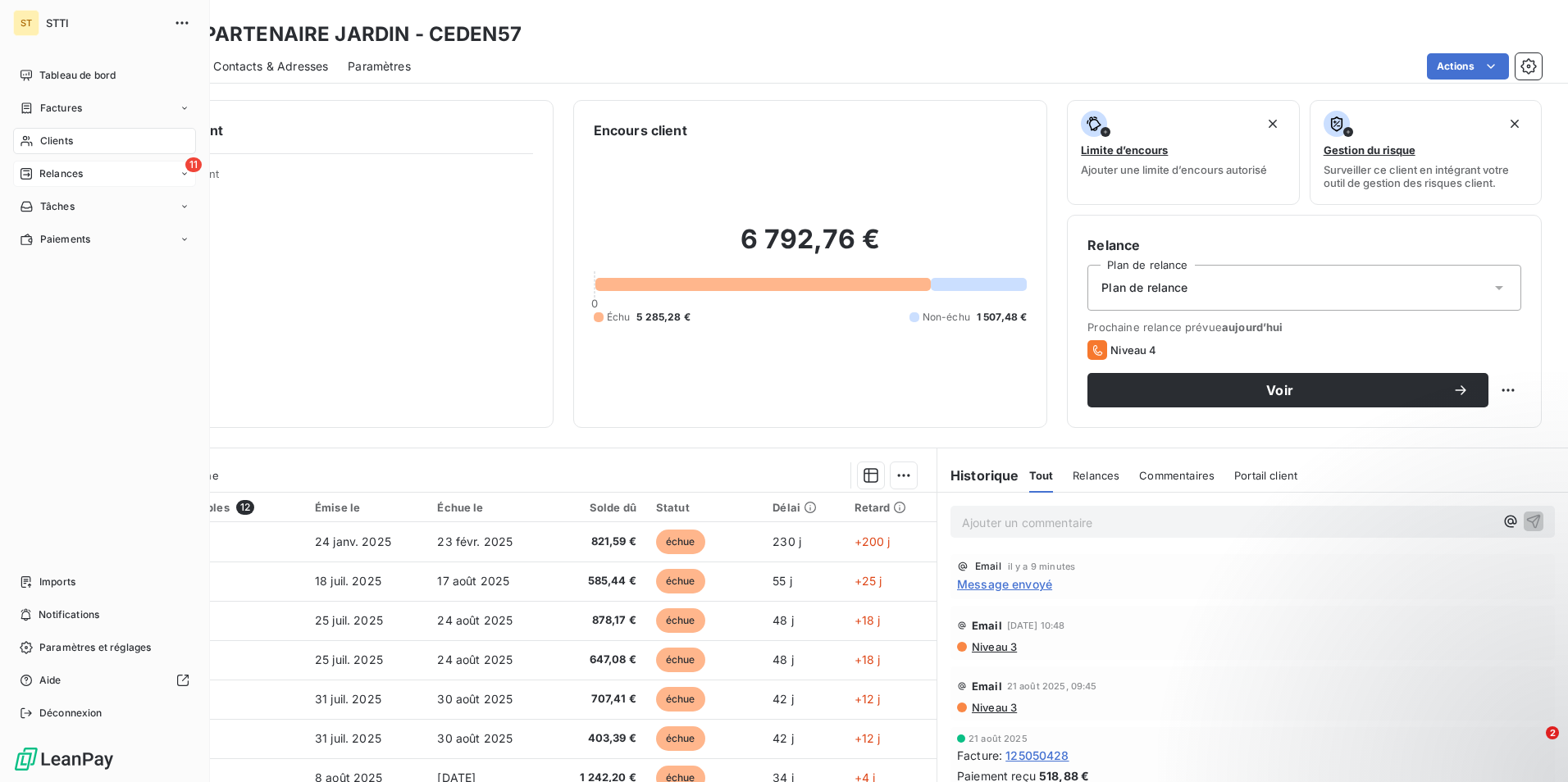
click at [29, 173] on icon at bounding box center [26, 173] width 13 height 13
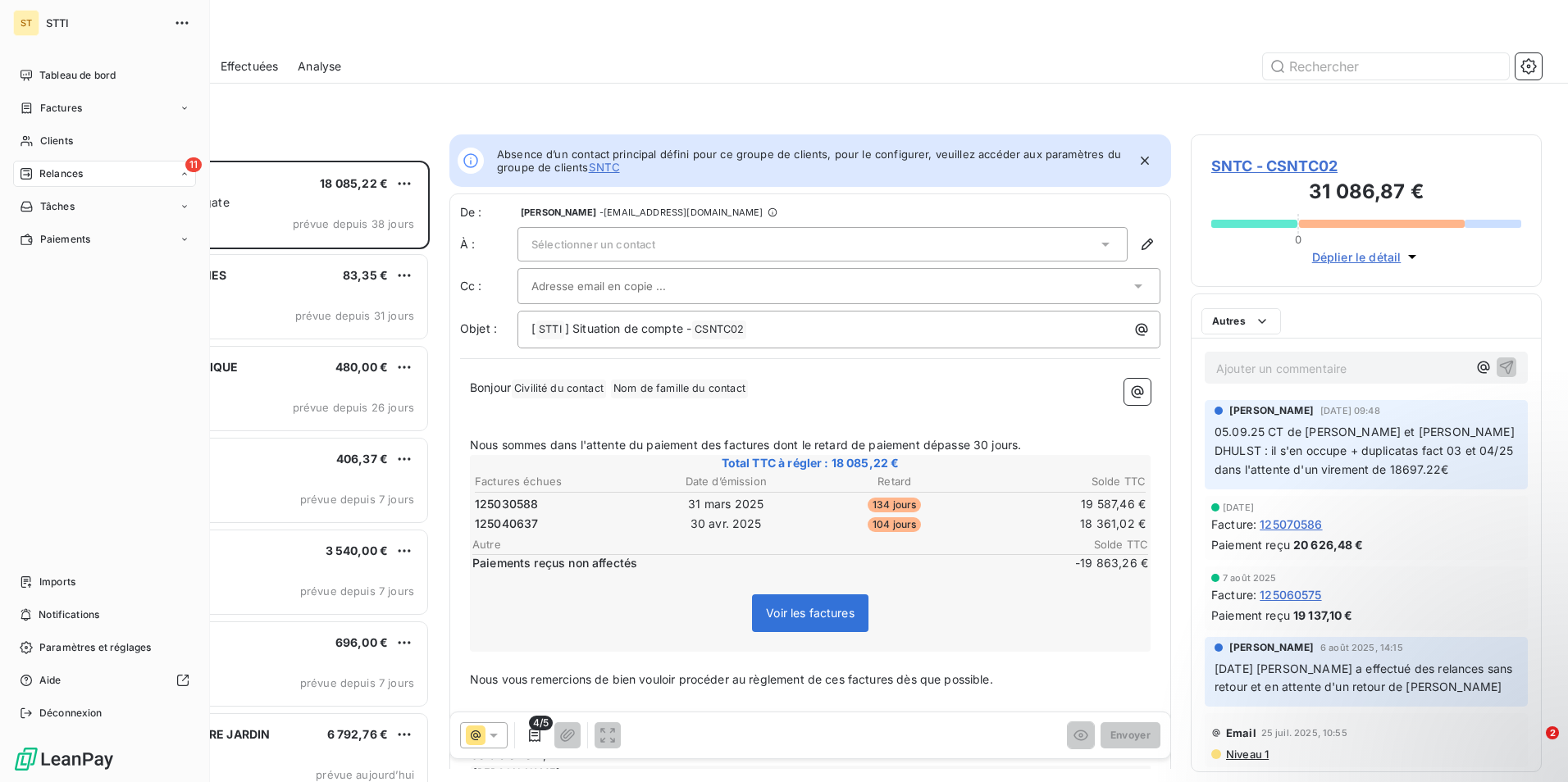
scroll to position [609, 338]
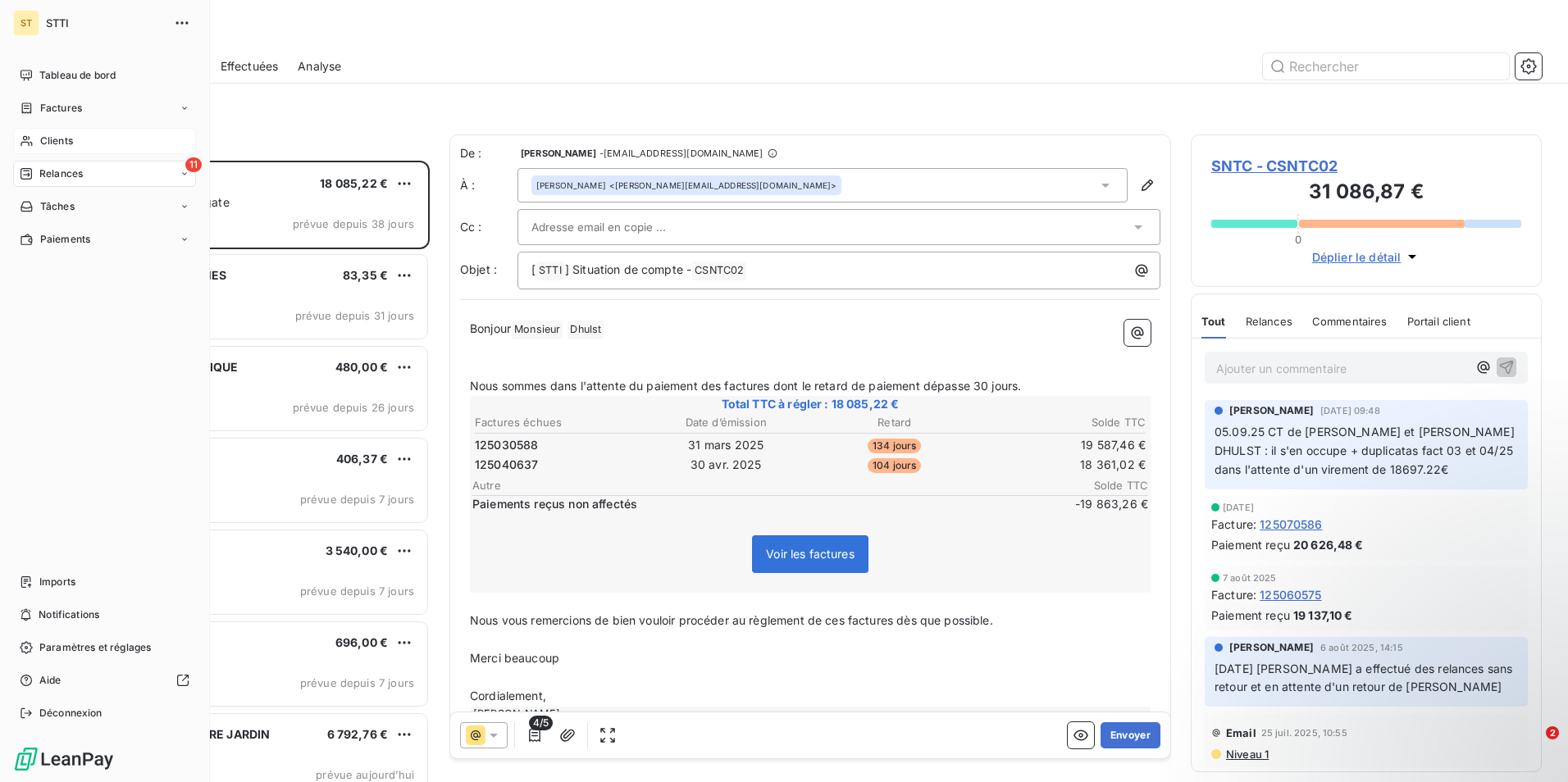
click at [46, 137] on span "Clients" at bounding box center [56, 140] width 33 height 14
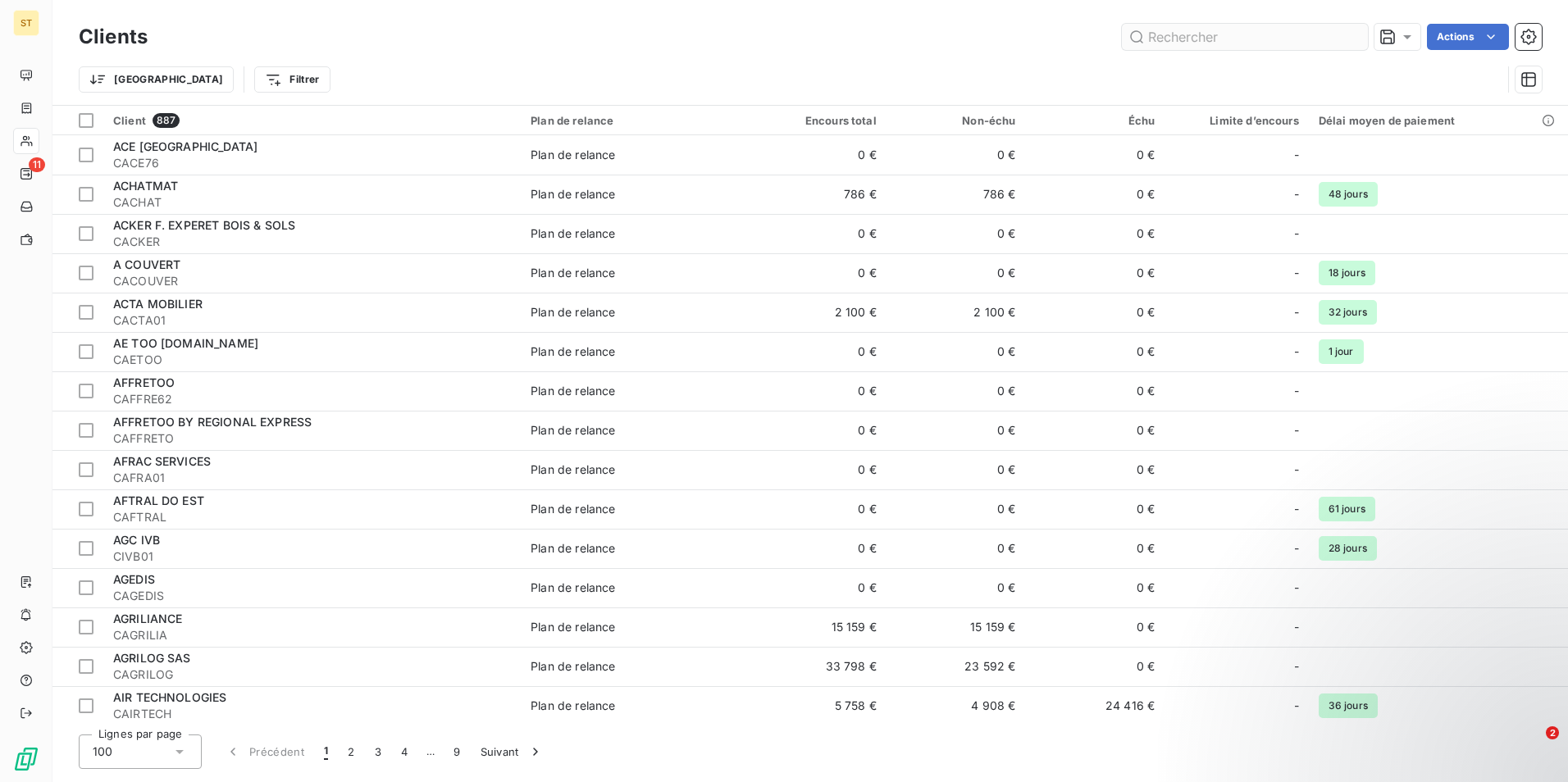
click at [1278, 37] on input "text" at bounding box center [1244, 37] width 246 height 26
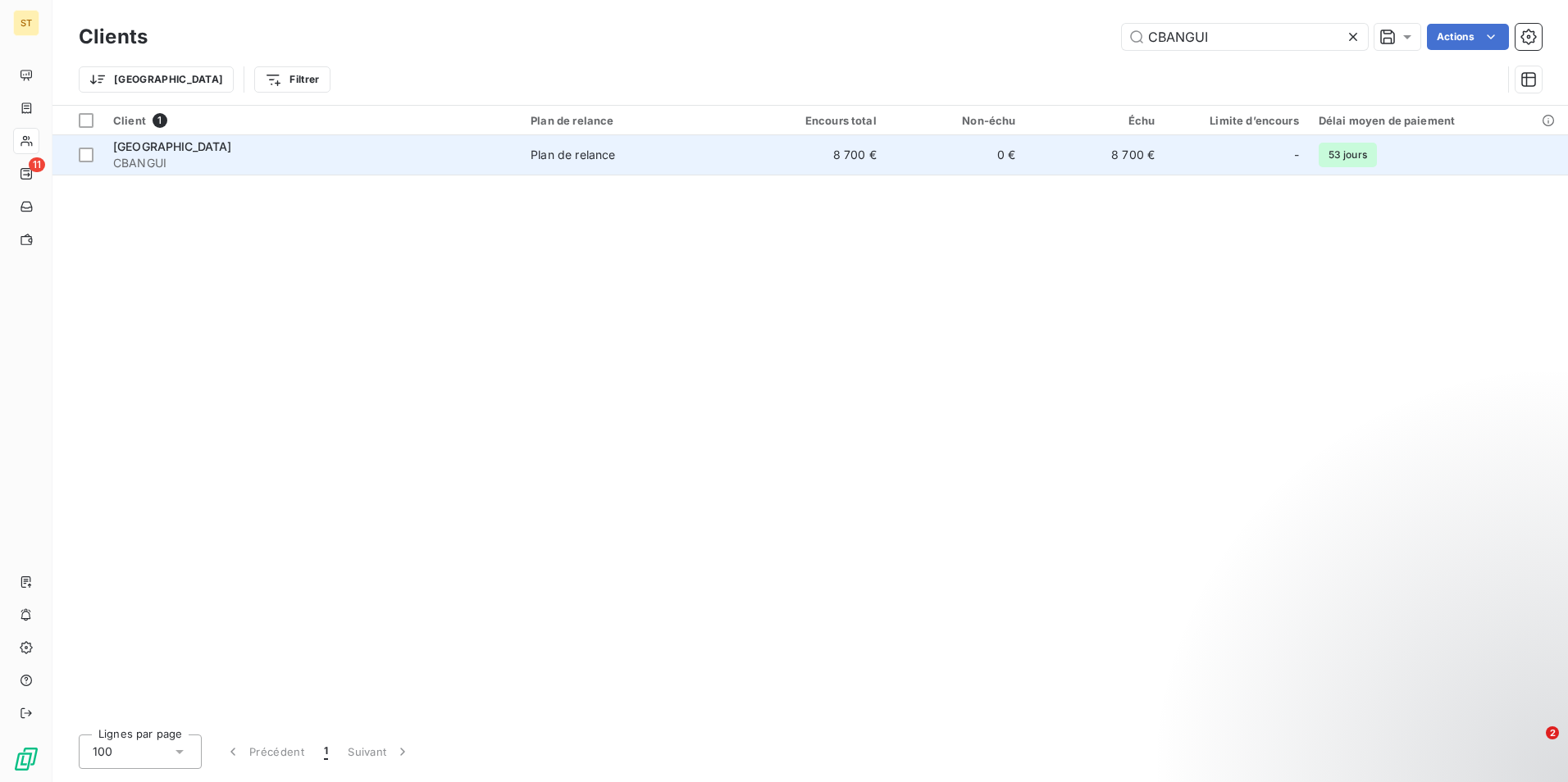
type input "CBANGUI"
click at [597, 161] on div "Plan de relance" at bounding box center [572, 155] width 84 height 16
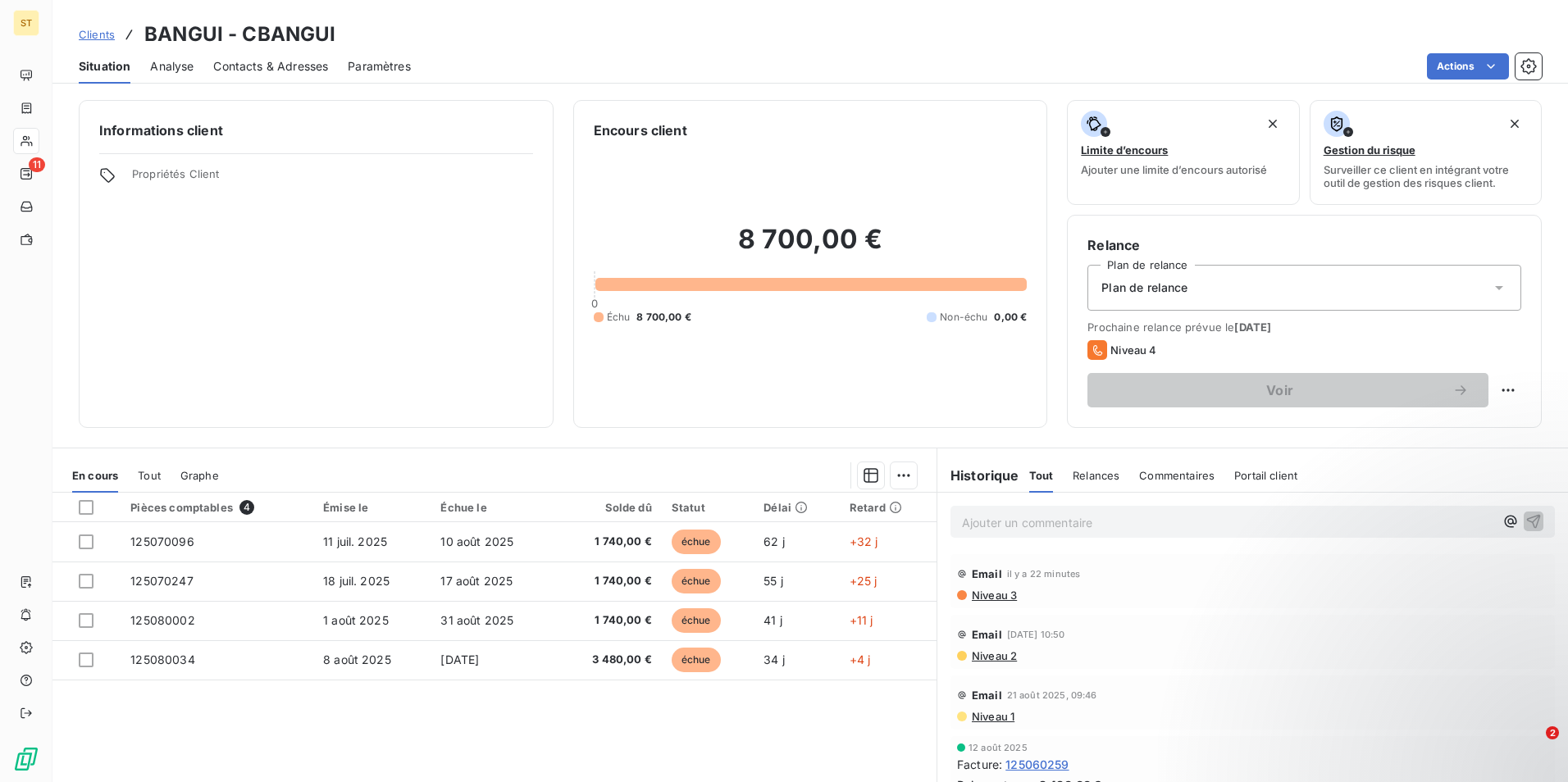
scroll to position [76, 0]
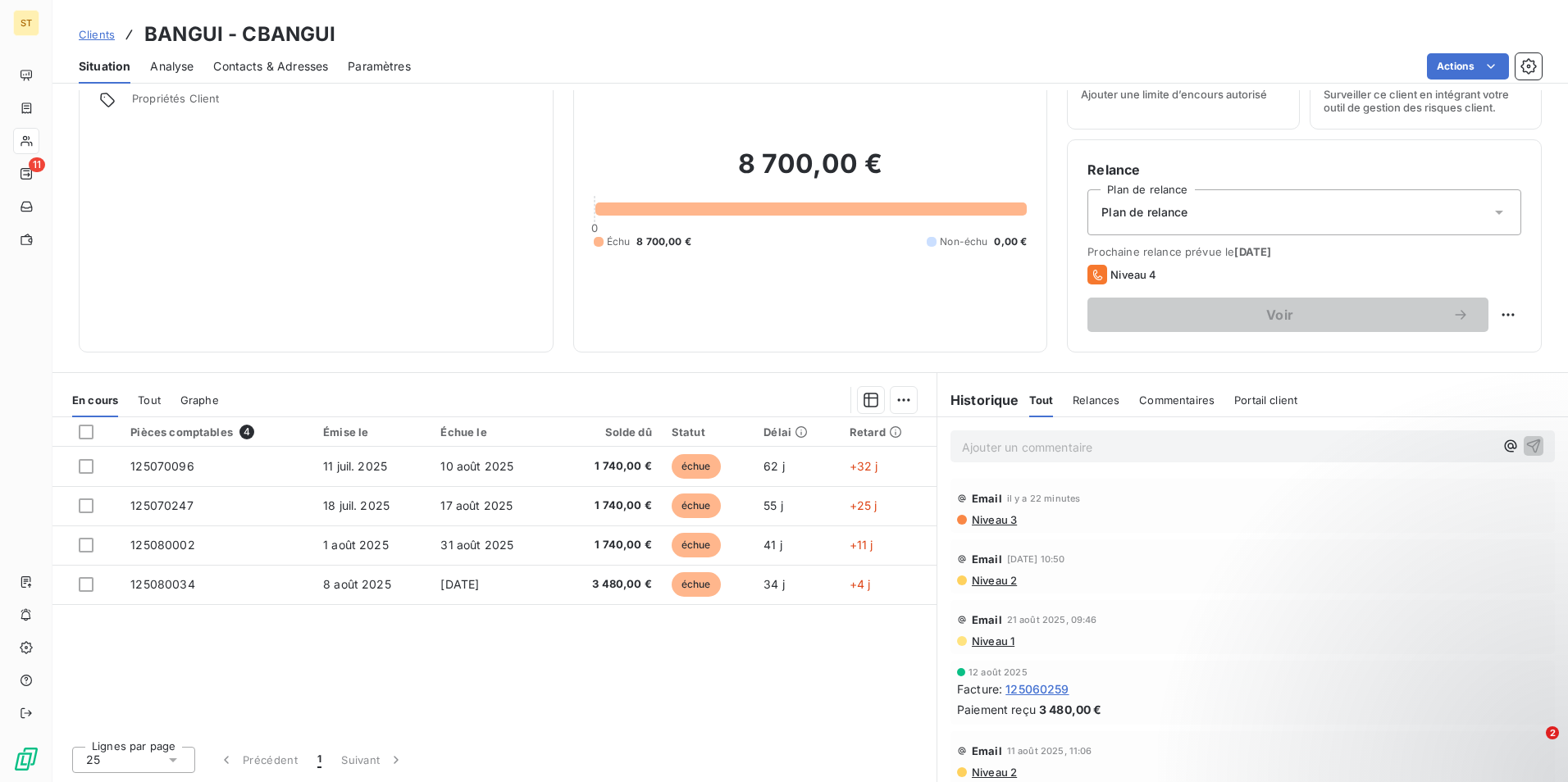
click at [978, 449] on p "Ajouter un commentaire ﻿" at bounding box center [1228, 447] width 532 height 20
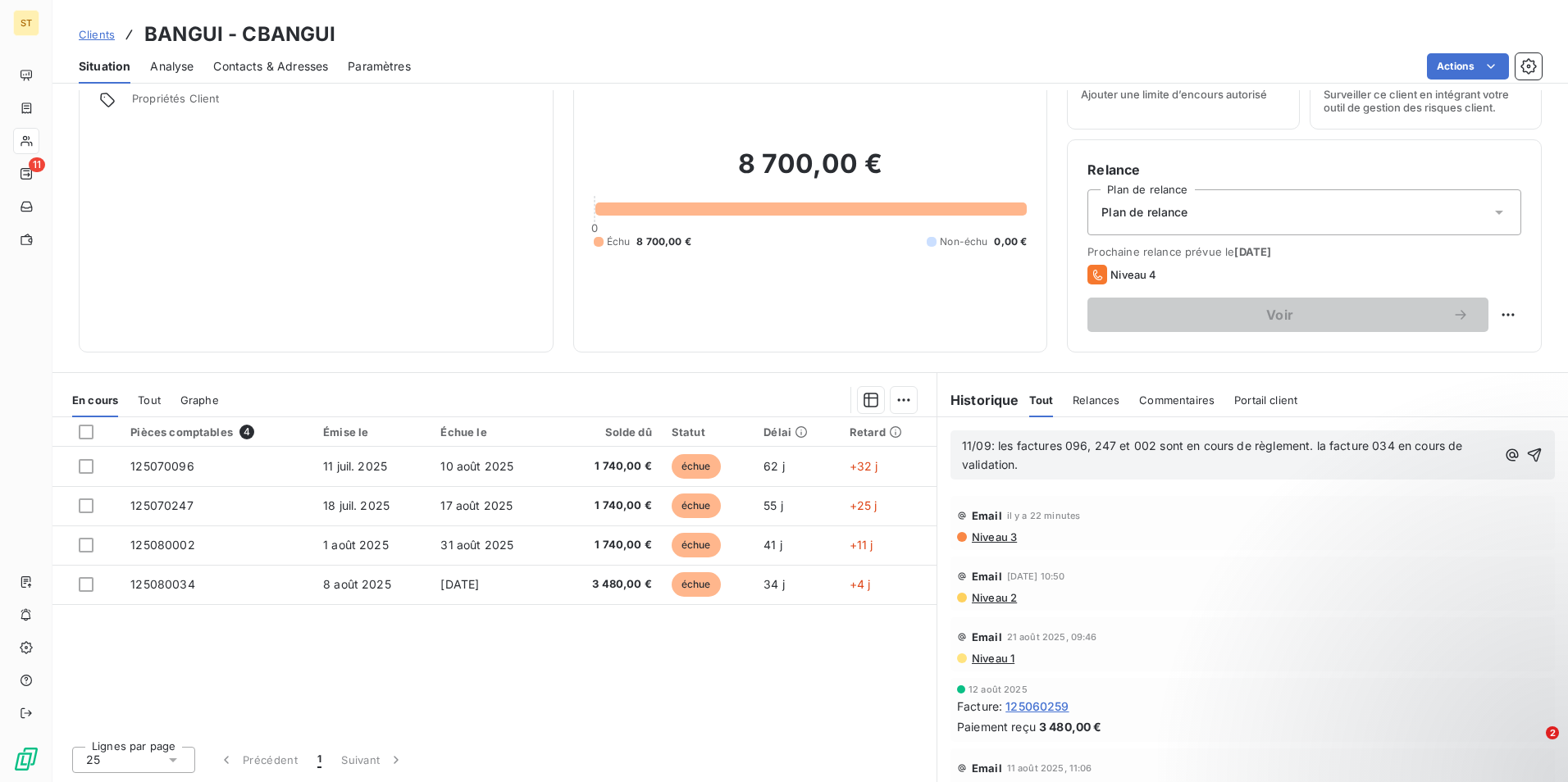
click at [1092, 467] on p "11/09: les factures 096, 247 et 002 sont en cours de règlement. la facture 034 …" at bounding box center [1229, 456] width 534 height 37
click at [1390, 442] on span "11/09: les factures 096, 247 et 002 sont en cours de règlement. la facture 034 …" at bounding box center [1213, 455] width 504 height 33
click at [1526, 452] on icon "button" at bounding box center [1534, 455] width 16 height 16
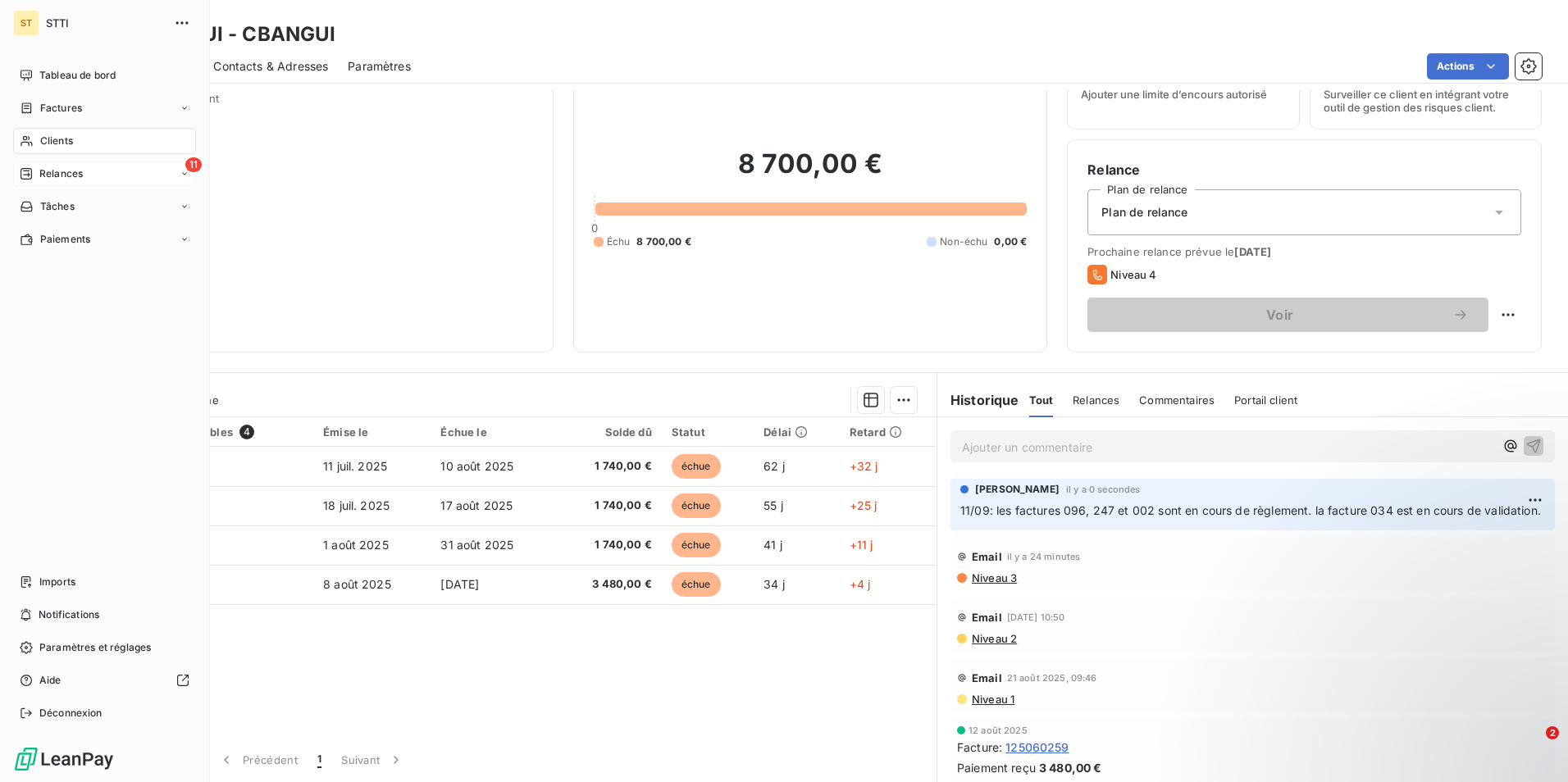
click at [60, 176] on span "Relances" at bounding box center [60, 173] width 43 height 14
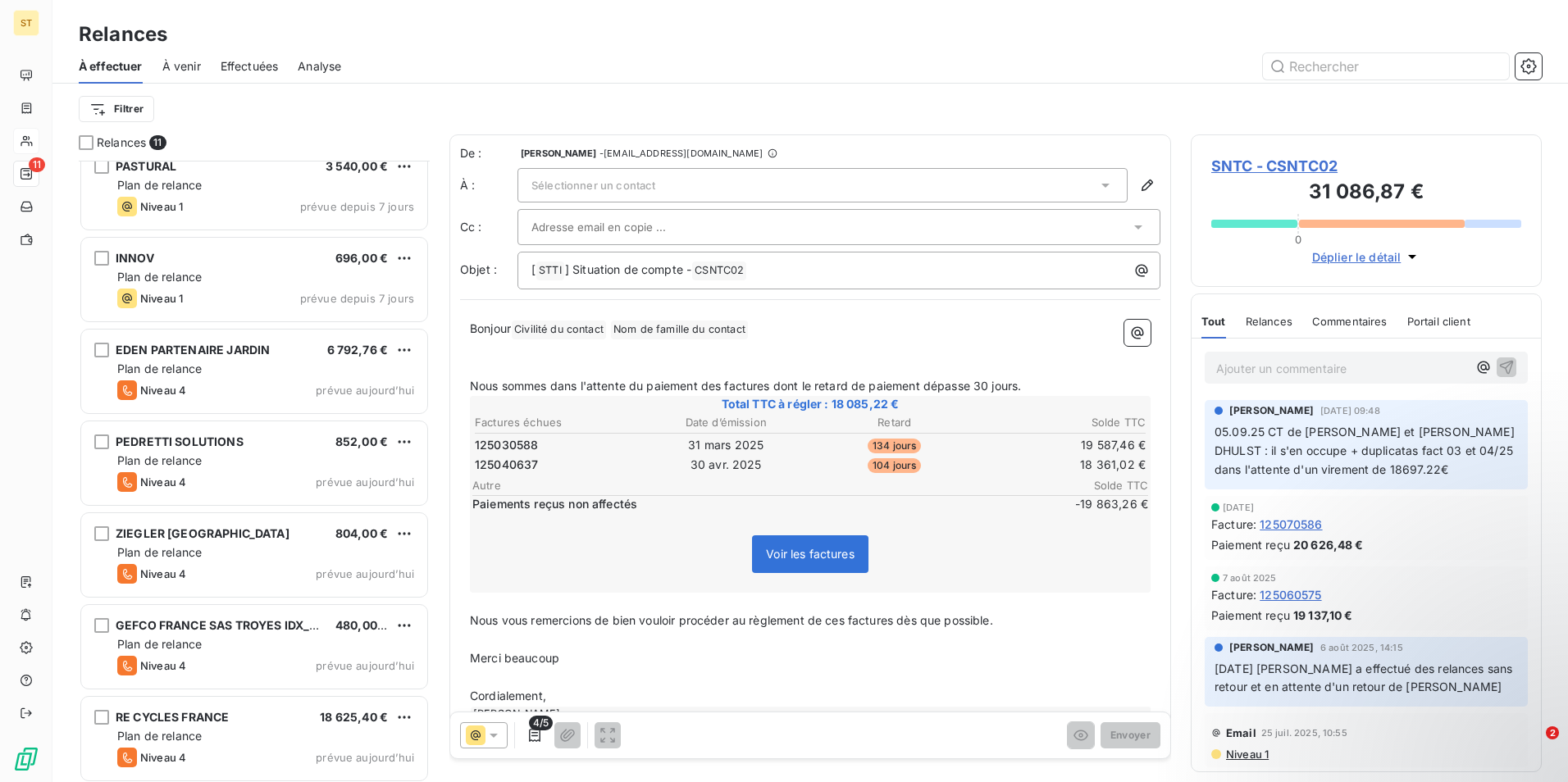
scroll to position [389, 0]
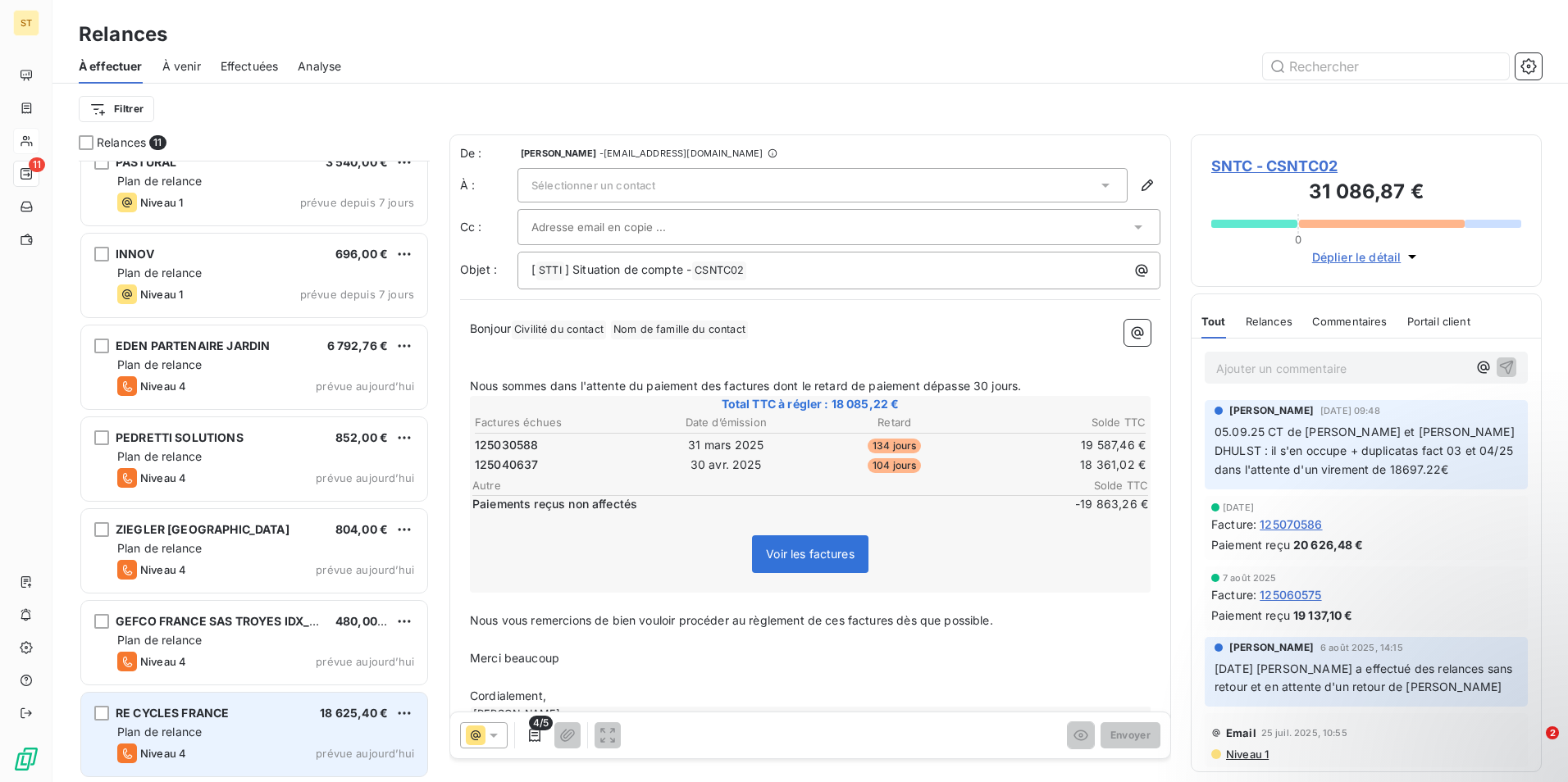
click at [211, 740] on div "Plan de relance" at bounding box center [265, 732] width 297 height 16
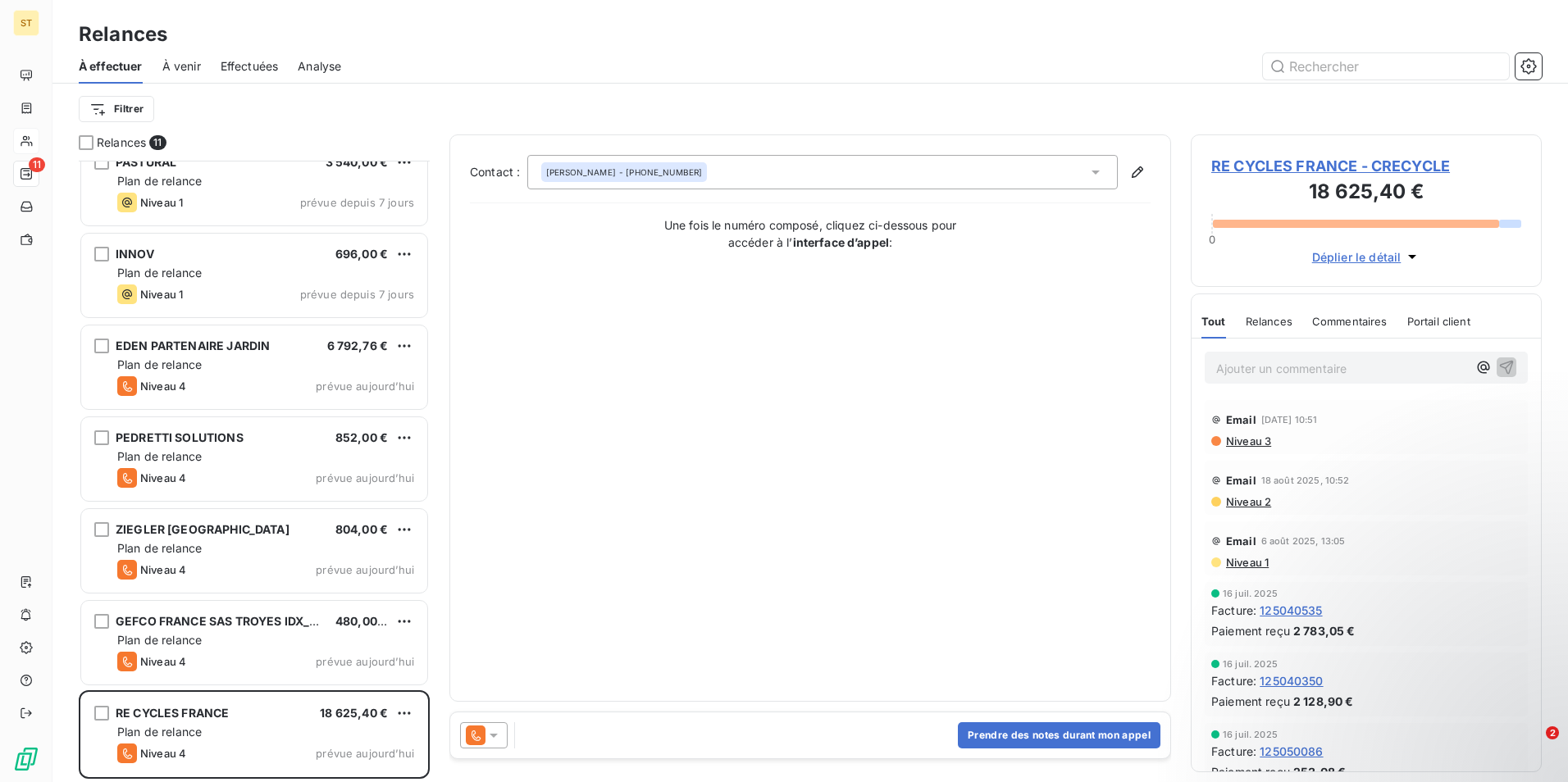
click at [1296, 170] on span "RE CYCLES FRANCE - CRECYCLE" at bounding box center [1366, 166] width 310 height 22
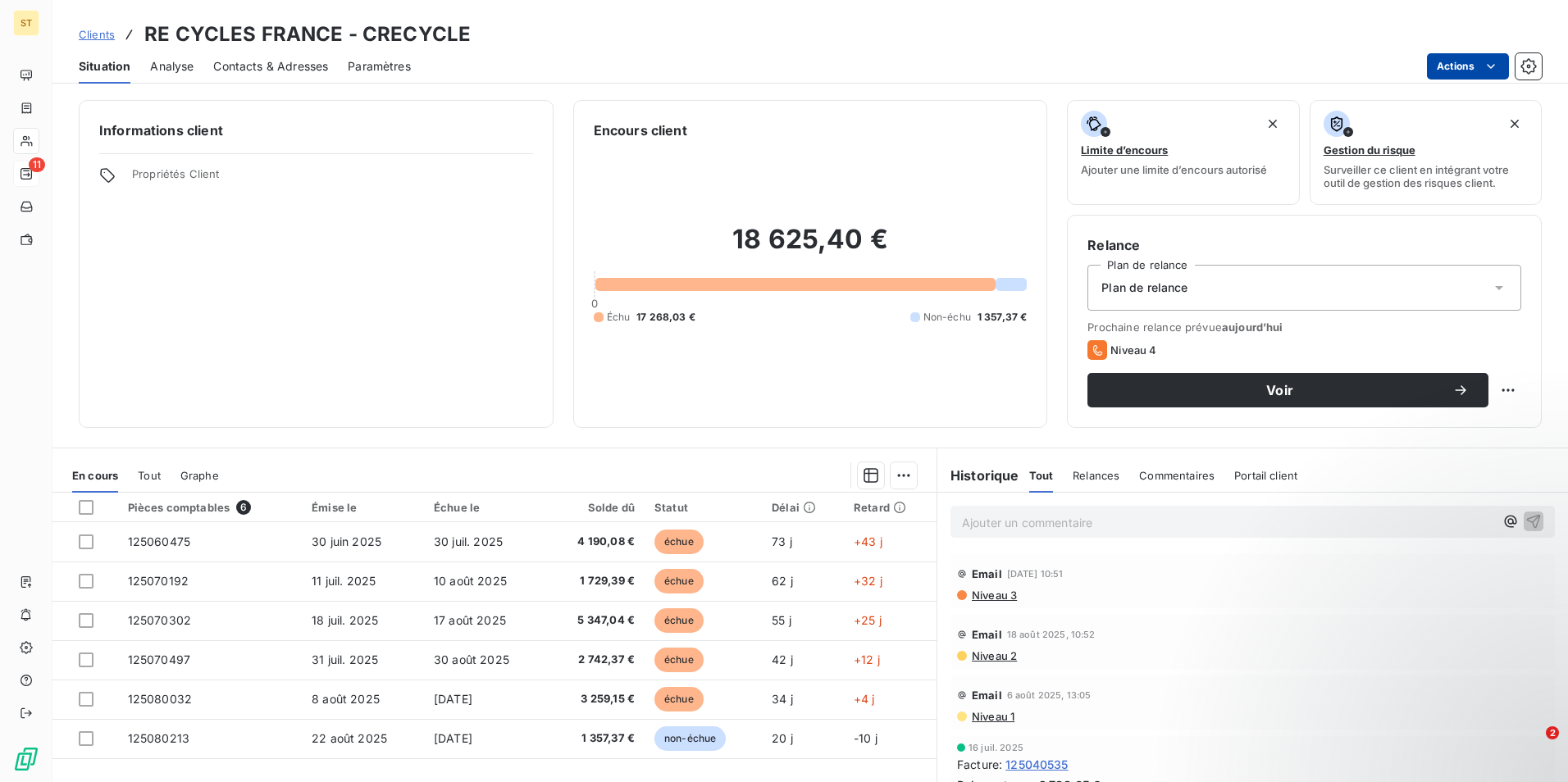
click at [1482, 70] on html "ST 11 Clients RE CYCLES FRANCE - CRECYCLE Situation Analyse Contacts & Adresses…" at bounding box center [784, 391] width 1568 height 782
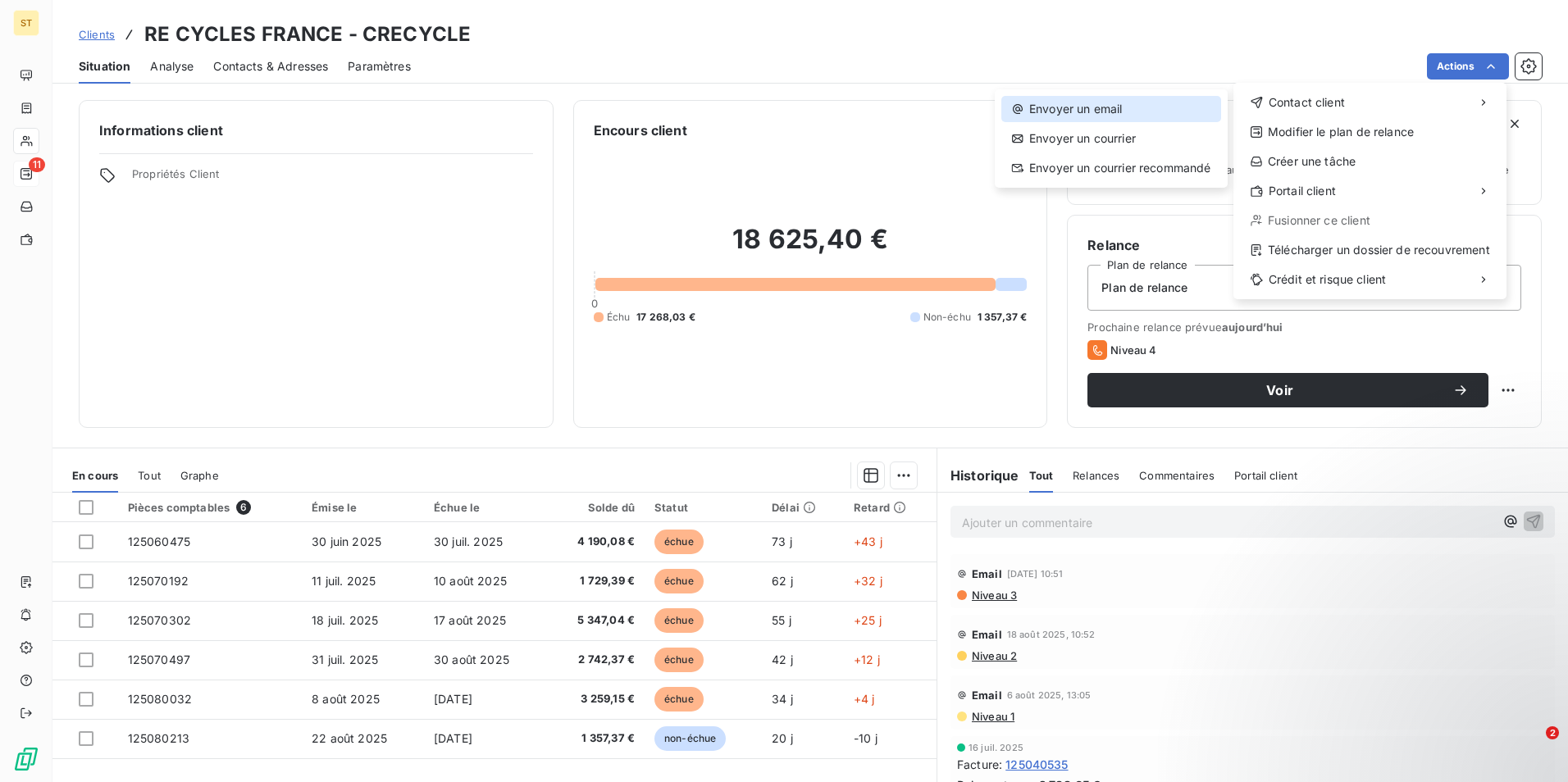
click at [1145, 103] on div "Envoyer un email" at bounding box center [1111, 109] width 219 height 26
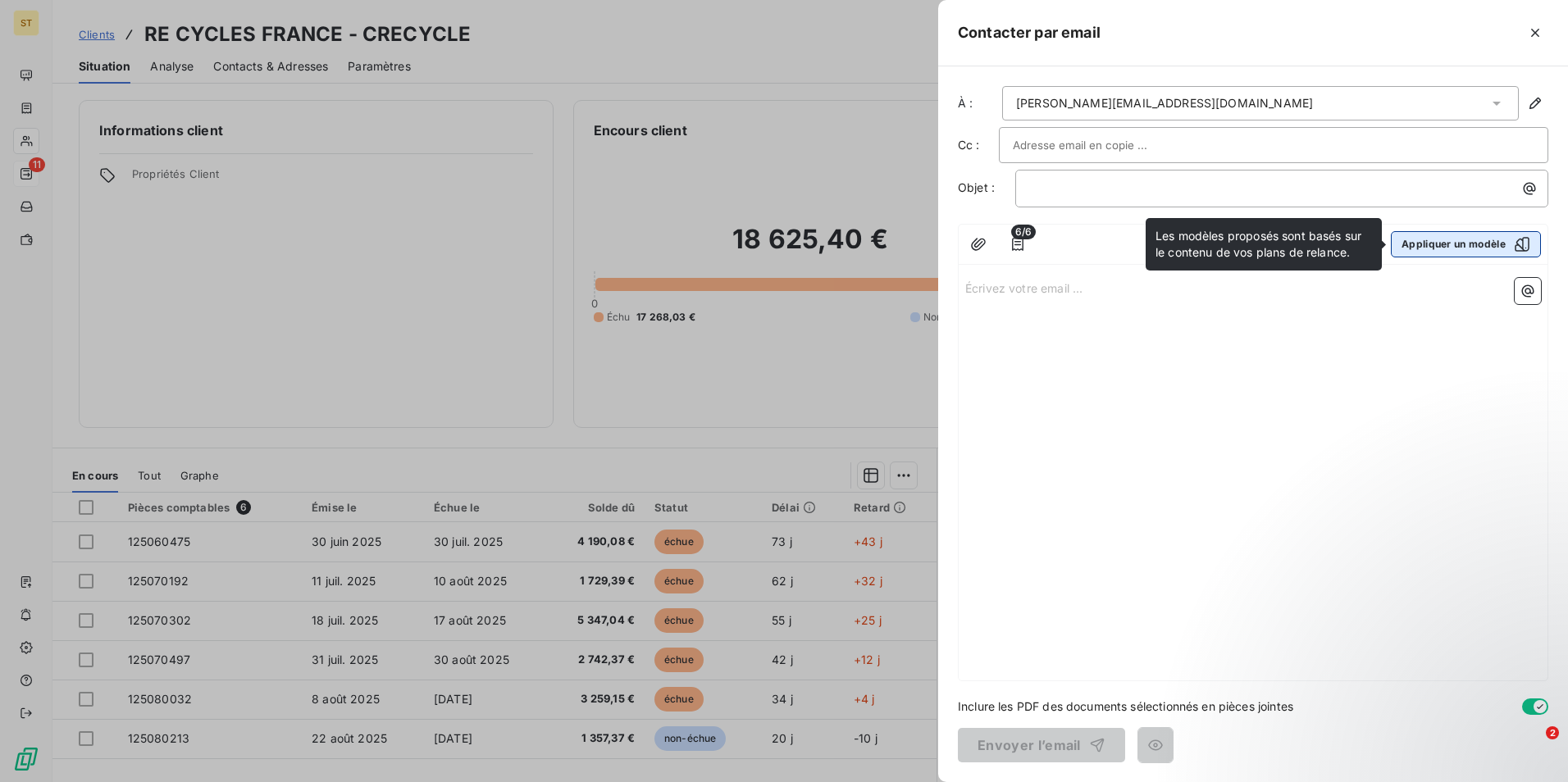
click at [1468, 241] on button "Appliquer un modèle" at bounding box center [1466, 244] width 151 height 26
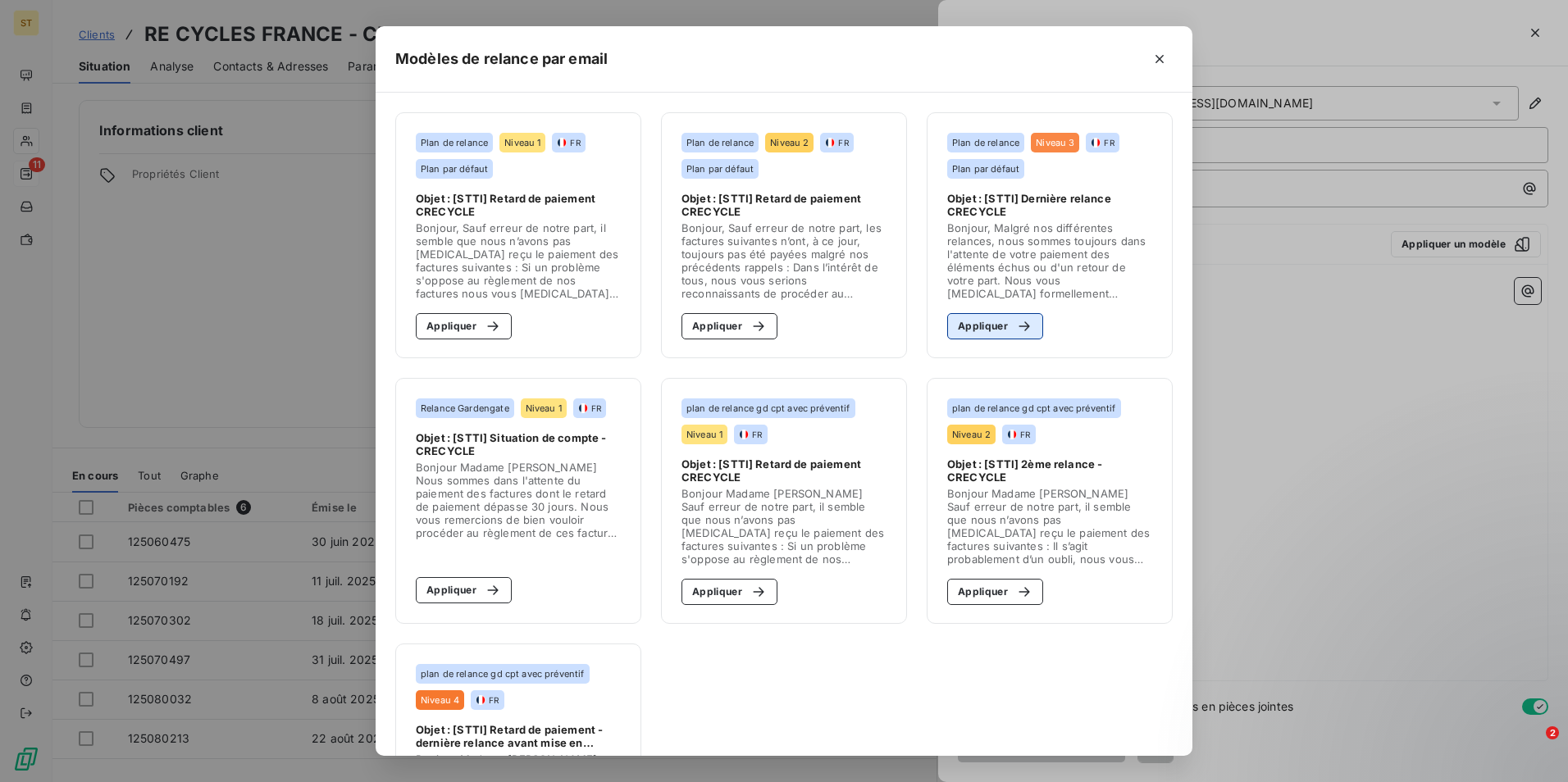
click at [986, 328] on button "Appliquer" at bounding box center [995, 326] width 96 height 26
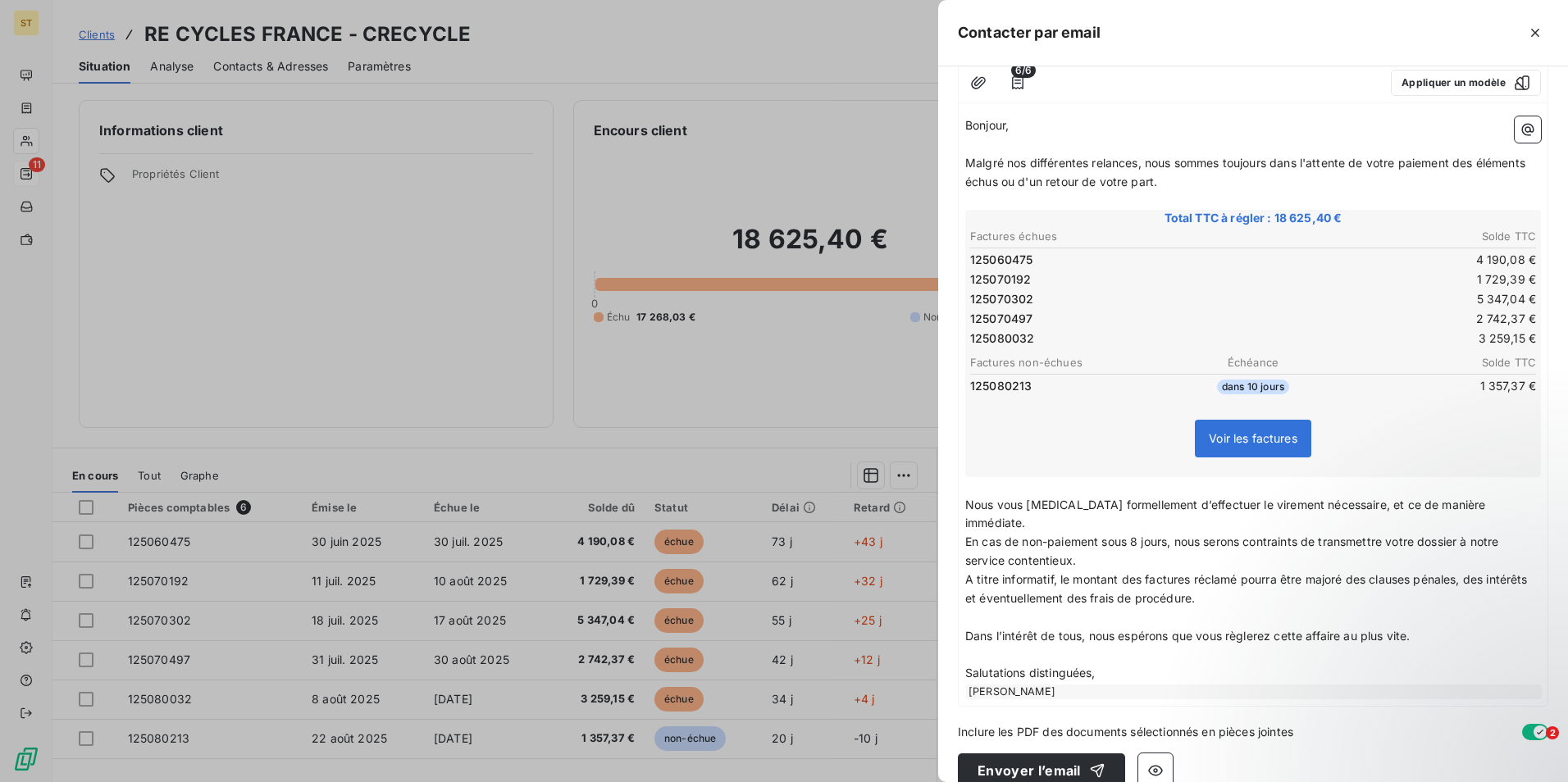
scroll to position [168, 0]
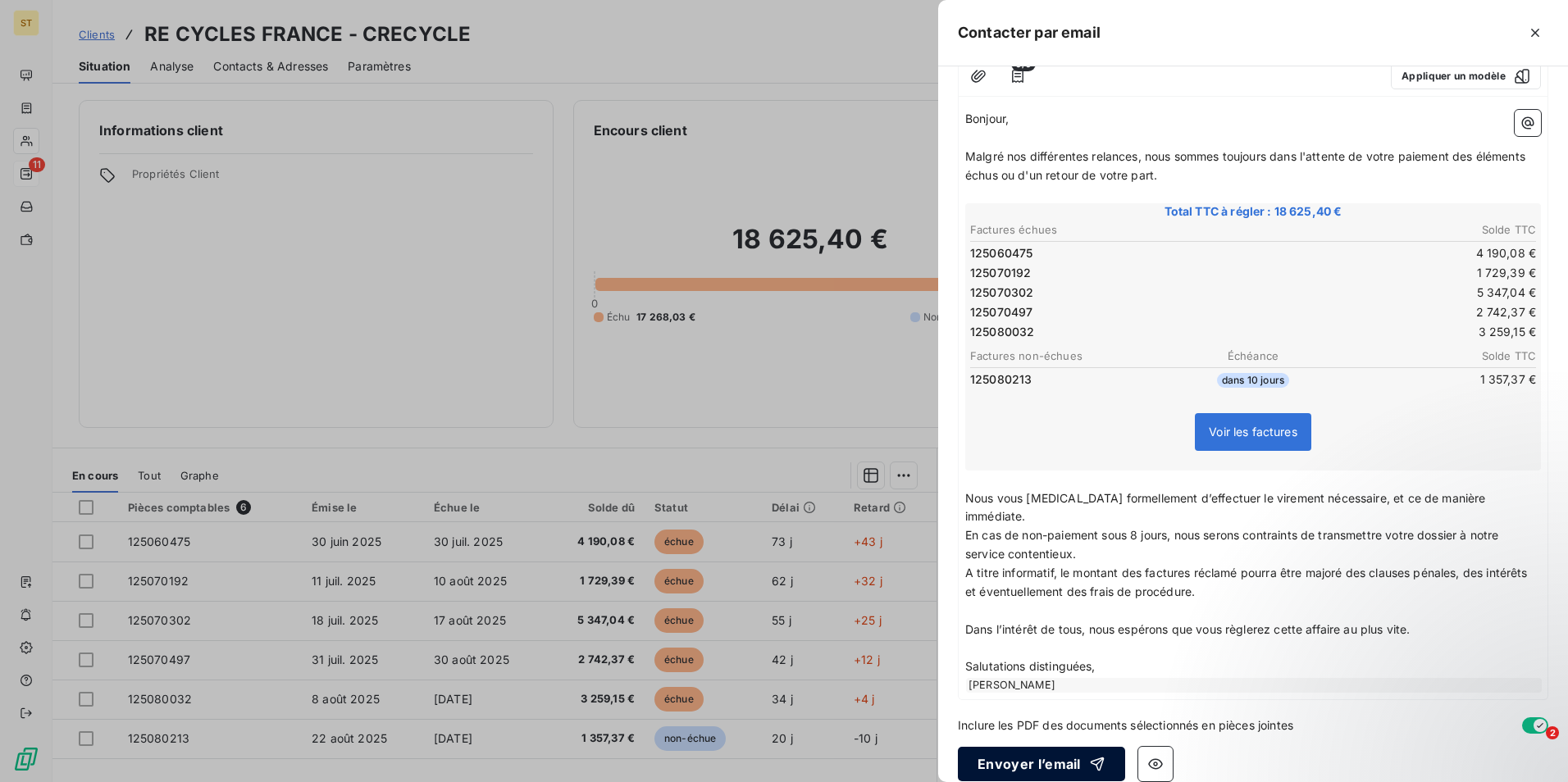
click at [1029, 751] on button "Envoyer l’email" at bounding box center [1042, 764] width 168 height 35
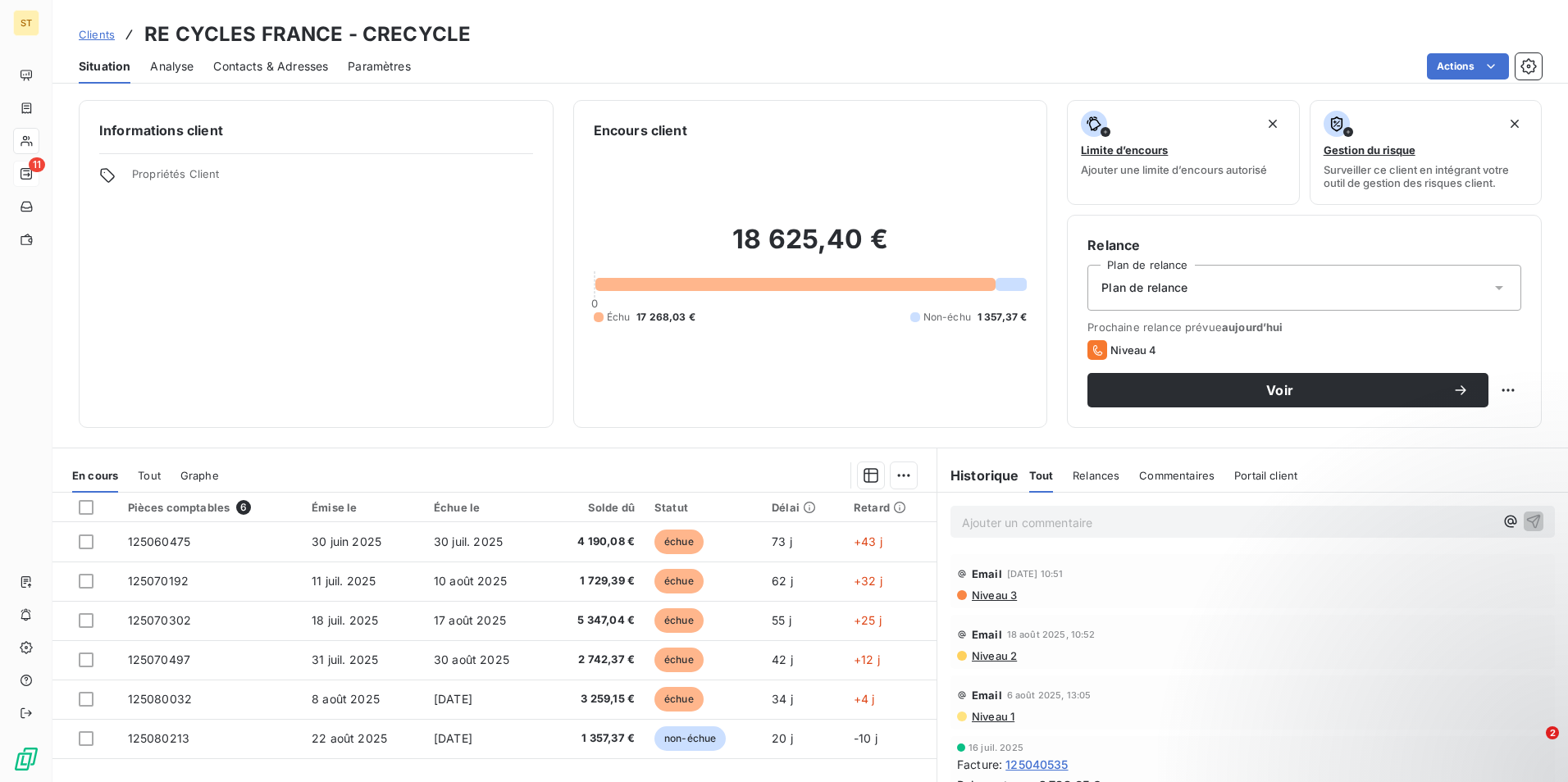
click at [820, 42] on div "Clients RE CYCLES FRANCE - CRECYCLE" at bounding box center [810, 34] width 1515 height 30
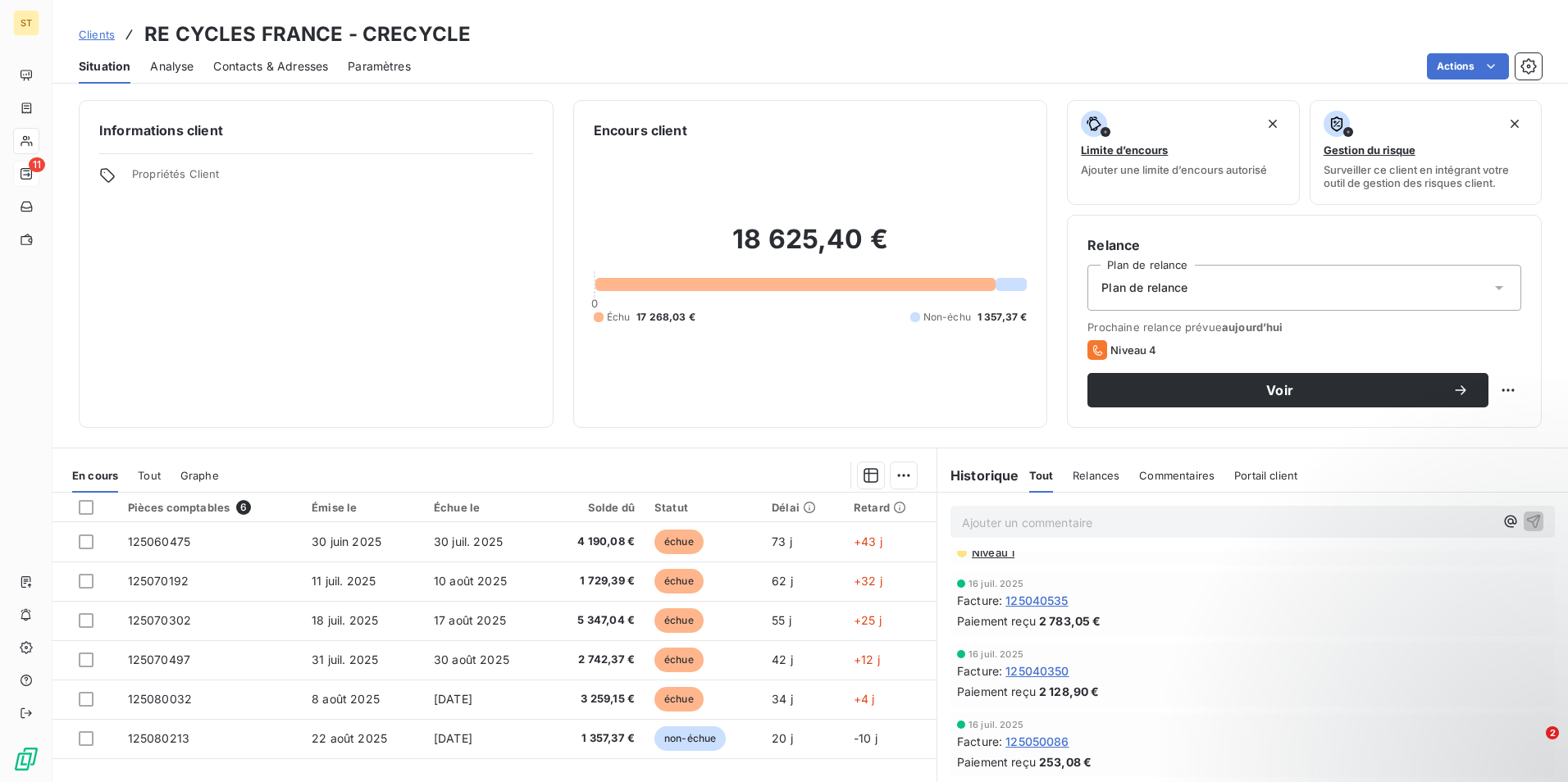
scroll to position [0, 0]
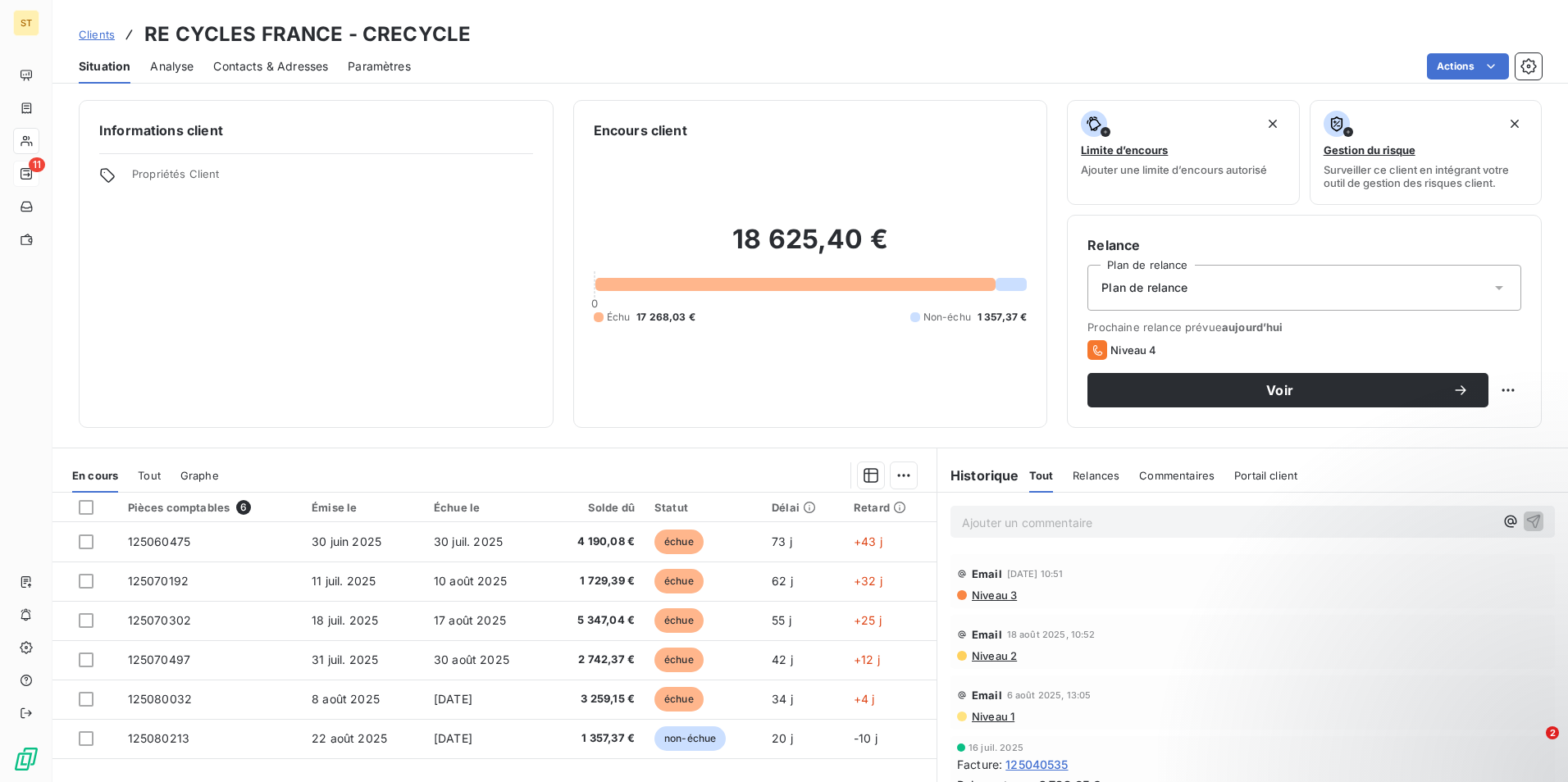
click at [767, 24] on div "Clients RE CYCLES FRANCE - CRECYCLE" at bounding box center [810, 34] width 1515 height 30
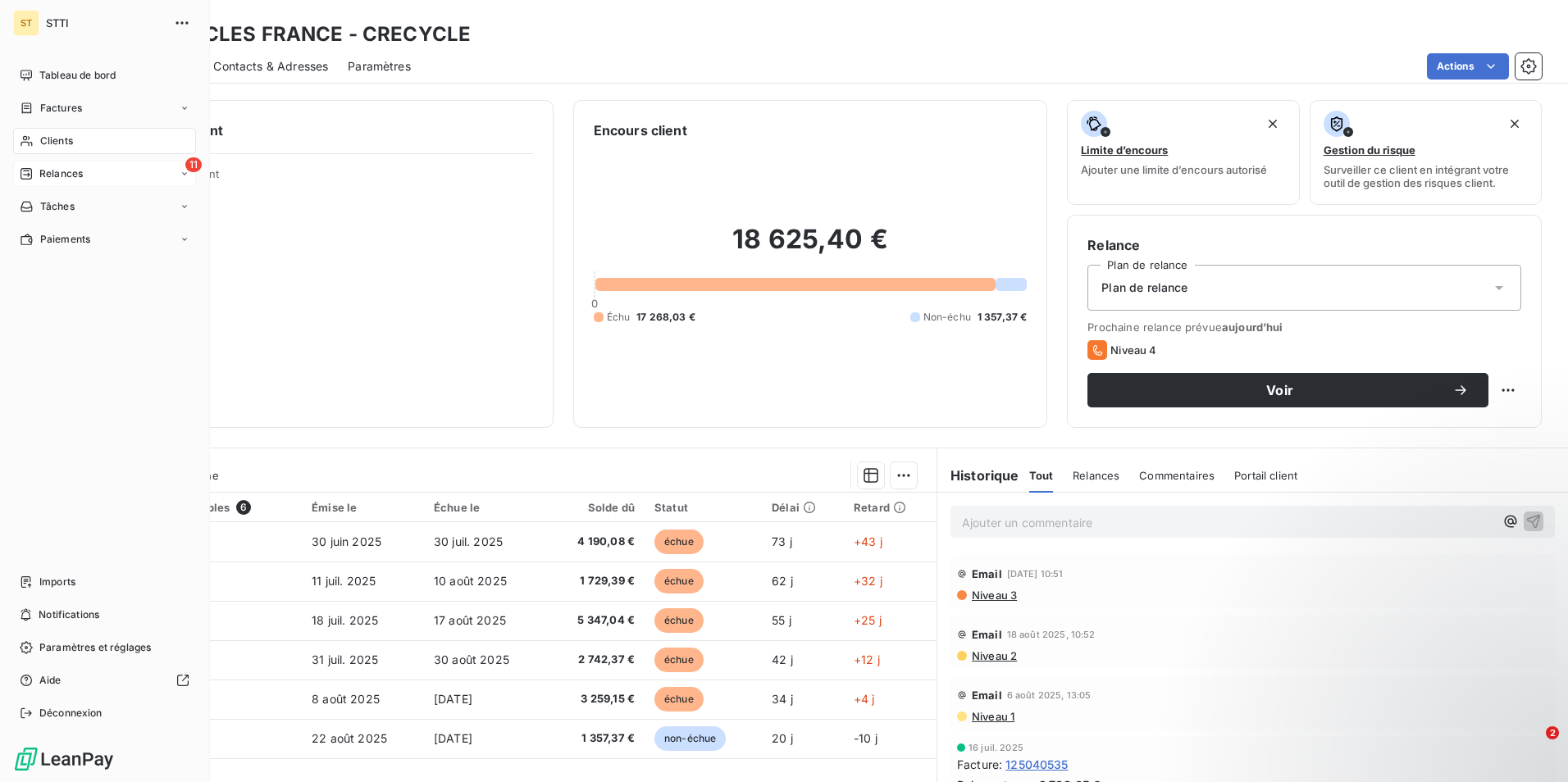
click at [69, 172] on span "Relances" at bounding box center [60, 173] width 43 height 14
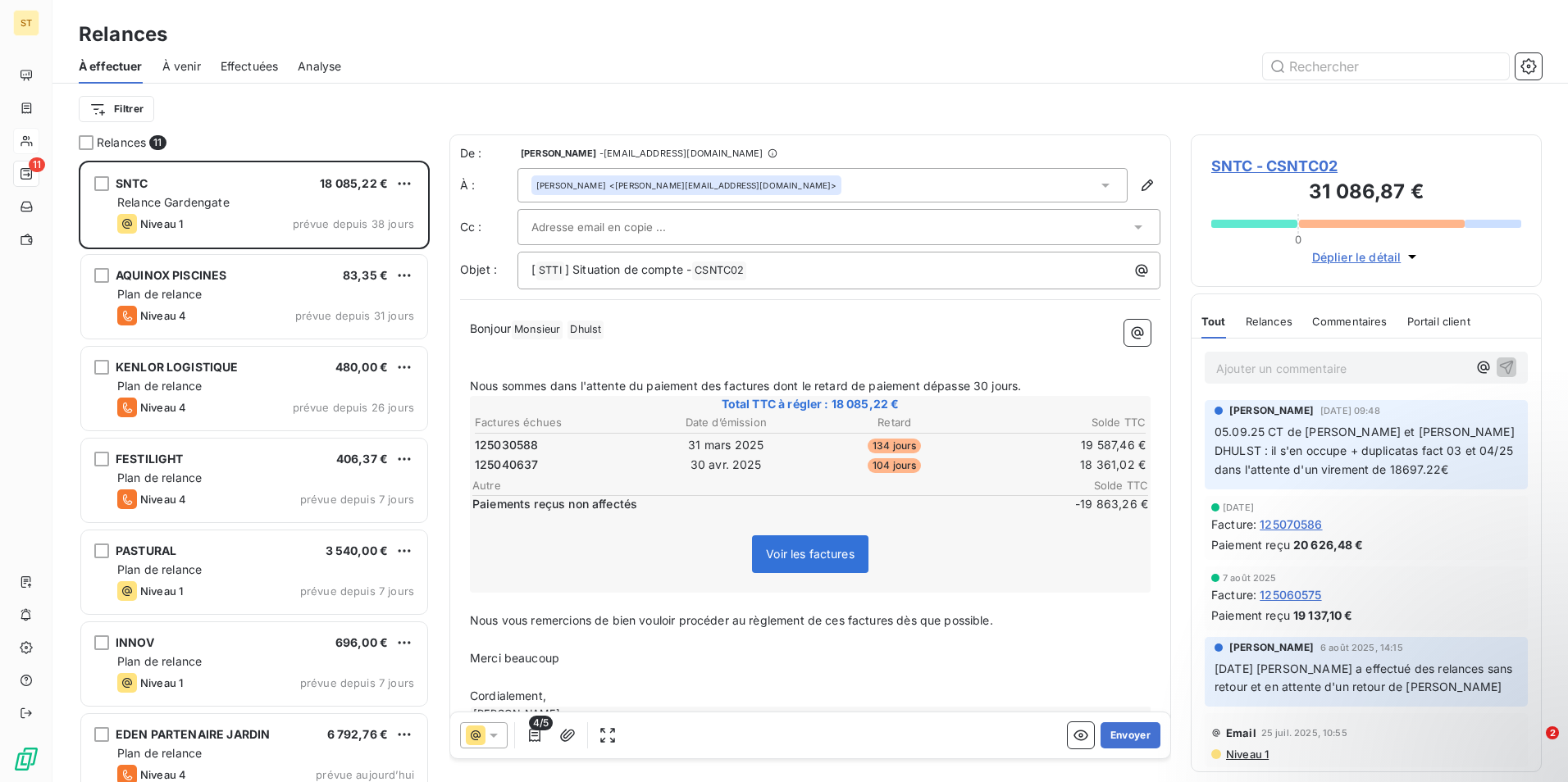
scroll to position [389, 0]
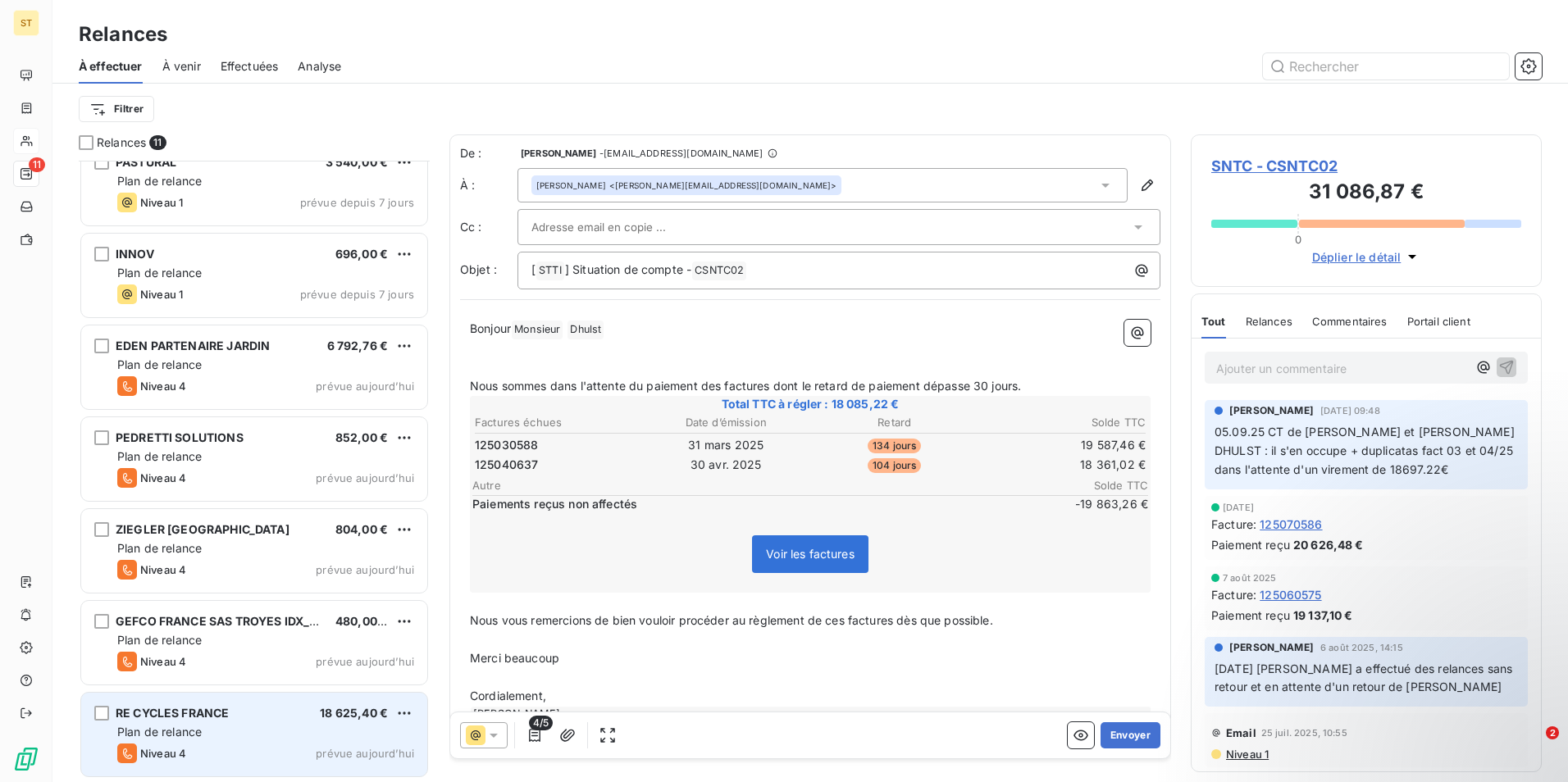
click at [202, 728] on span "Plan de relance" at bounding box center [159, 732] width 84 height 14
